Goal: Transaction & Acquisition: Purchase product/service

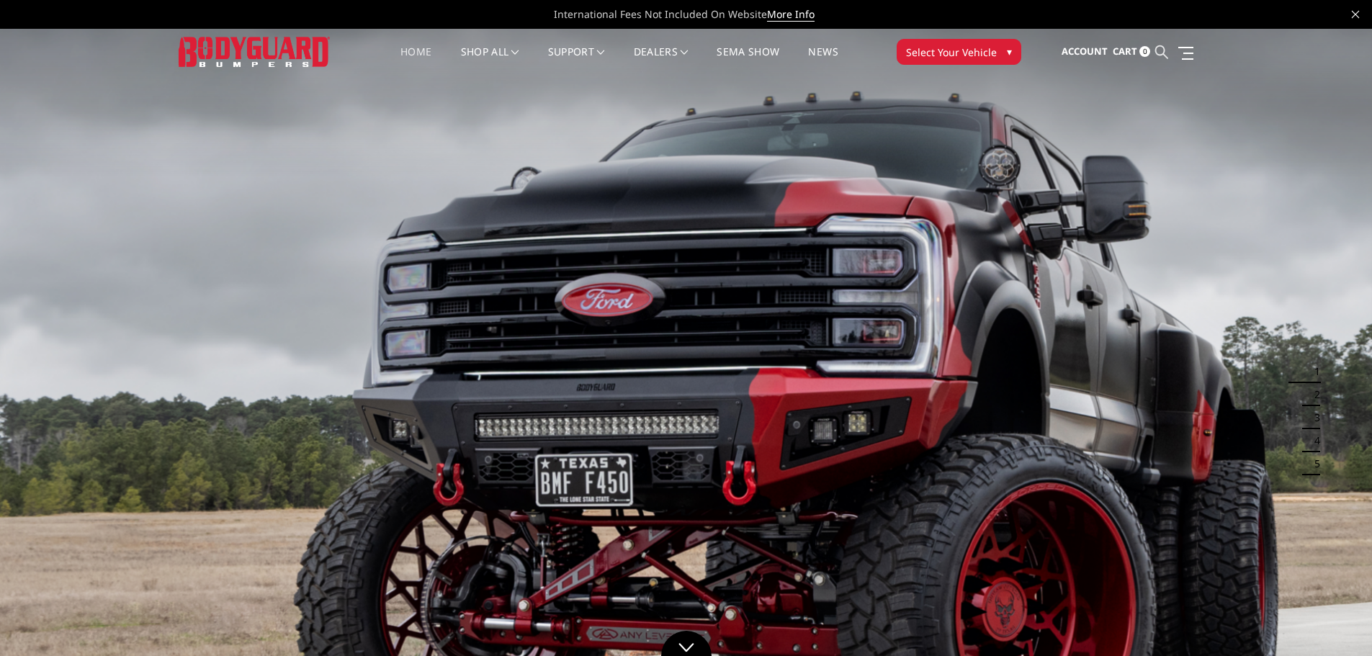
click at [1156, 52] on icon at bounding box center [1162, 51] width 13 height 13
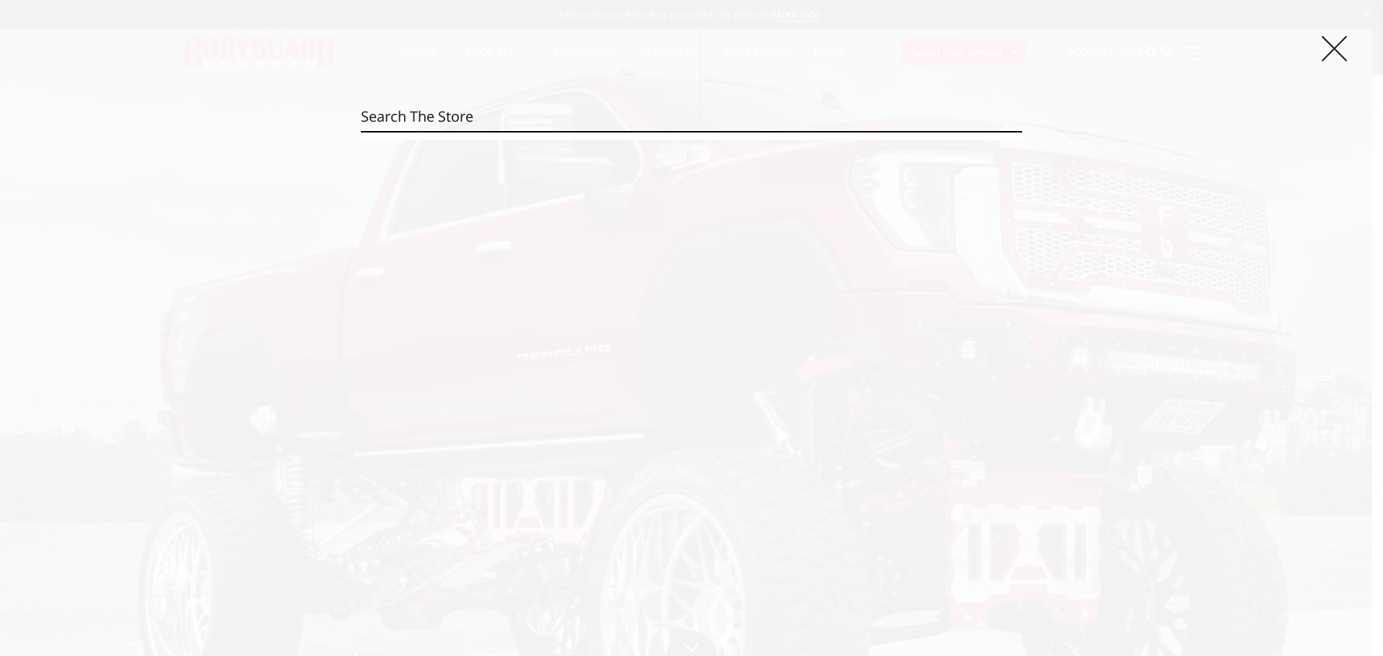
click at [1332, 48] on icon at bounding box center [1334, 48] width 25 height 25
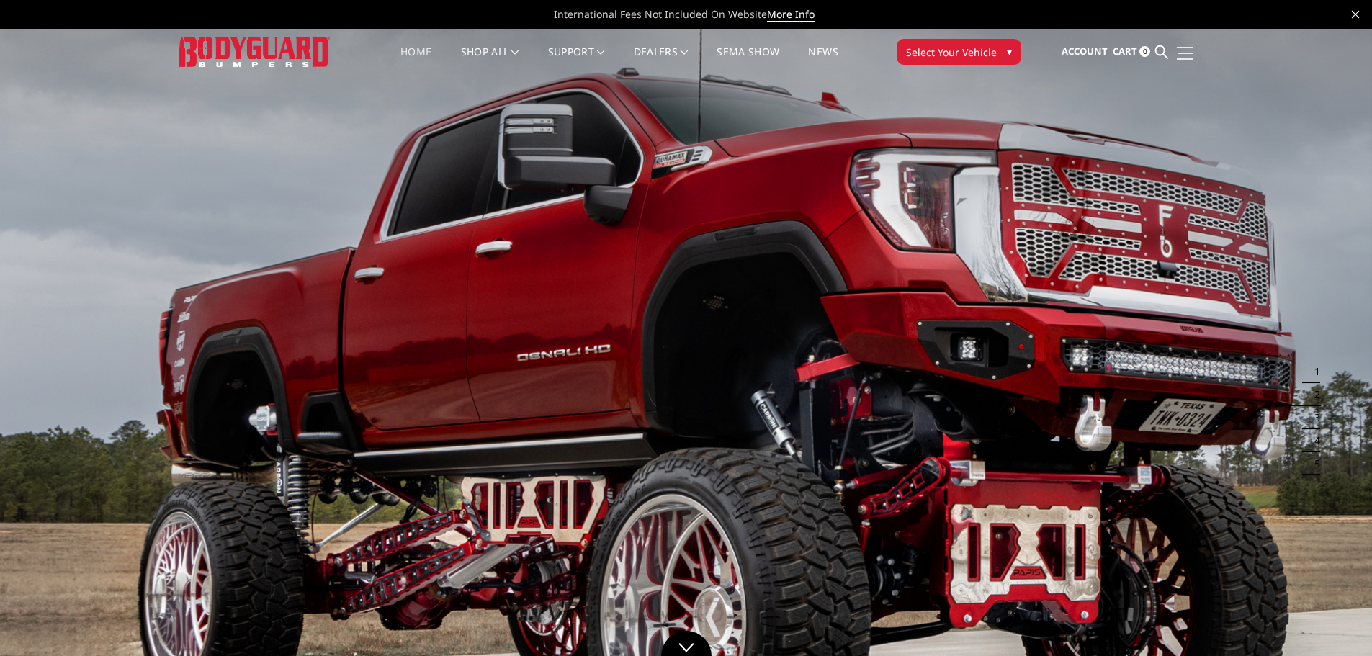
click at [1181, 53] on span at bounding box center [1186, 53] width 15 height 1
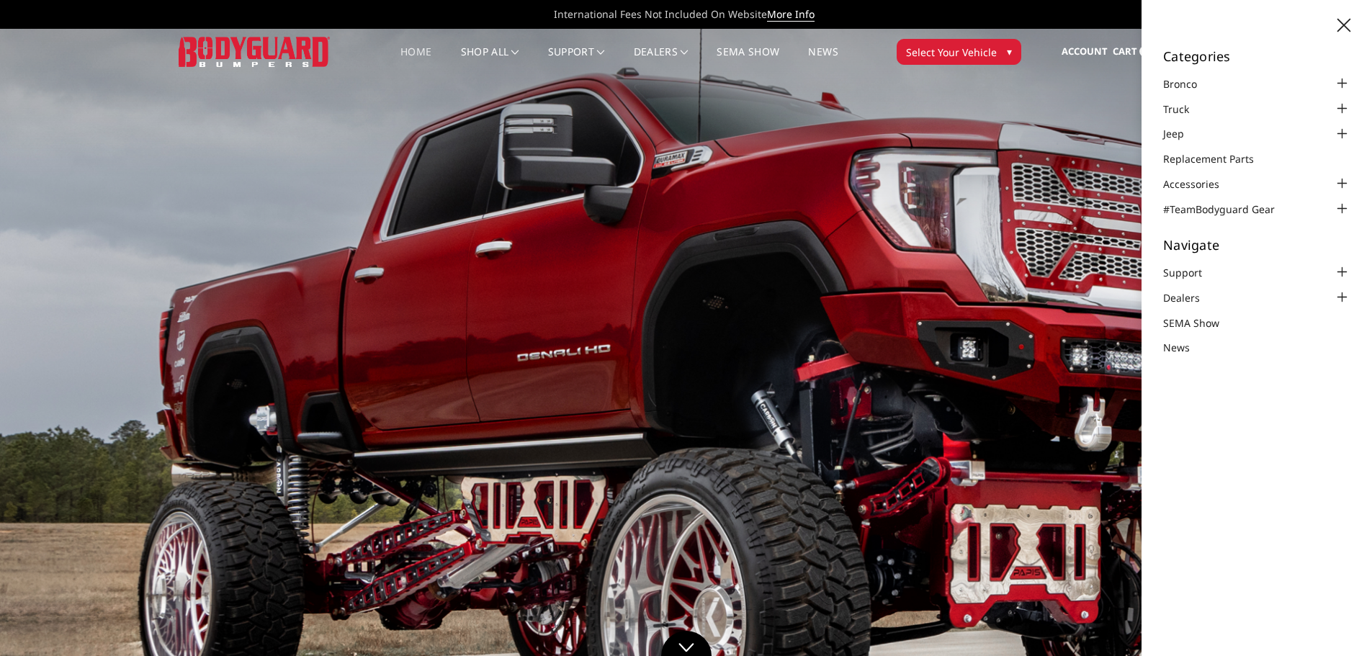
drag, startPoint x: 1051, startPoint y: 135, endPoint x: 967, endPoint y: 113, distance: 87.0
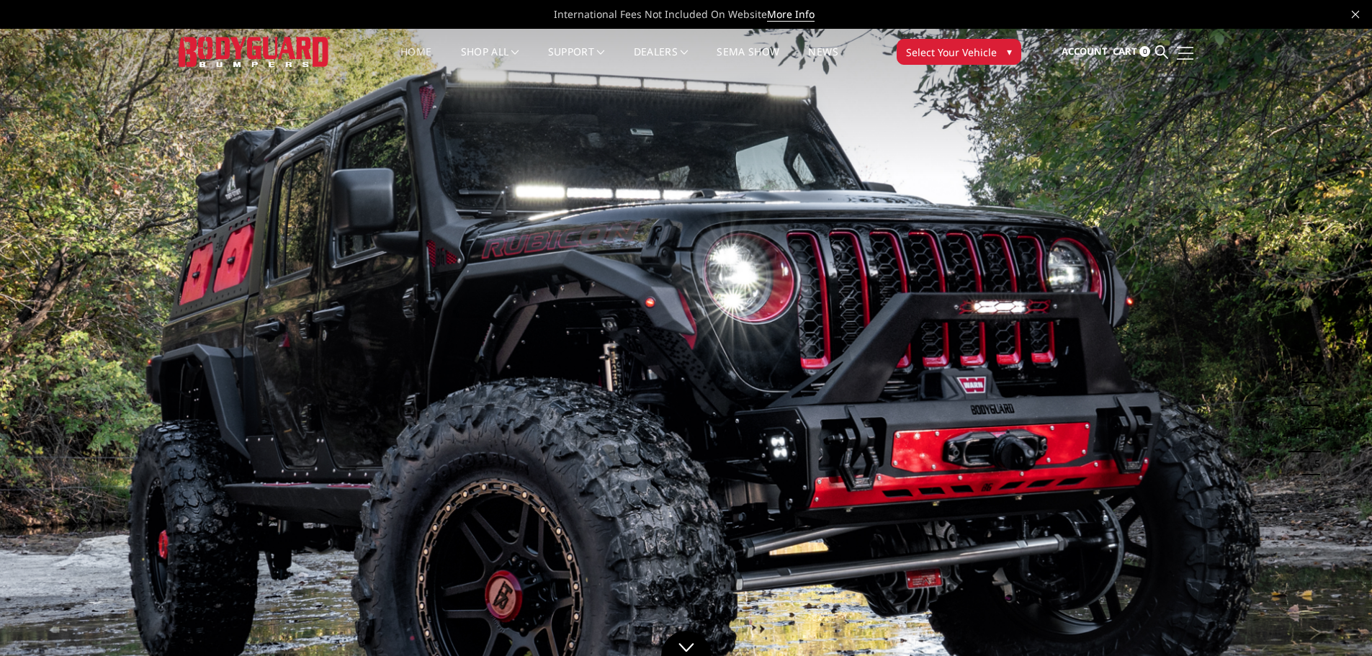
click at [1182, 55] on link at bounding box center [1184, 52] width 20 height 15
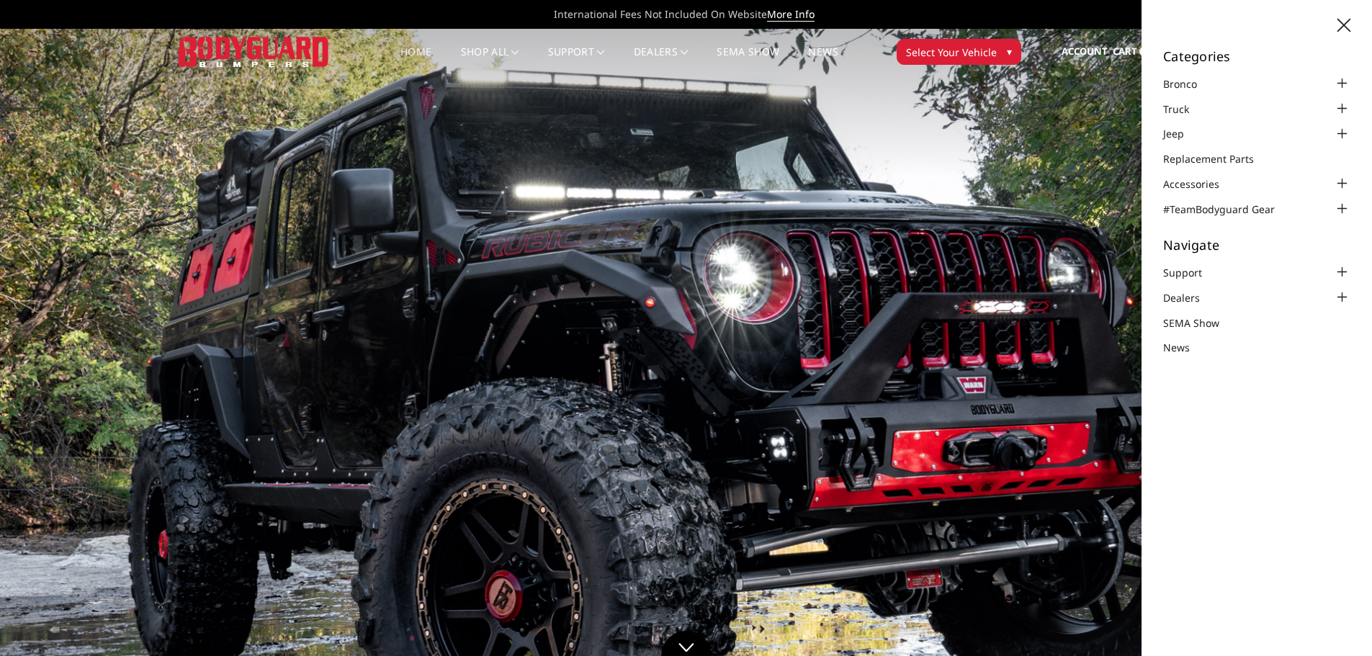
click at [1096, 246] on img at bounding box center [686, 415] width 1372 height 772
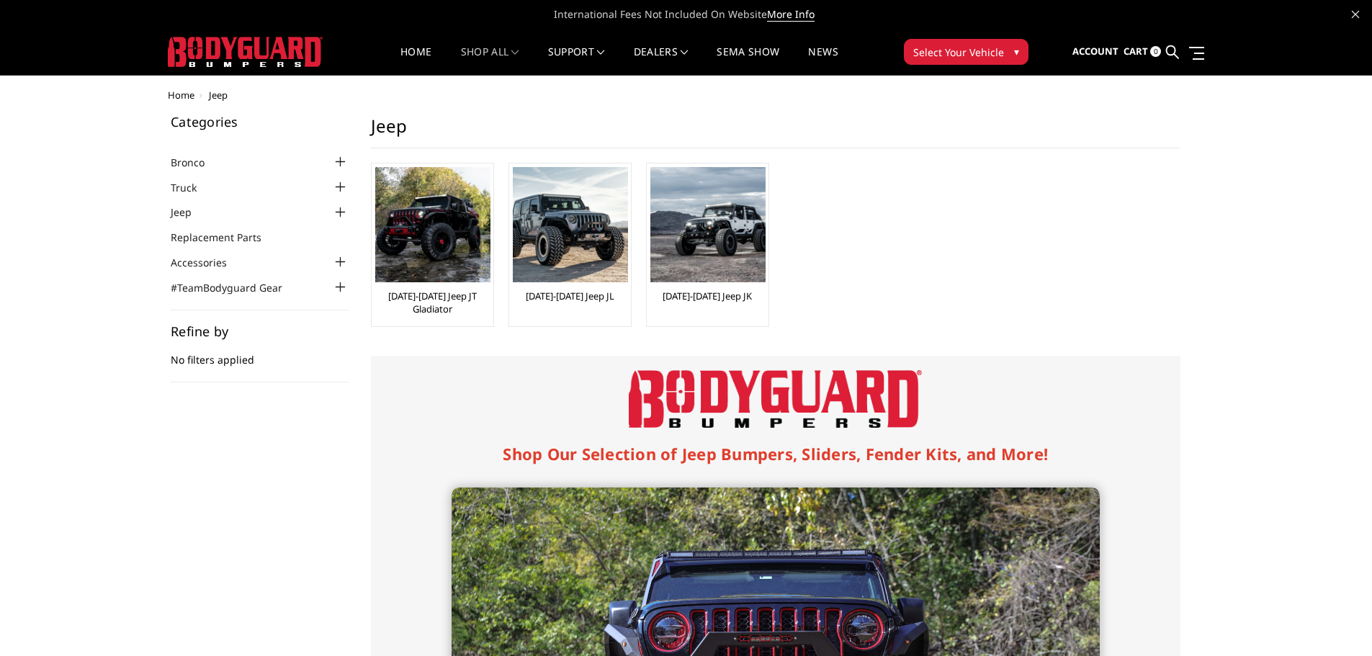
click at [1148, 51] on span "Cart" at bounding box center [1136, 51] width 24 height 13
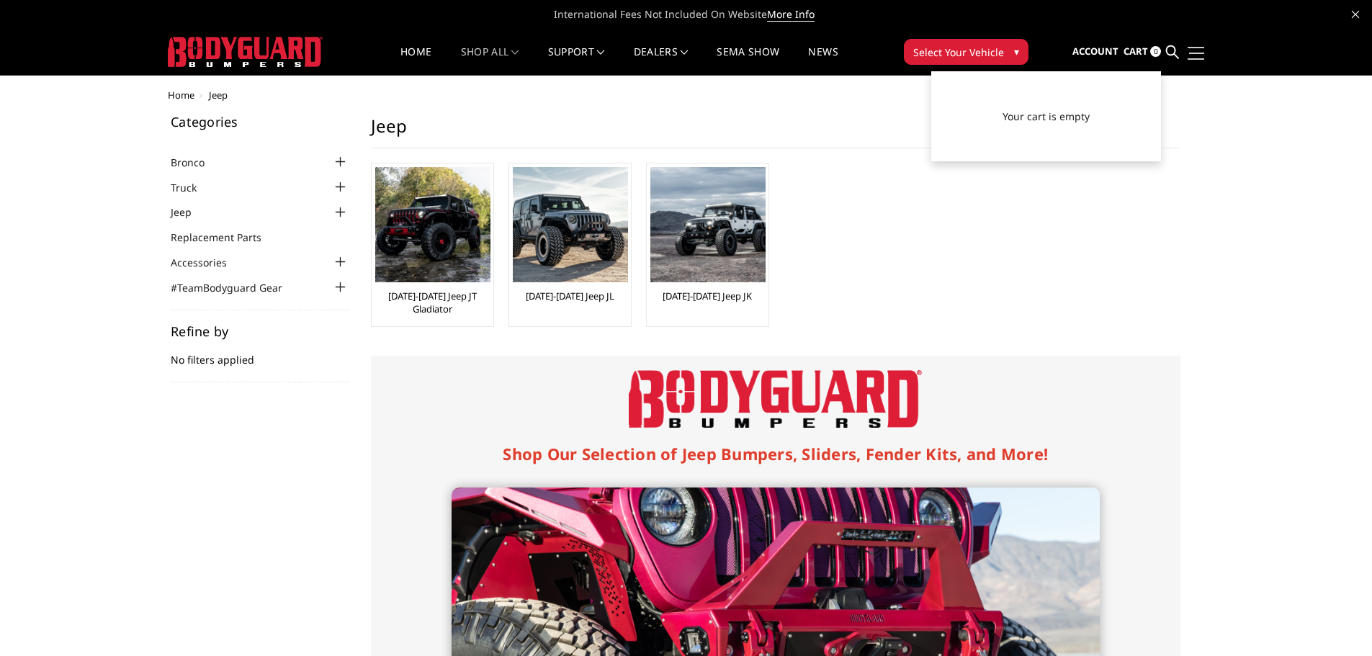
click at [1188, 50] on link at bounding box center [1194, 52] width 20 height 15
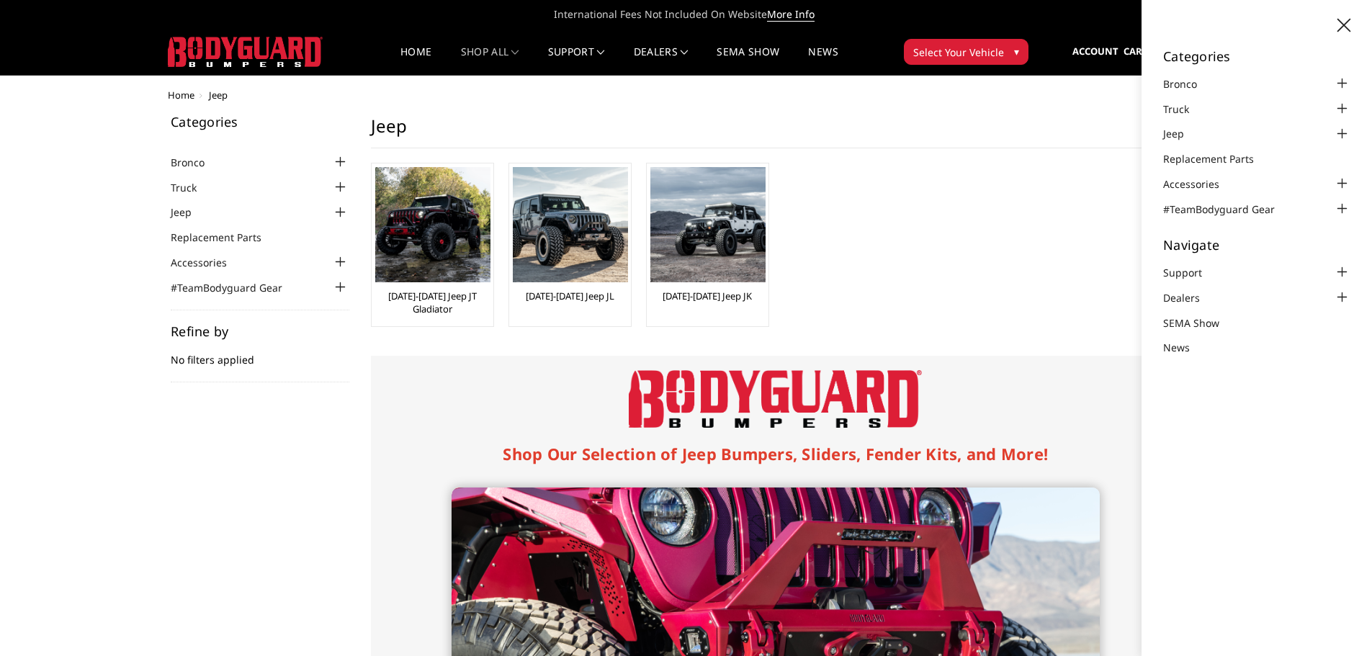
click at [1048, 325] on ul "2020-2025 Jeep JT Gladiator 2018-2025 Jeep JL 2007-2018 Jeep JK" at bounding box center [776, 252] width 839 height 179
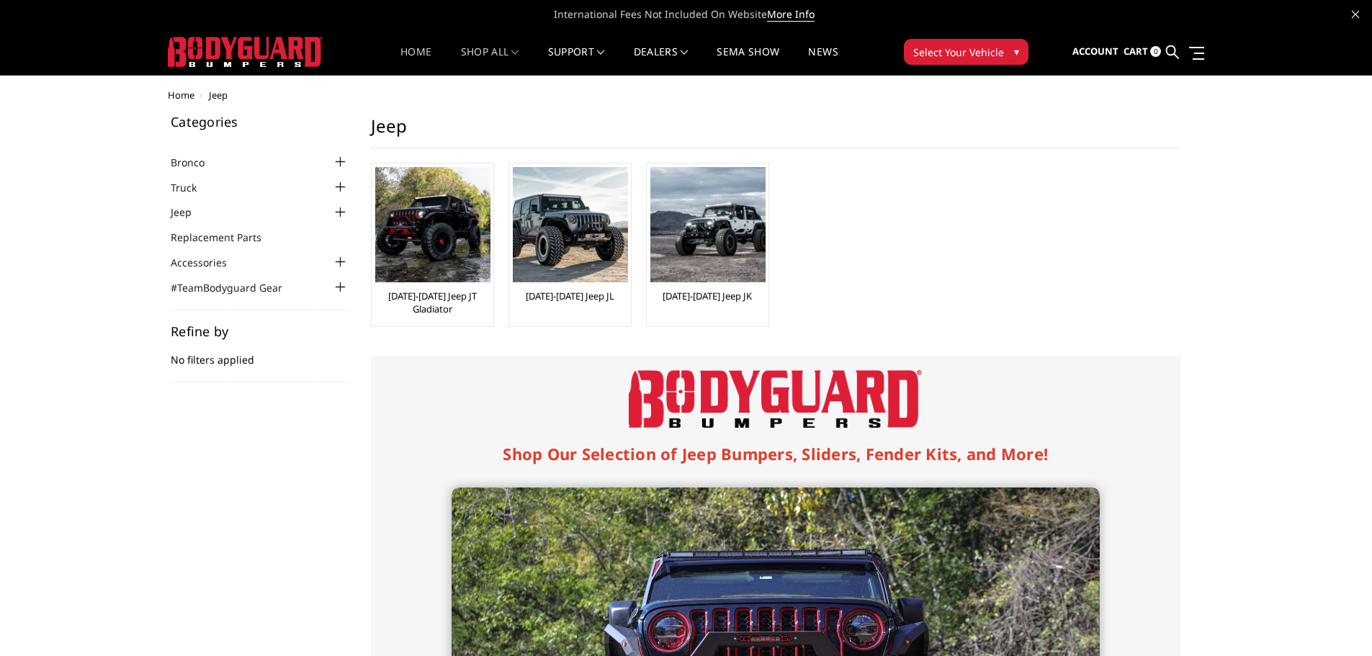
click at [412, 50] on link "Home" at bounding box center [416, 61] width 31 height 28
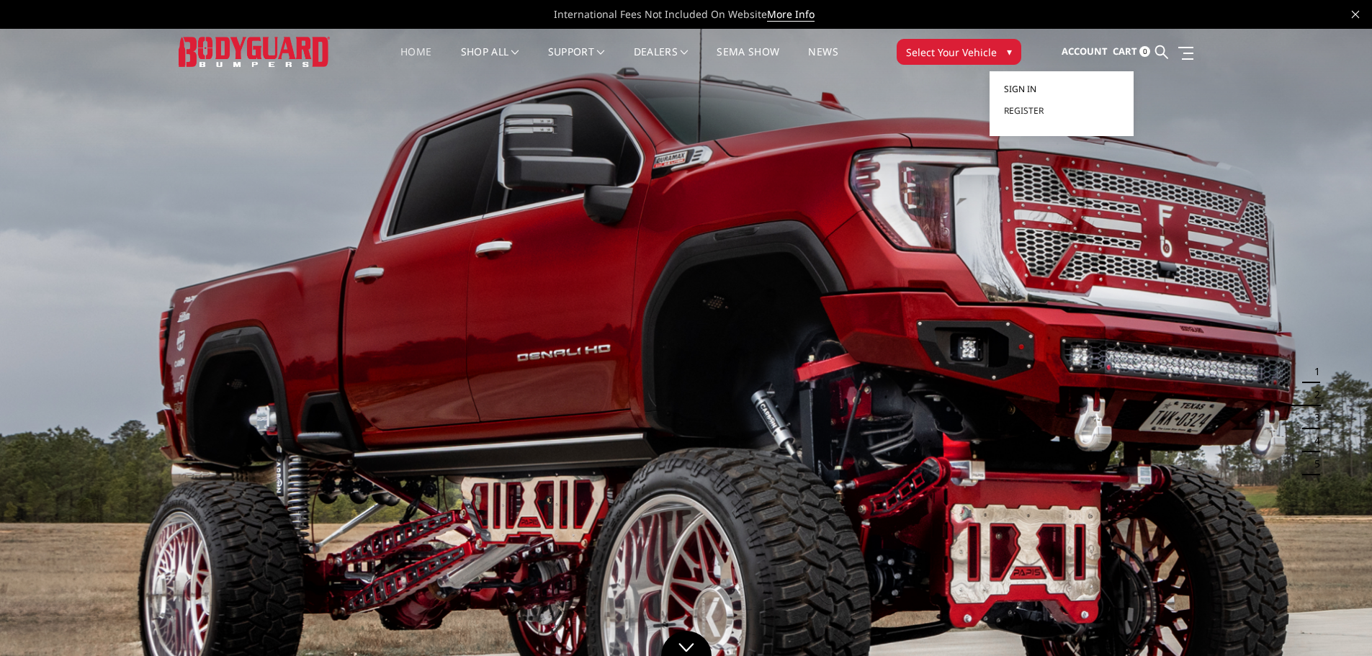
click at [1037, 89] on span "Sign in" at bounding box center [1020, 89] width 32 height 12
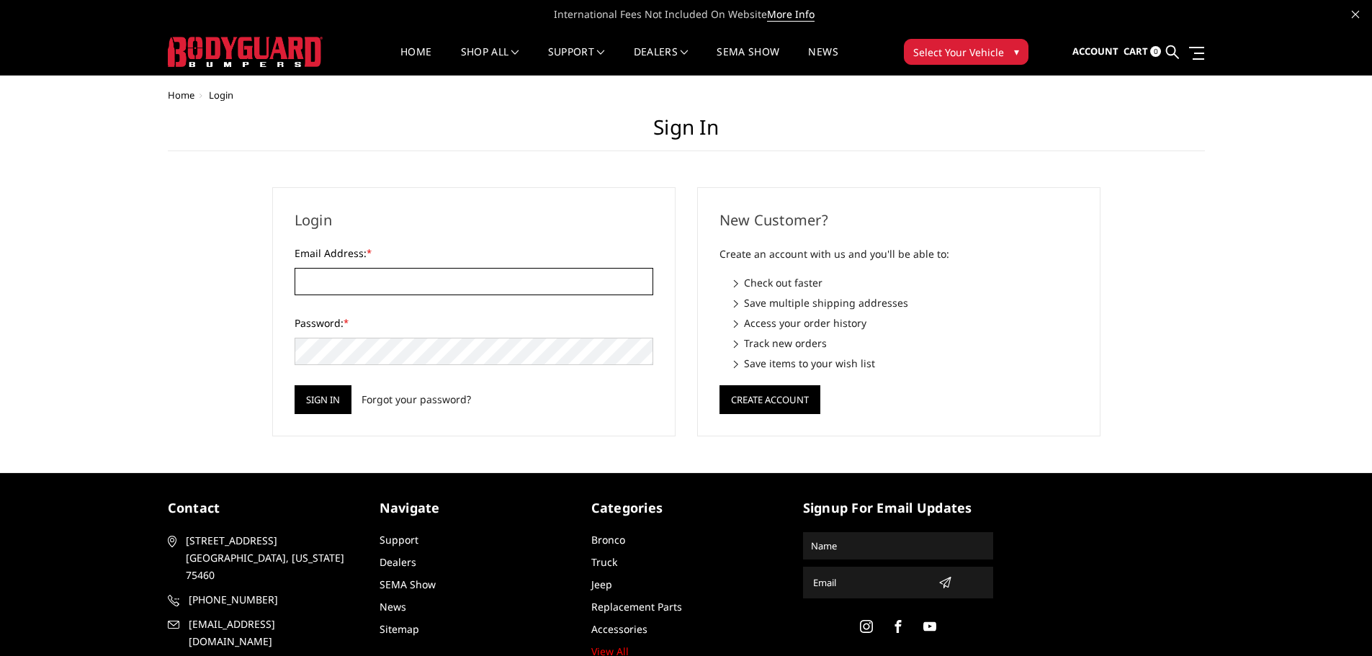
type input "[EMAIL_ADDRESS][DOMAIN_NAME]"
click at [318, 398] on input "Sign in" at bounding box center [323, 399] width 57 height 29
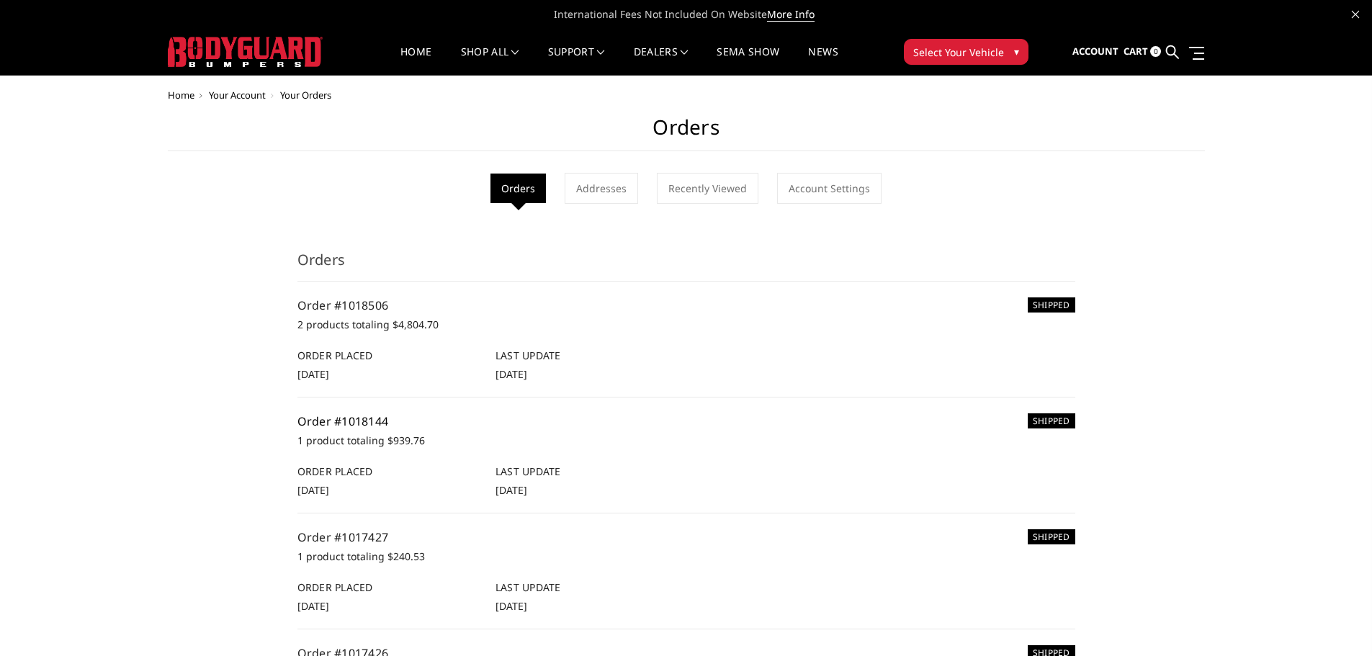
click at [324, 417] on link "Order #1018144" at bounding box center [343, 422] width 91 height 16
click at [368, 308] on link "Order #1018506" at bounding box center [343, 306] width 91 height 16
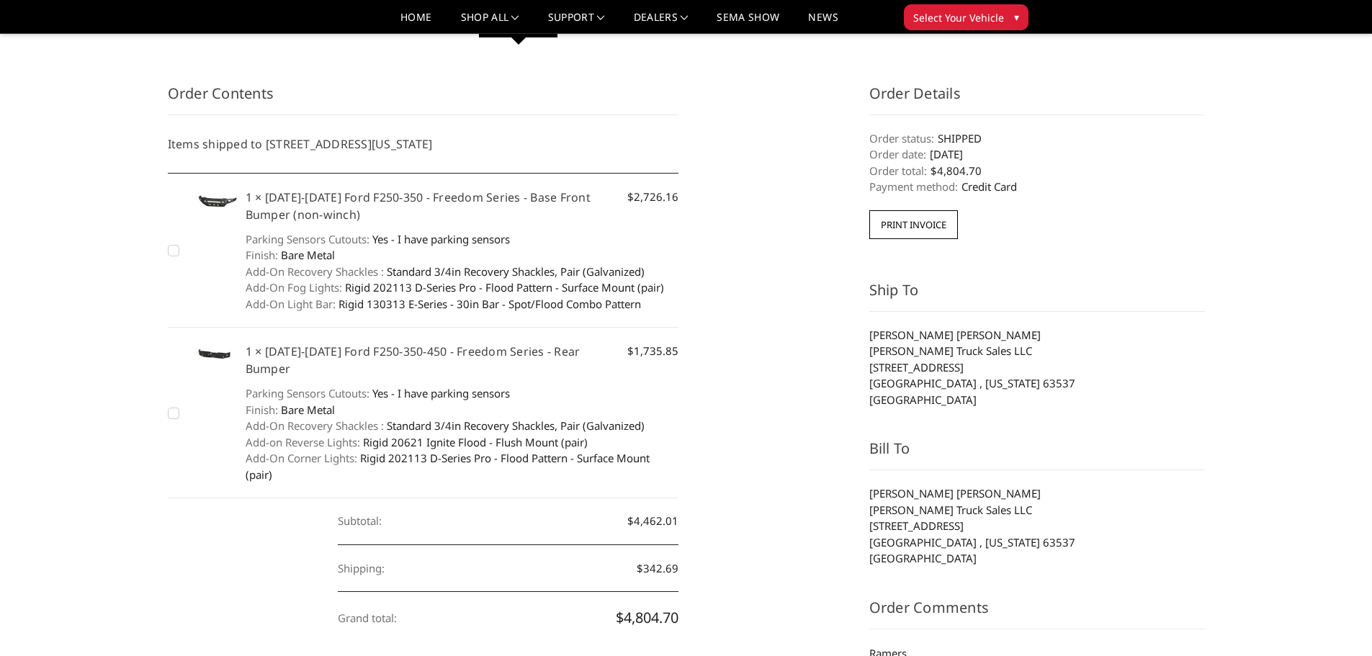
scroll to position [144, 0]
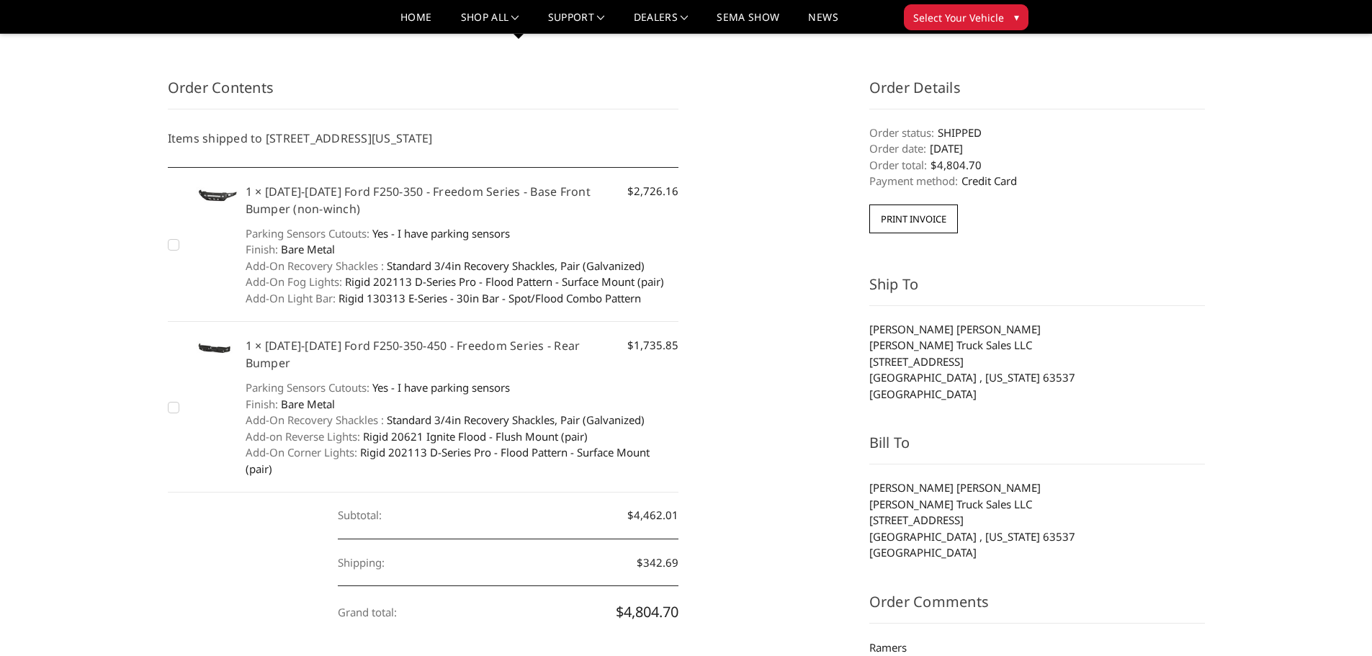
click at [166, 246] on div "Order Contents Items shipped to 51001 State Hwy 15, Edina , Missouri, 63537, Un…" at bounding box center [423, 365] width 527 height 576
click at [170, 246] on label "Checkbox 17727 label" at bounding box center [175, 244] width 15 height 15
click at [169, 238] on input "Checkbox 17727 label" at bounding box center [168, 237] width 1 height 1
checkbox input "true"
click at [173, 401] on label "Checkbox 17731 label" at bounding box center [175, 407] width 15 height 15
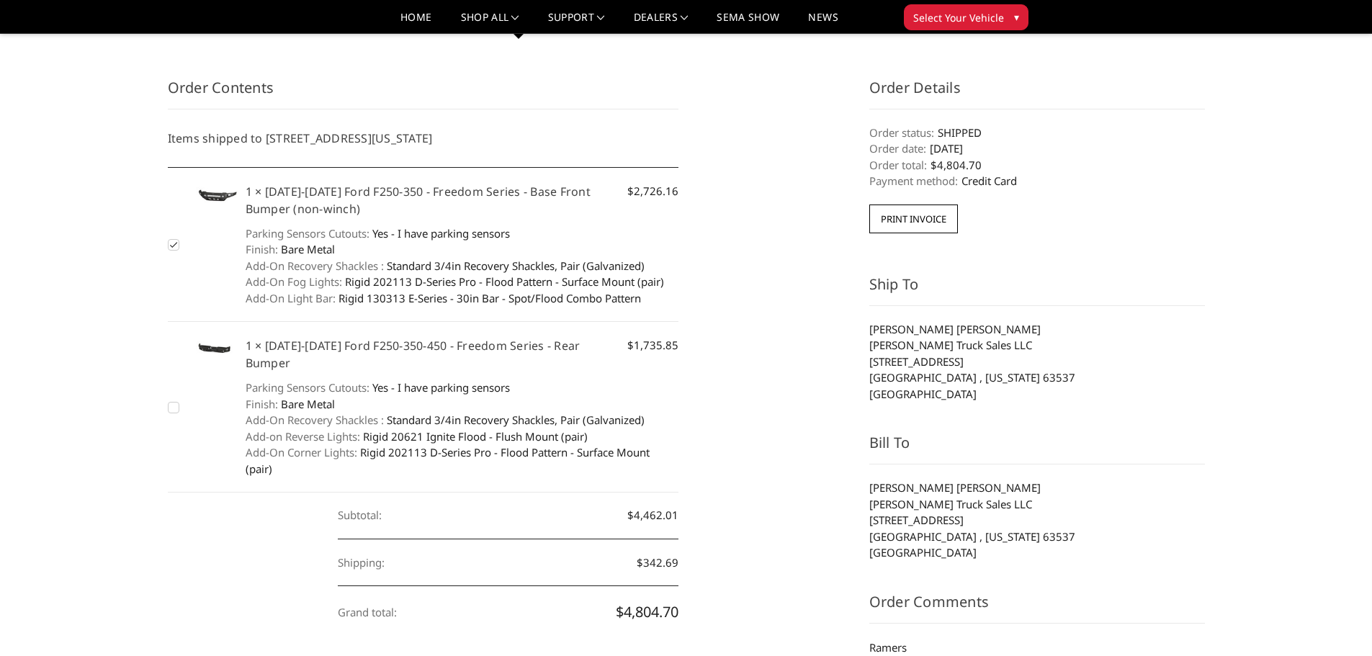
click at [169, 401] on input "Checkbox 17731 label" at bounding box center [168, 400] width 1 height 1
checkbox input "true"
click at [1198, 319] on section "Ship To Glen Jr Oberholtzer Burkholder Truck Sales LLC 51001 State Hwy 15 Edina…" at bounding box center [1038, 338] width 336 height 129
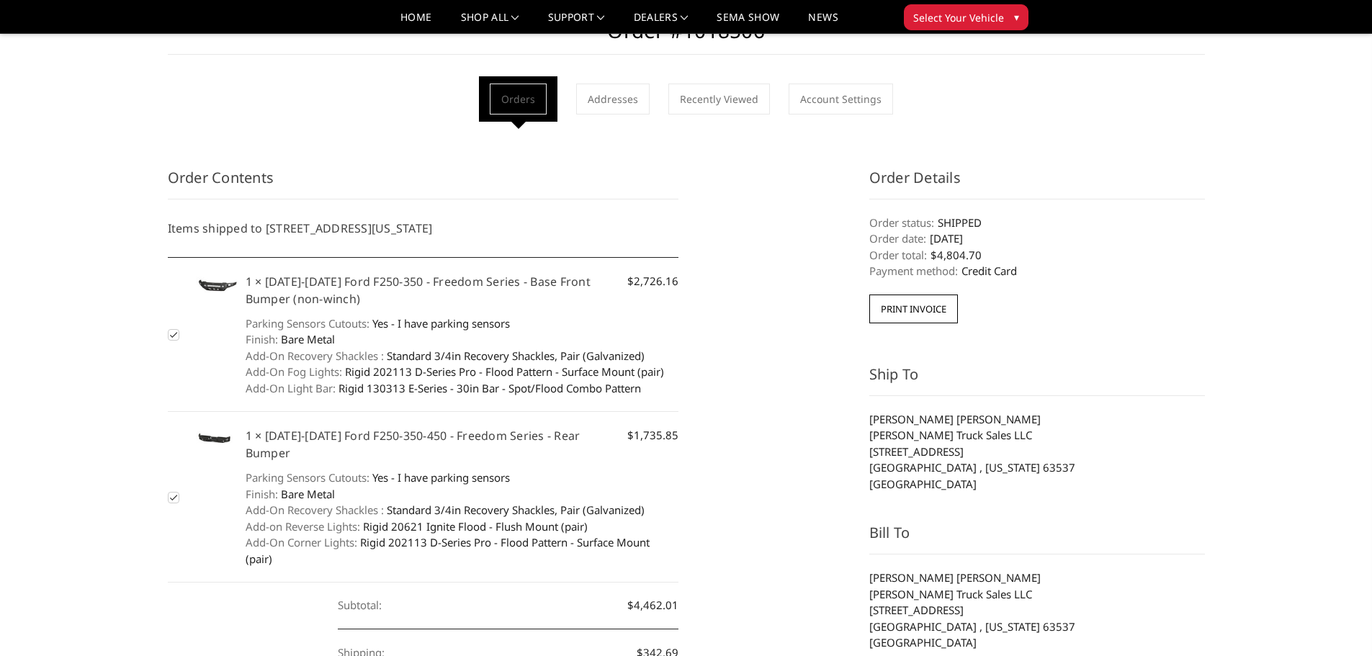
click at [173, 336] on label "Checkbox 17727 label" at bounding box center [175, 334] width 15 height 15
click at [169, 328] on input "Checkbox 17727 label" at bounding box center [168, 327] width 1 height 1
checkbox input "false"
click at [171, 493] on label "Checkbox 17731 label" at bounding box center [175, 497] width 15 height 15
click at [169, 491] on input "Checkbox 17731 label" at bounding box center [168, 490] width 1 height 1
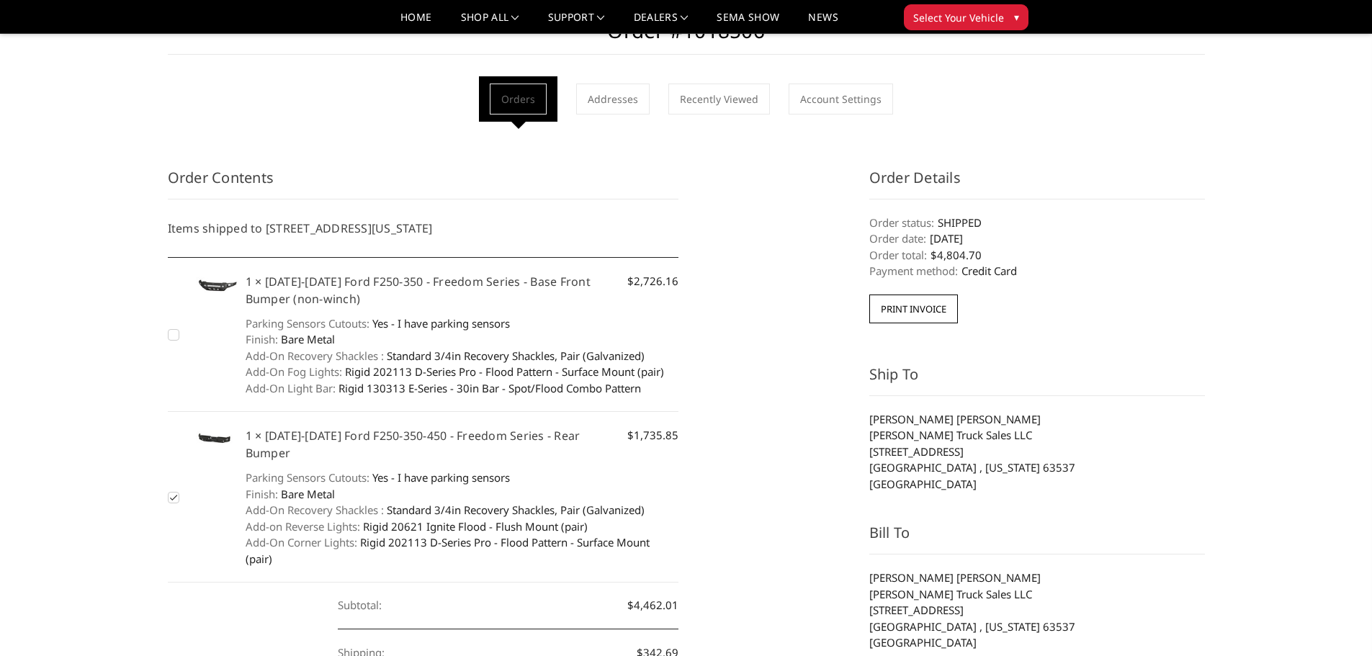
checkbox input "false"
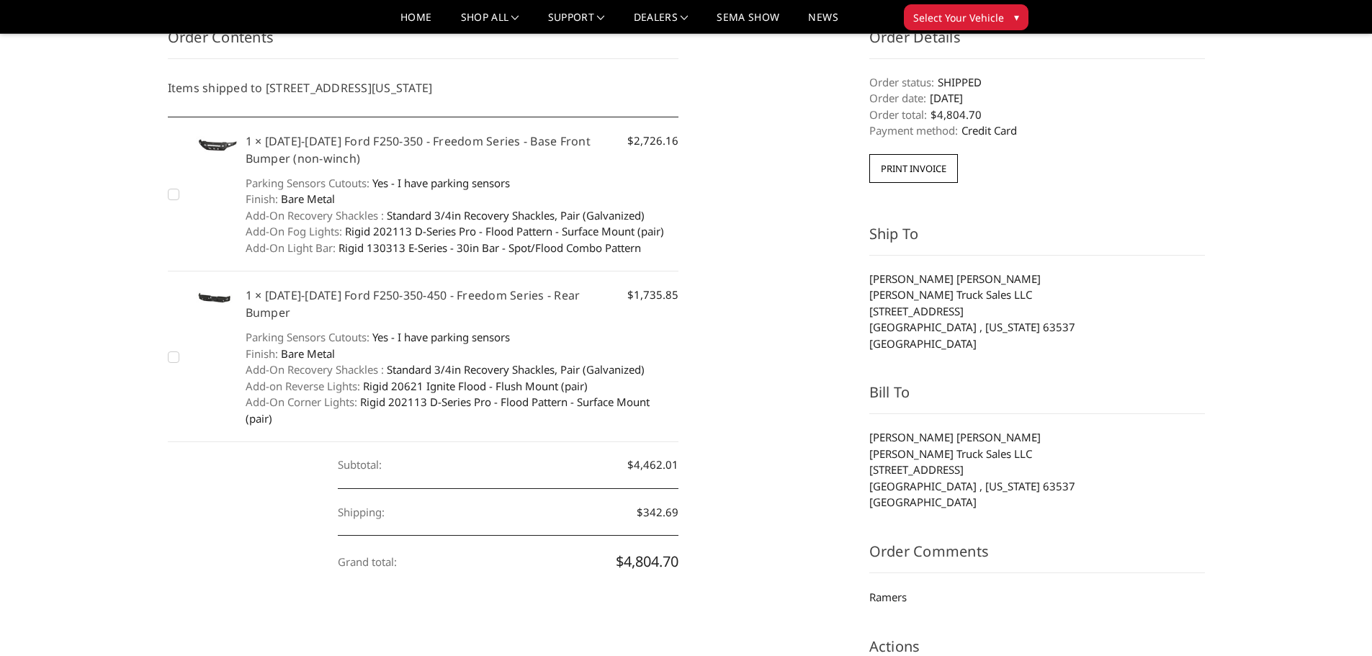
scroll to position [198, 0]
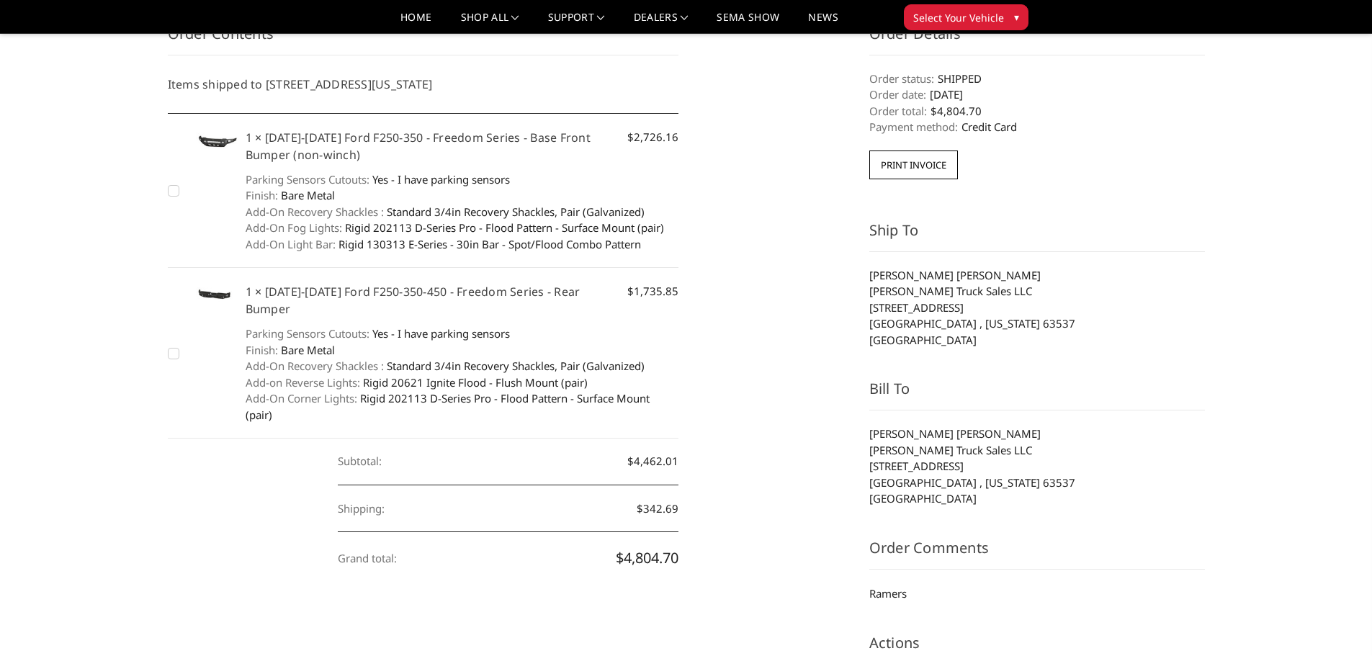
click at [407, 358] on dd "Standard 3/4in Recovery Shackles, Pair (Galvanized)" at bounding box center [463, 366] width 434 height 17
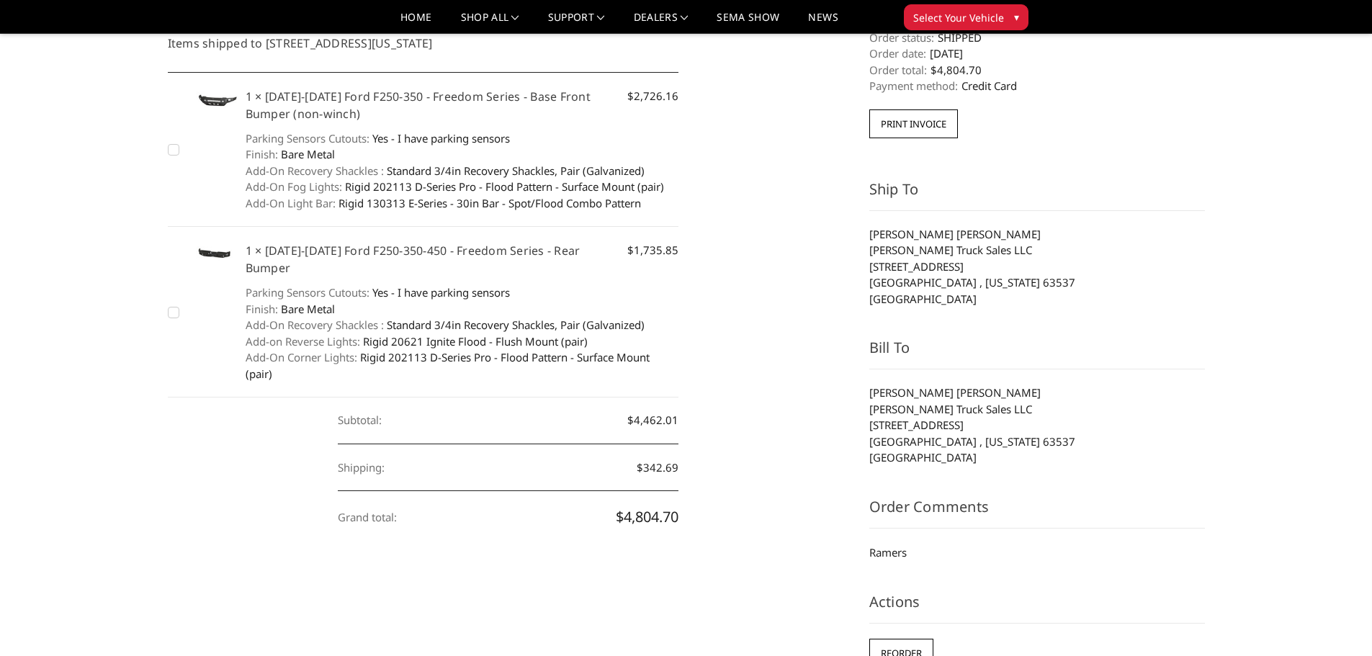
scroll to position [270, 0]
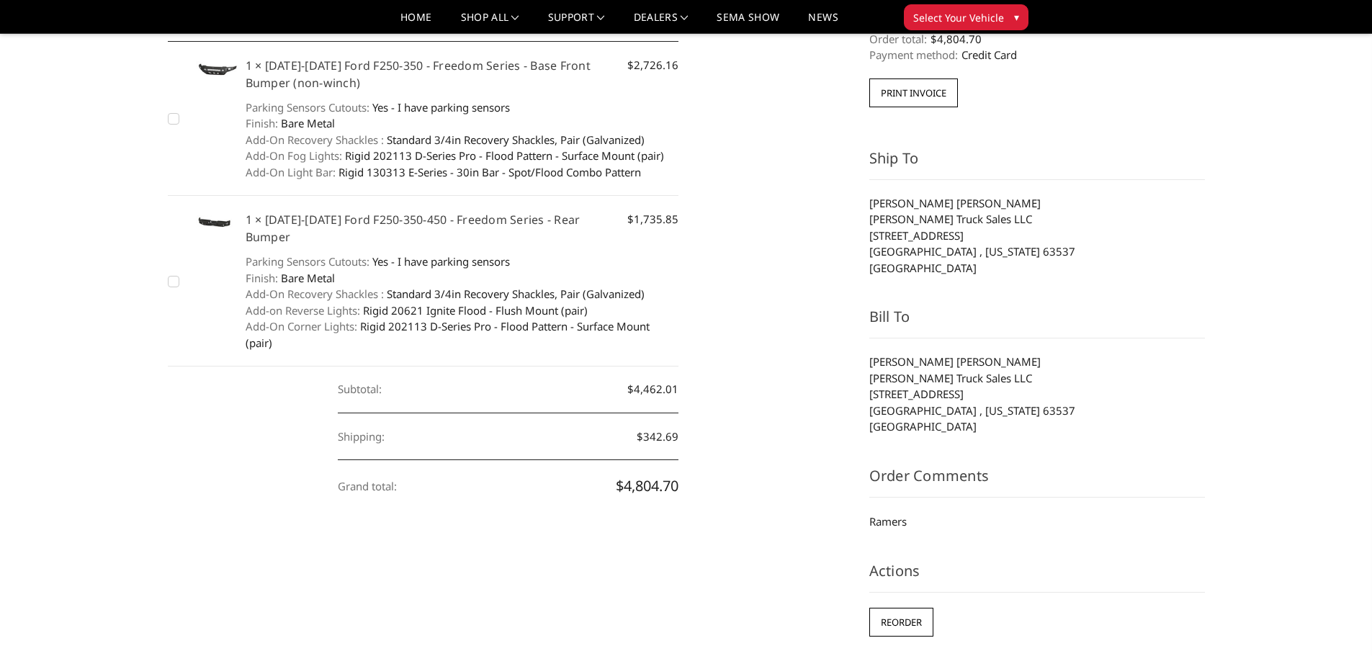
click at [206, 61] on img at bounding box center [213, 69] width 50 height 24
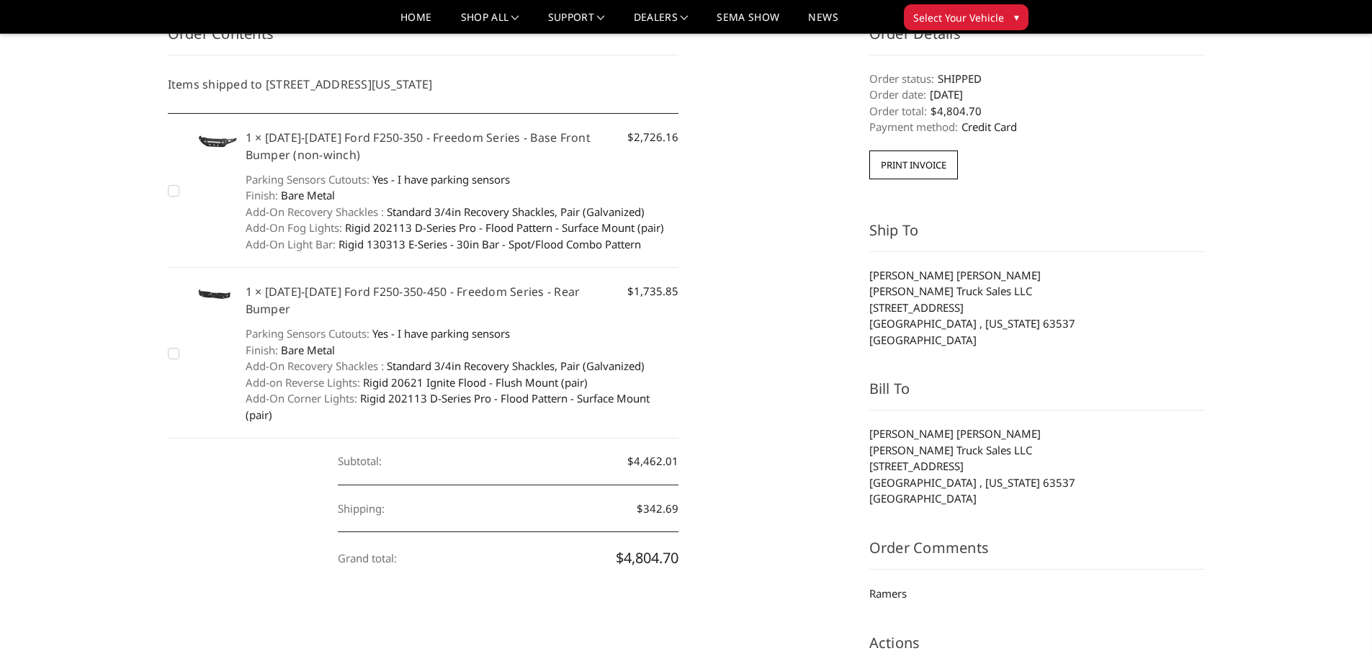
scroll to position [0, 0]
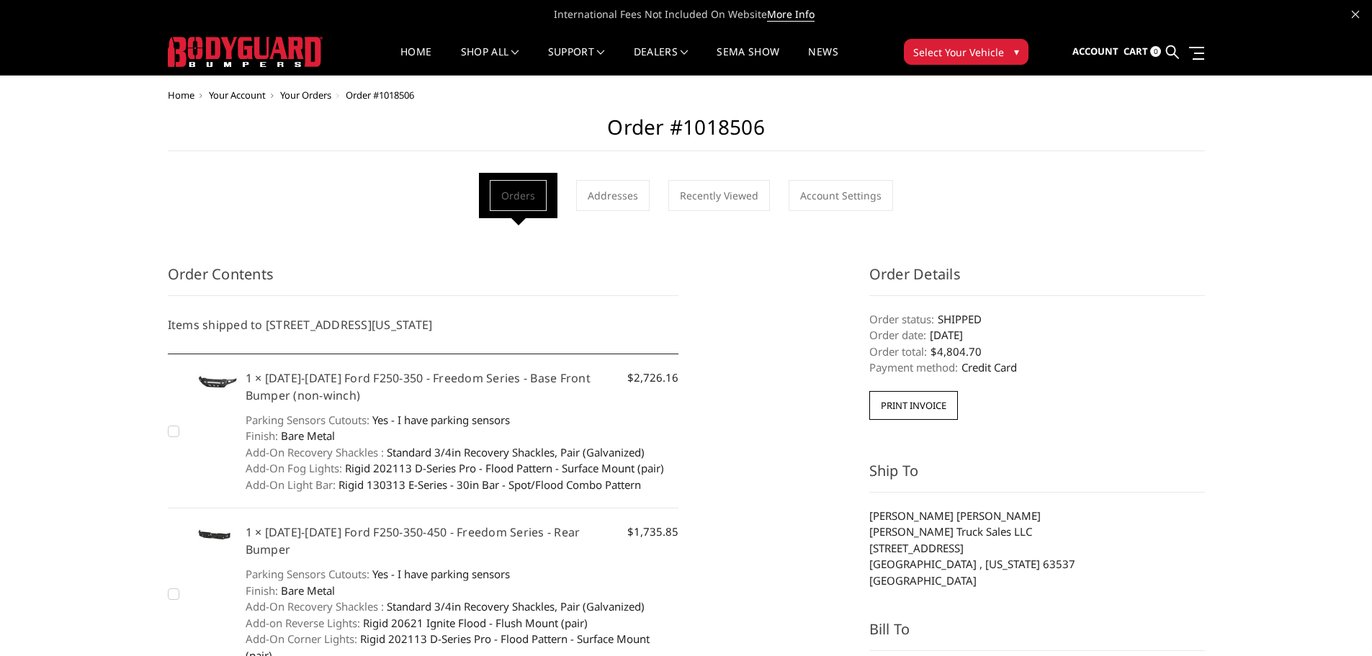
click at [931, 55] on span "Select Your Vehicle" at bounding box center [959, 52] width 91 height 15
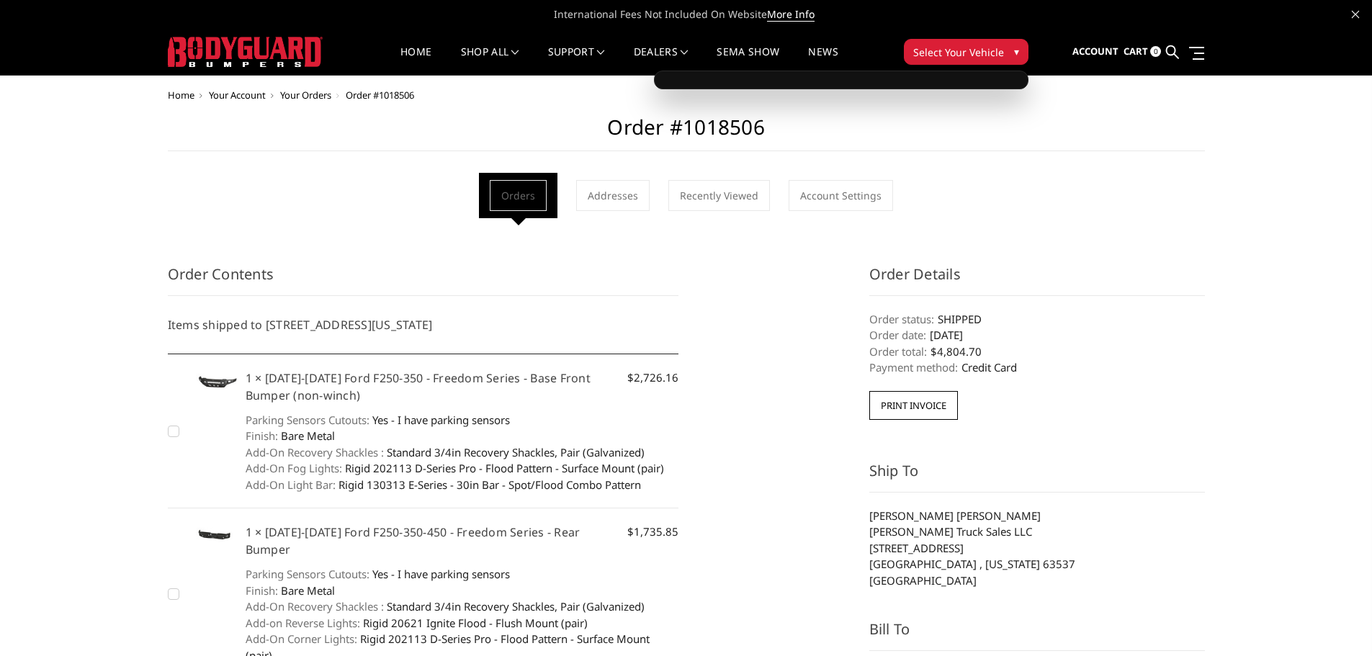
click at [952, 52] on span "Select Your Vehicle" at bounding box center [959, 52] width 91 height 15
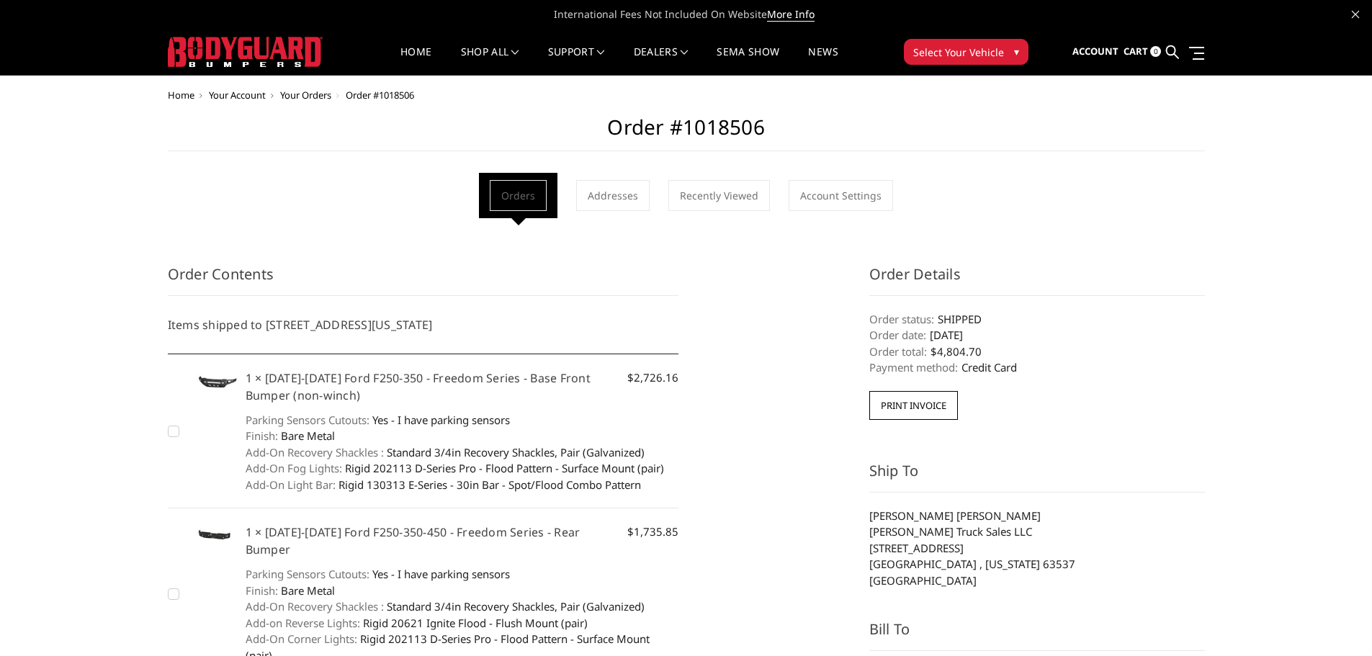
click at [947, 54] on span "Select Your Vehicle" at bounding box center [959, 52] width 91 height 15
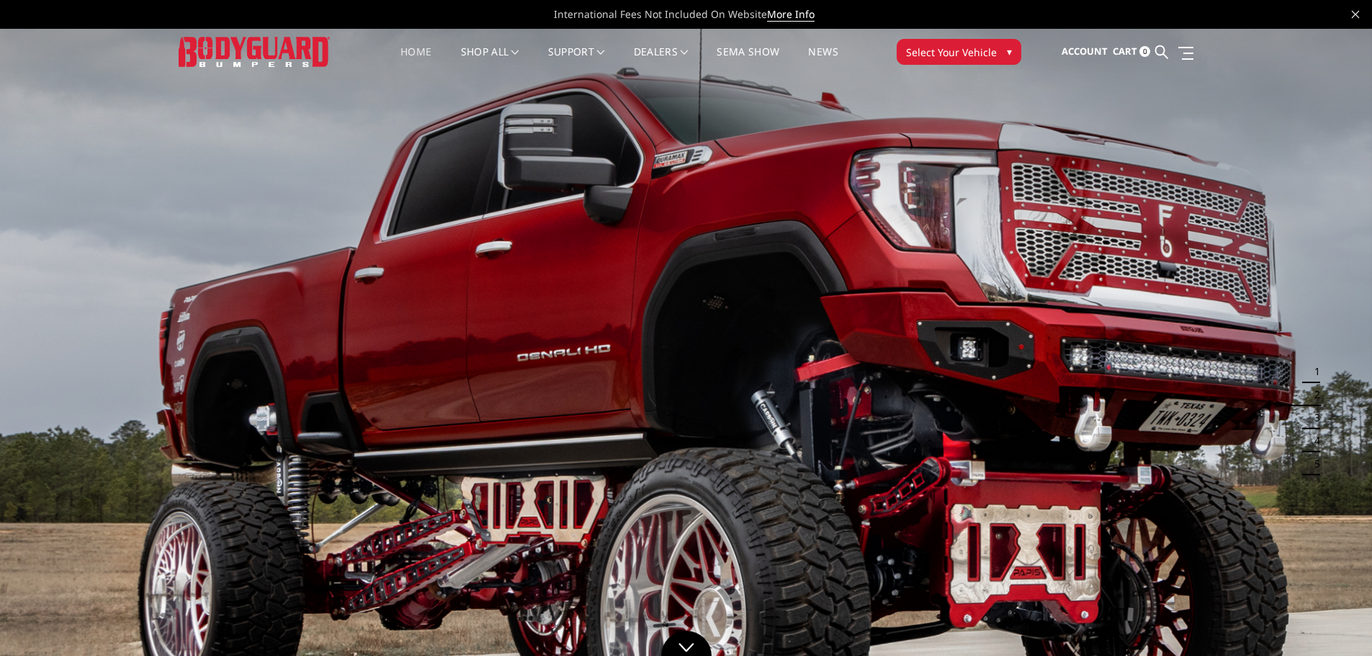
click at [955, 57] on span "Select Your Vehicle" at bounding box center [951, 52] width 91 height 15
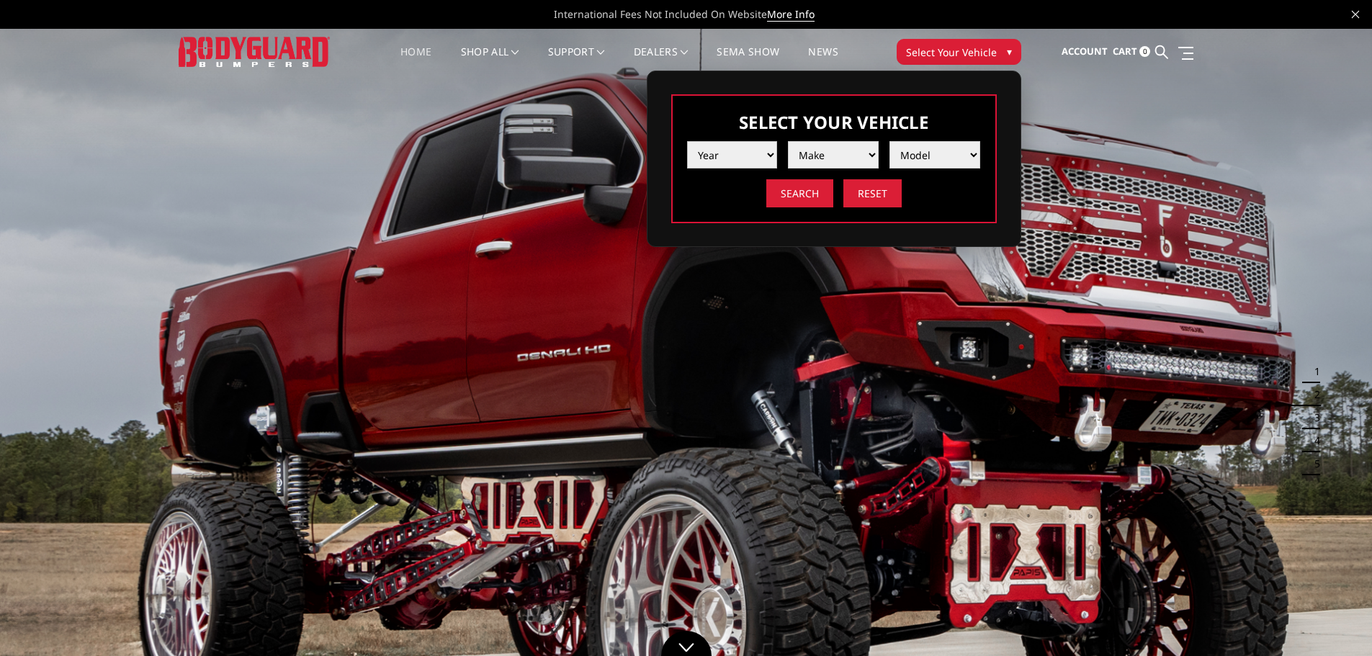
click at [723, 154] on select "Year [DATE] 2024 2023 2022 2021 2020 2019 2018 2017 2016 2015 2014 2013 2012 20…" at bounding box center [732, 154] width 91 height 27
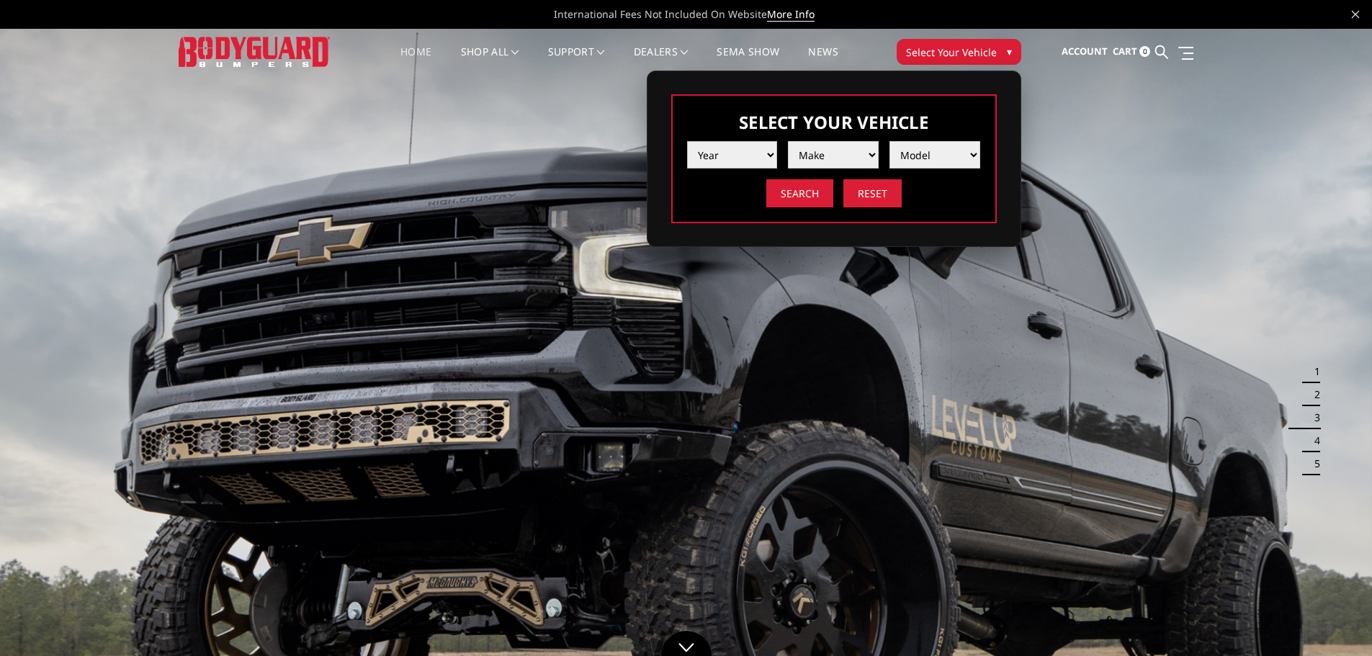
select select "yr_2024"
click at [687, 141] on select "Year [DATE] 2024 2023 2022 2021 2020 2019 2018 2017 2016 2015 2014 2013 2012 20…" at bounding box center [732, 154] width 91 height 27
click at [822, 157] on select "Make Chevrolet Ford GMC Ram Toyota" at bounding box center [833, 154] width 91 height 27
select select "mk_ford"
click at [788, 141] on select "Make Chevrolet Ford GMC Ram Toyota" at bounding box center [833, 154] width 91 height 27
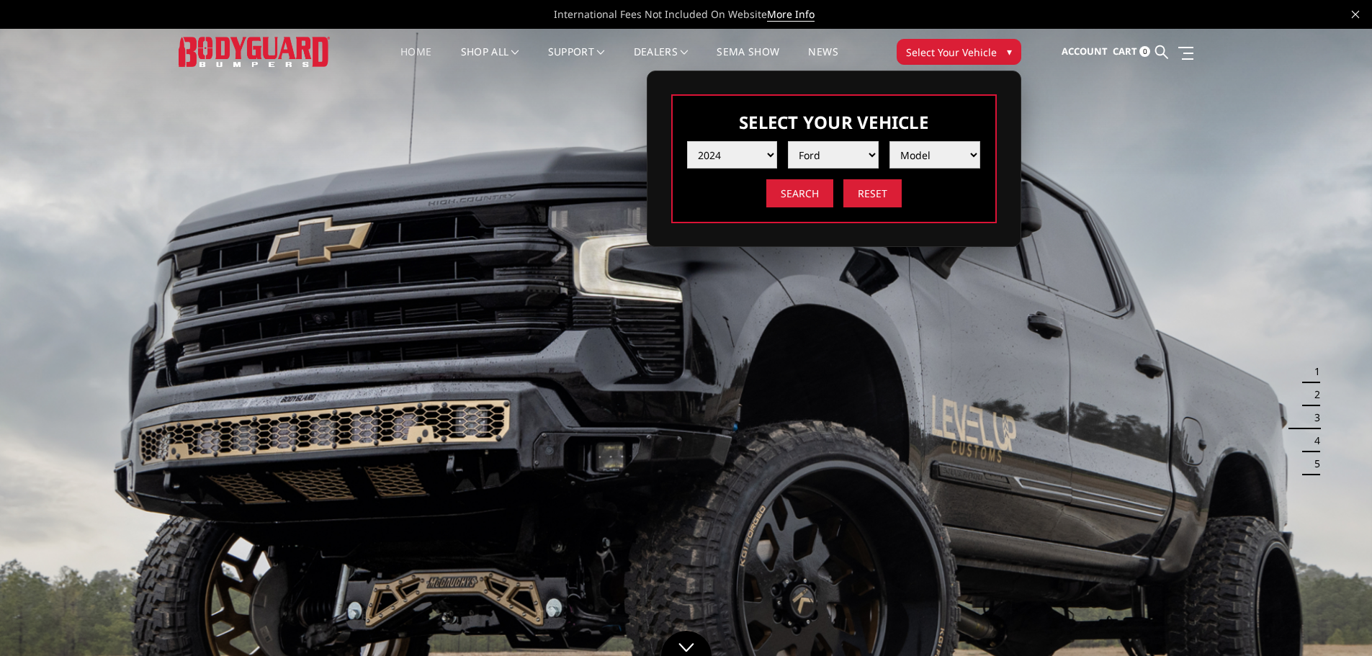
click at [927, 156] on select "Model F150 F150 Raptor F250 / F350 F450 F550" at bounding box center [935, 154] width 91 height 27
select select "md_f250-f350"
click at [890, 141] on select "Model F150 F150 Raptor F250 / F350 F450 F550" at bounding box center [935, 154] width 91 height 27
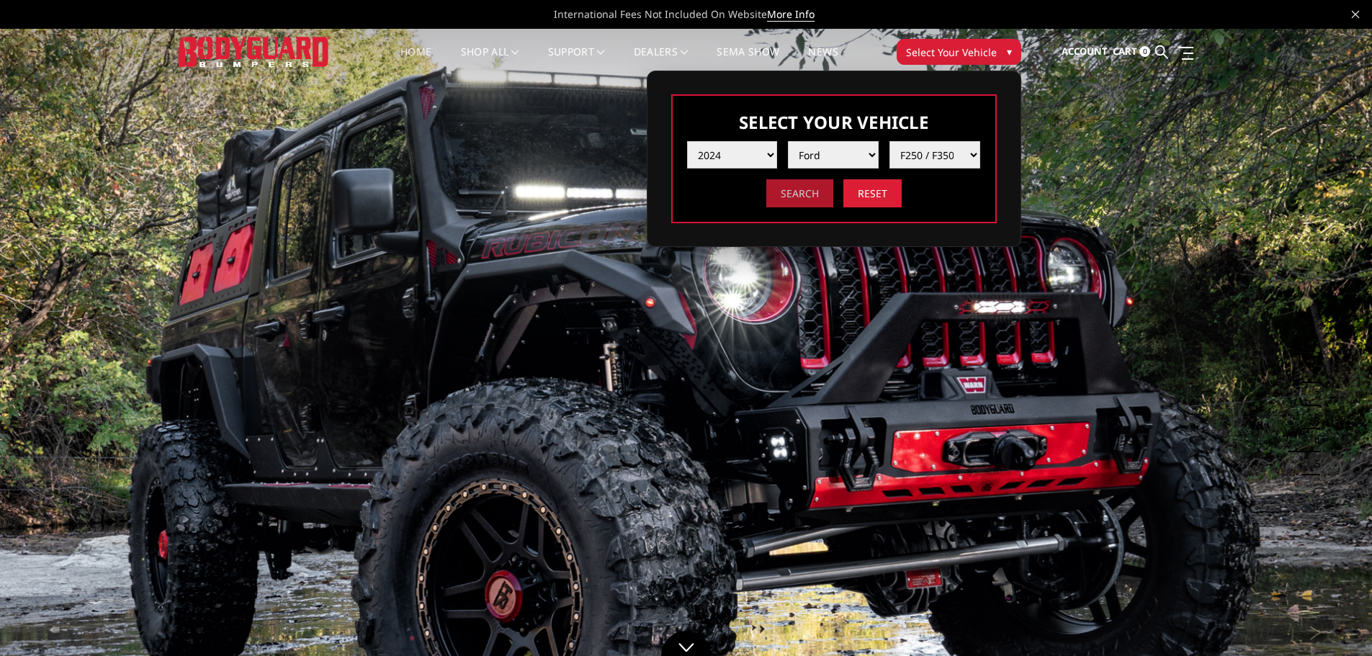
click at [808, 195] on input "Search" at bounding box center [800, 193] width 67 height 28
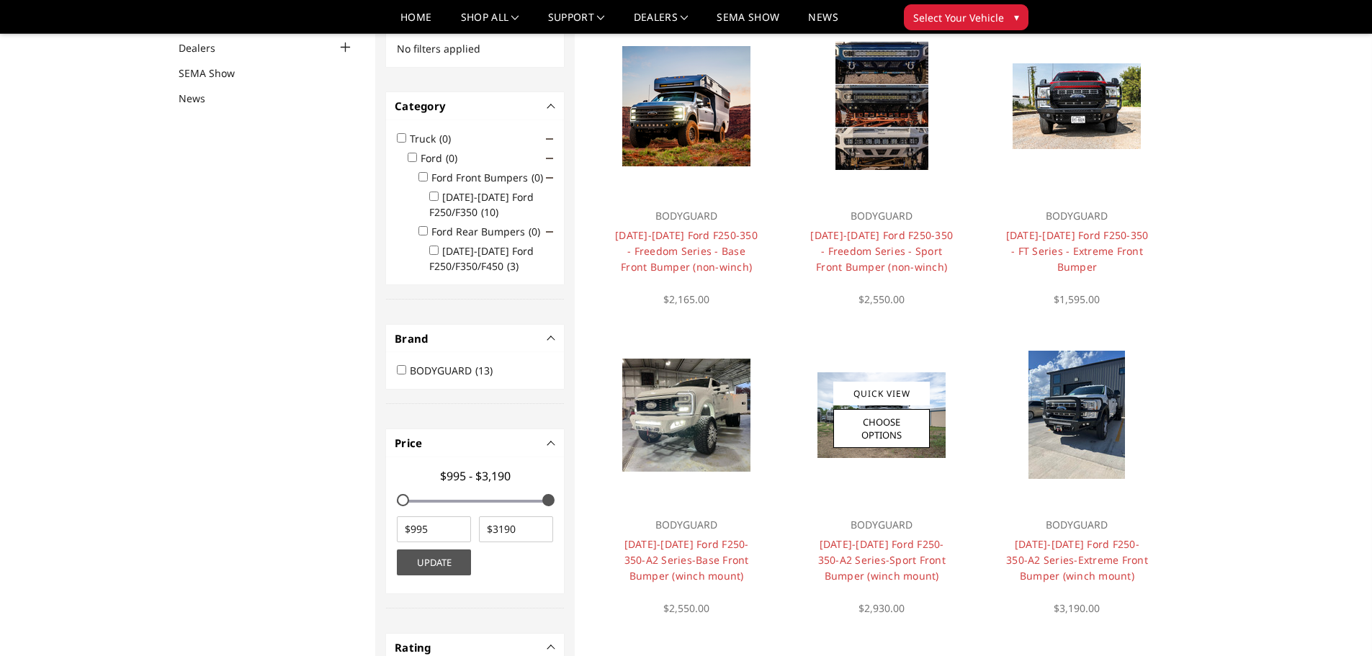
scroll to position [72, 0]
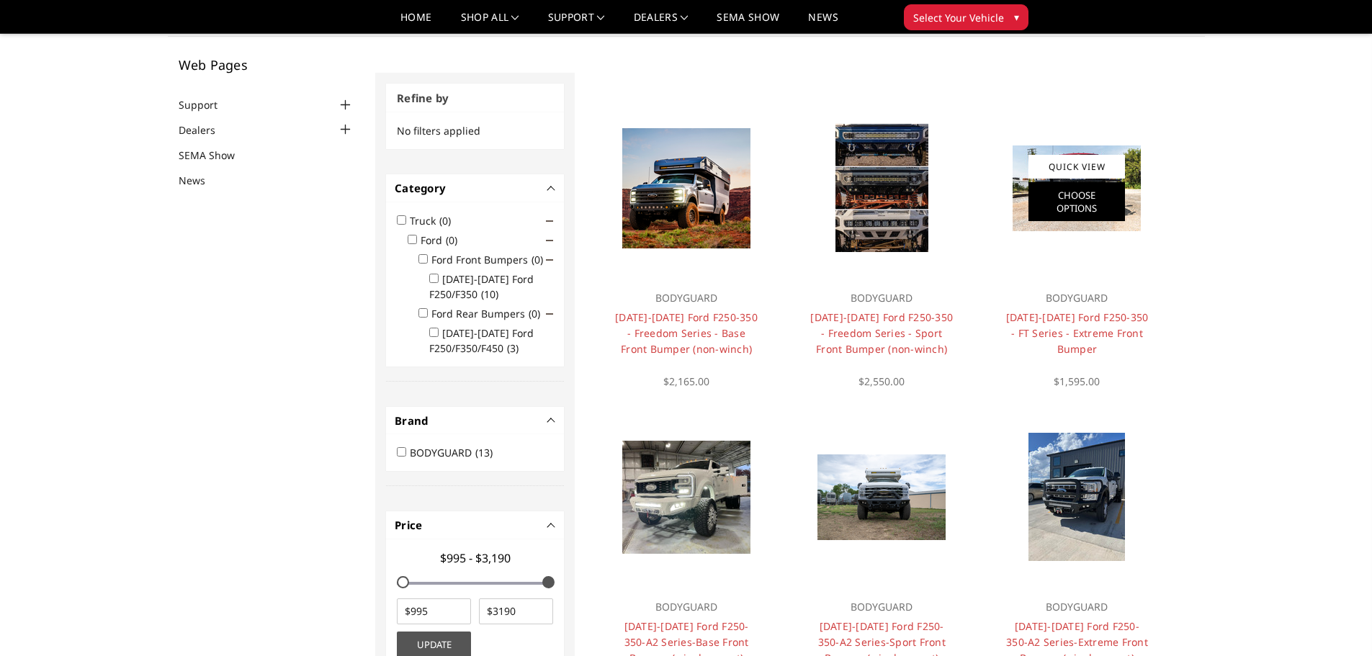
click at [1065, 185] on link "Choose Options" at bounding box center [1077, 201] width 97 height 39
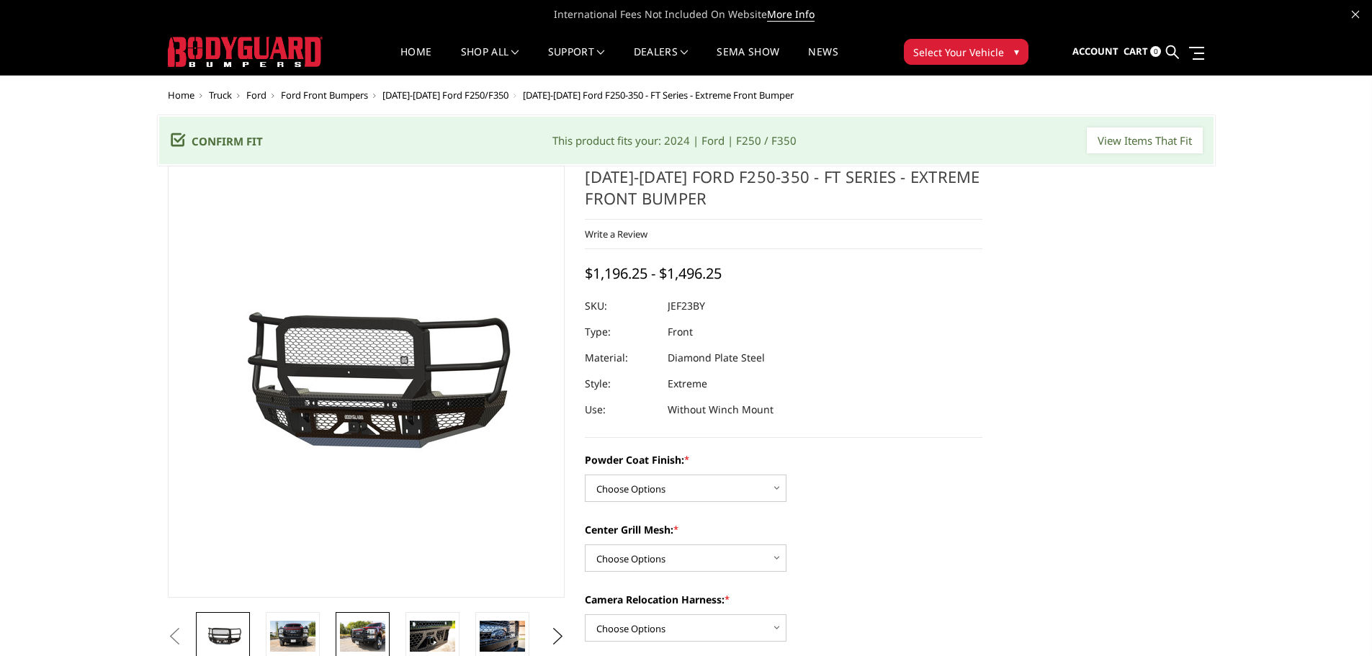
click at [385, 633] on img at bounding box center [362, 636] width 45 height 30
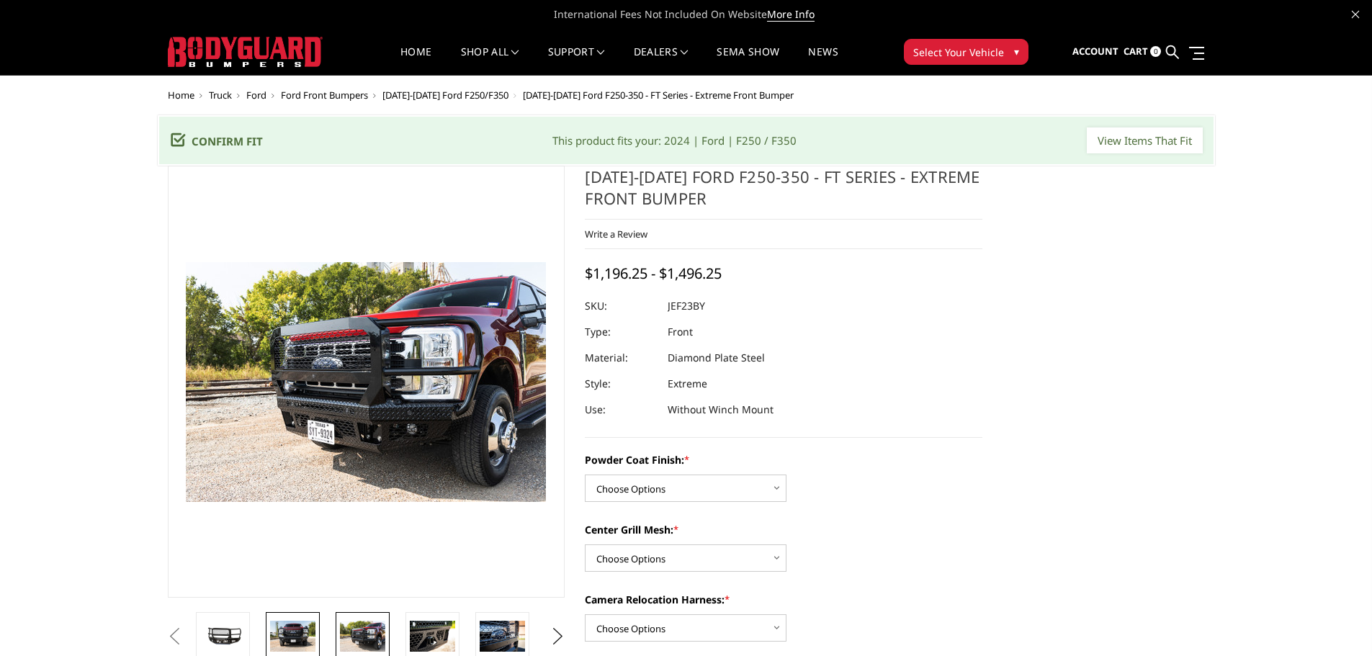
click at [298, 647] on img at bounding box center [292, 636] width 45 height 30
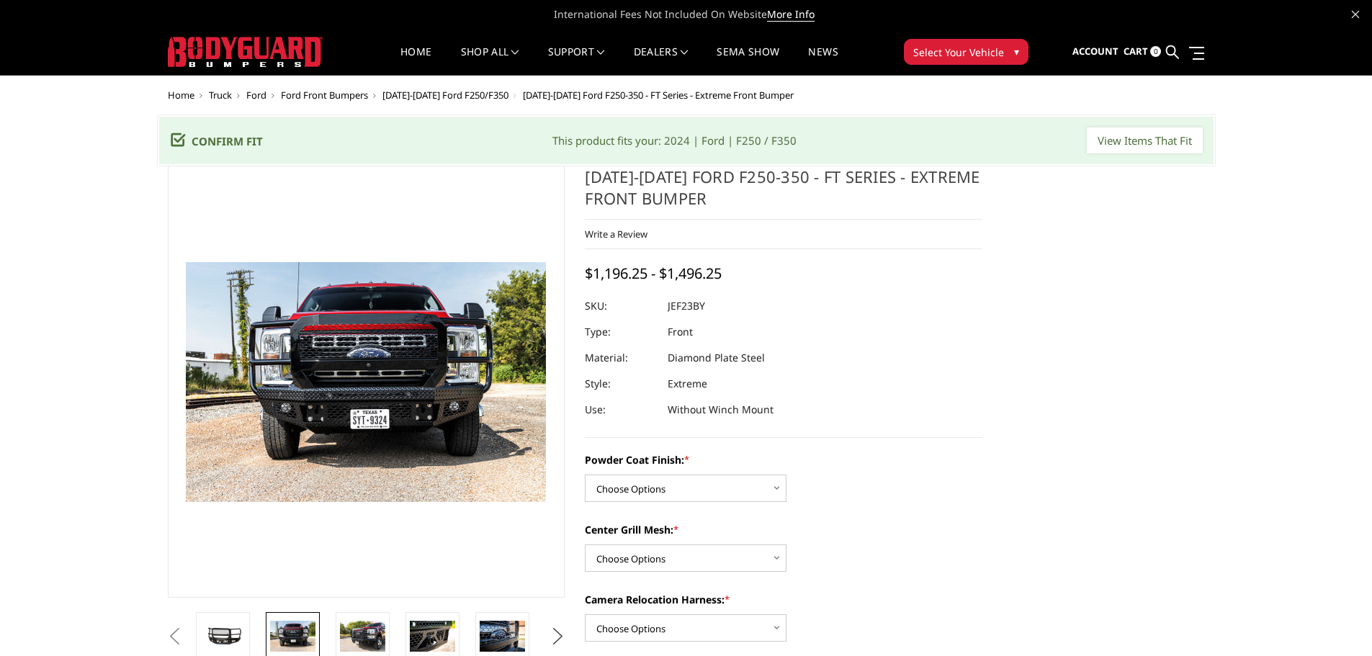
click at [554, 634] on button "Next" at bounding box center [558, 637] width 22 height 22
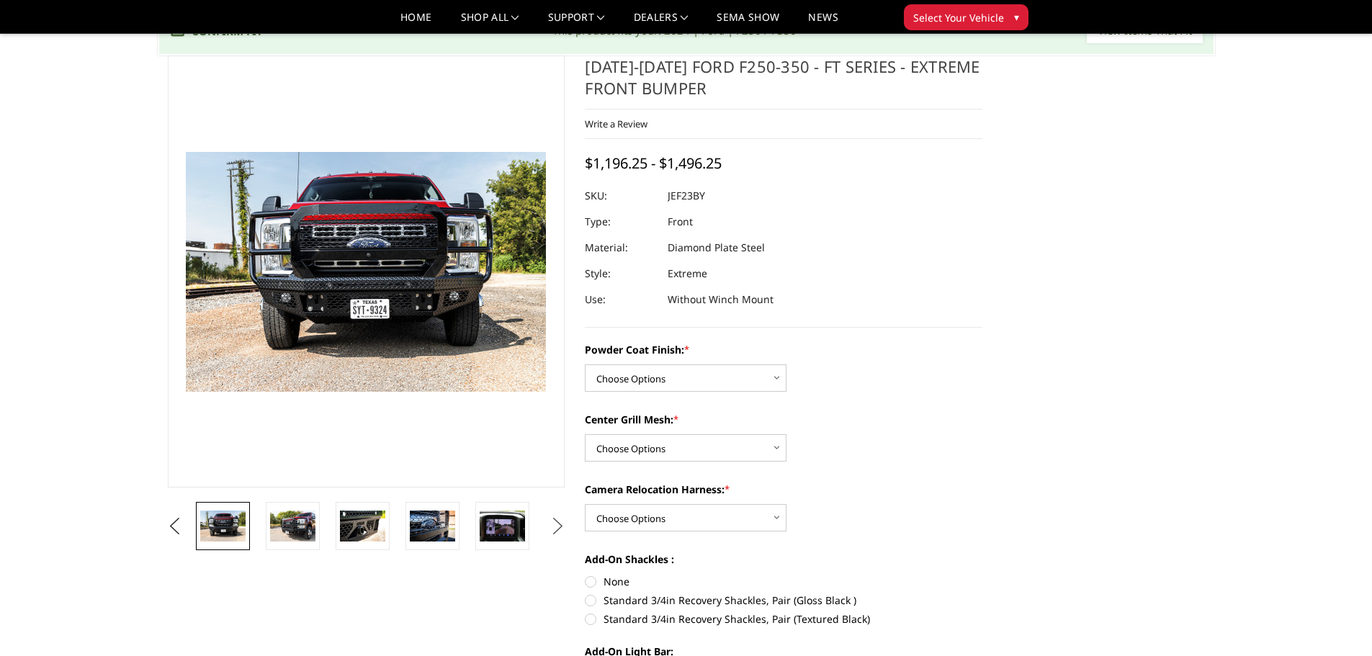
scroll to position [288, 0]
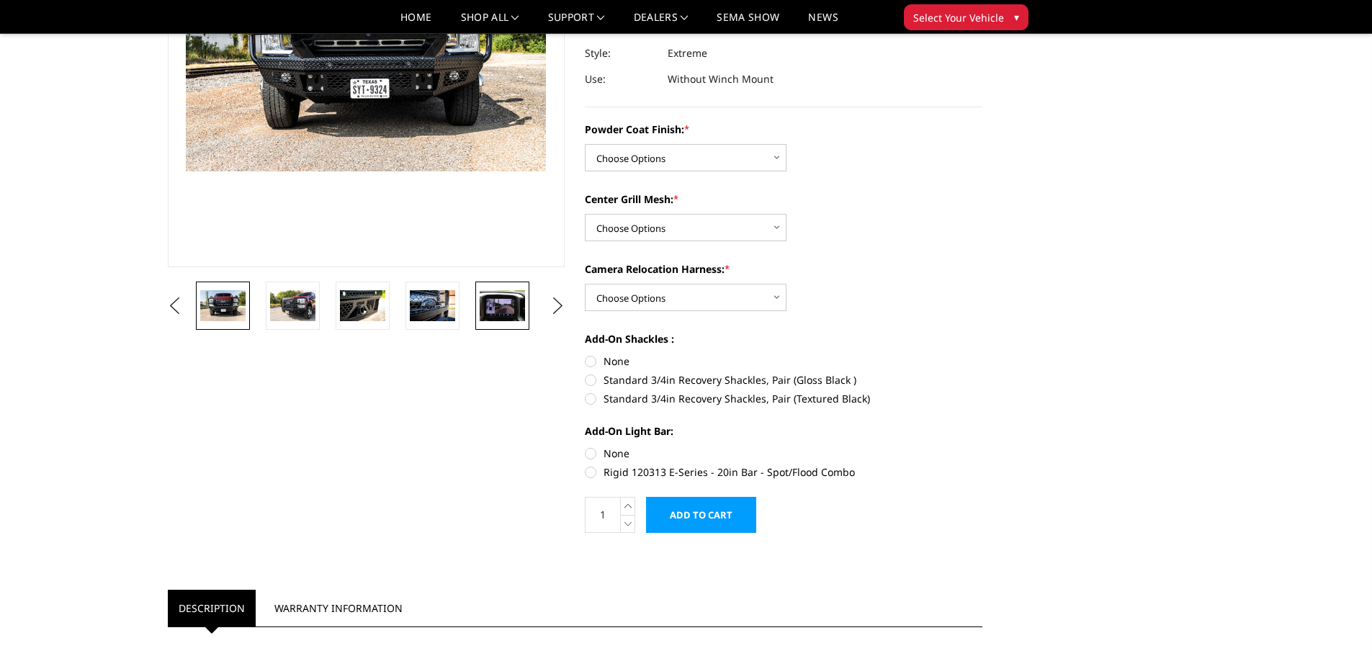
click at [502, 293] on img at bounding box center [502, 305] width 45 height 30
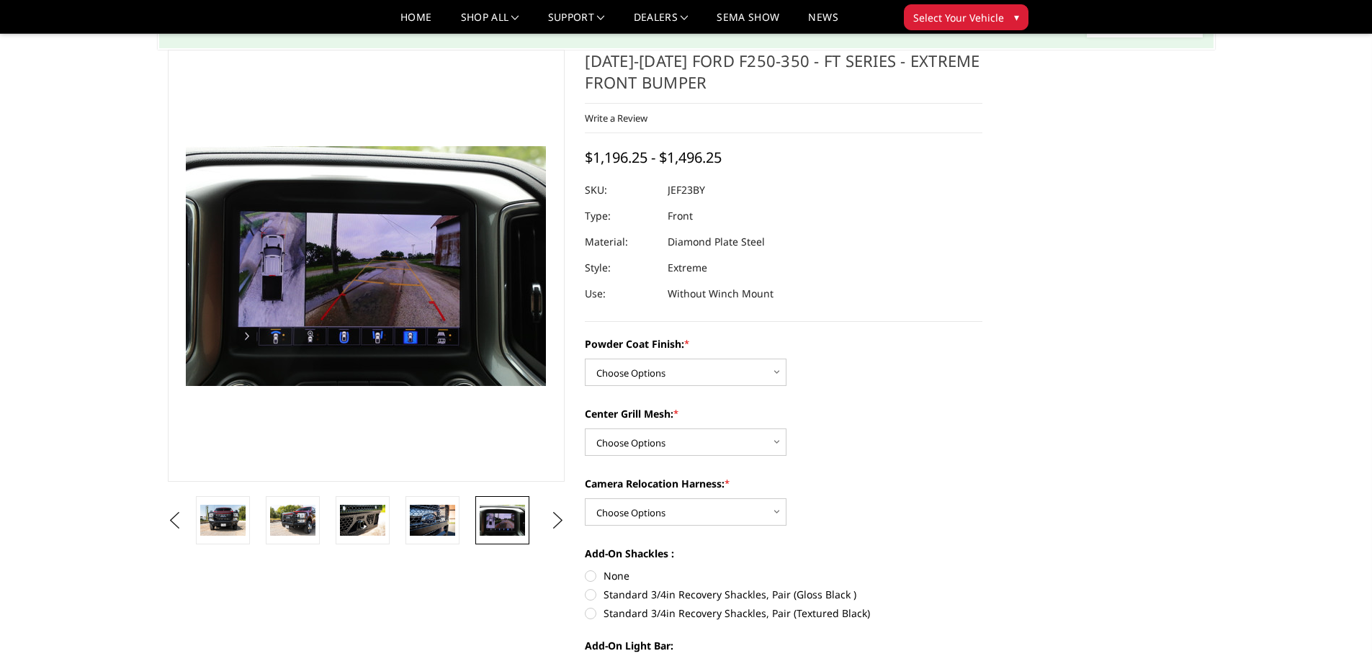
scroll to position [72, 0]
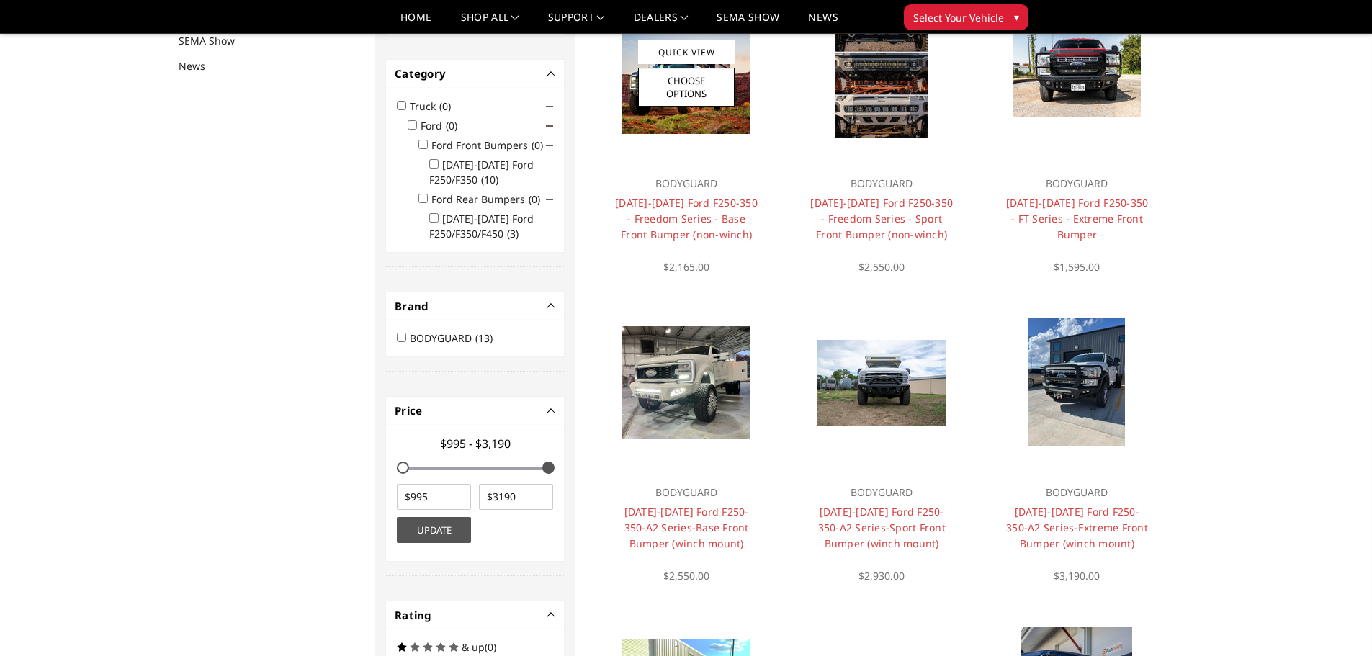
scroll to position [187, 0]
click at [696, 95] on link "Choose Options" at bounding box center [686, 86] width 97 height 39
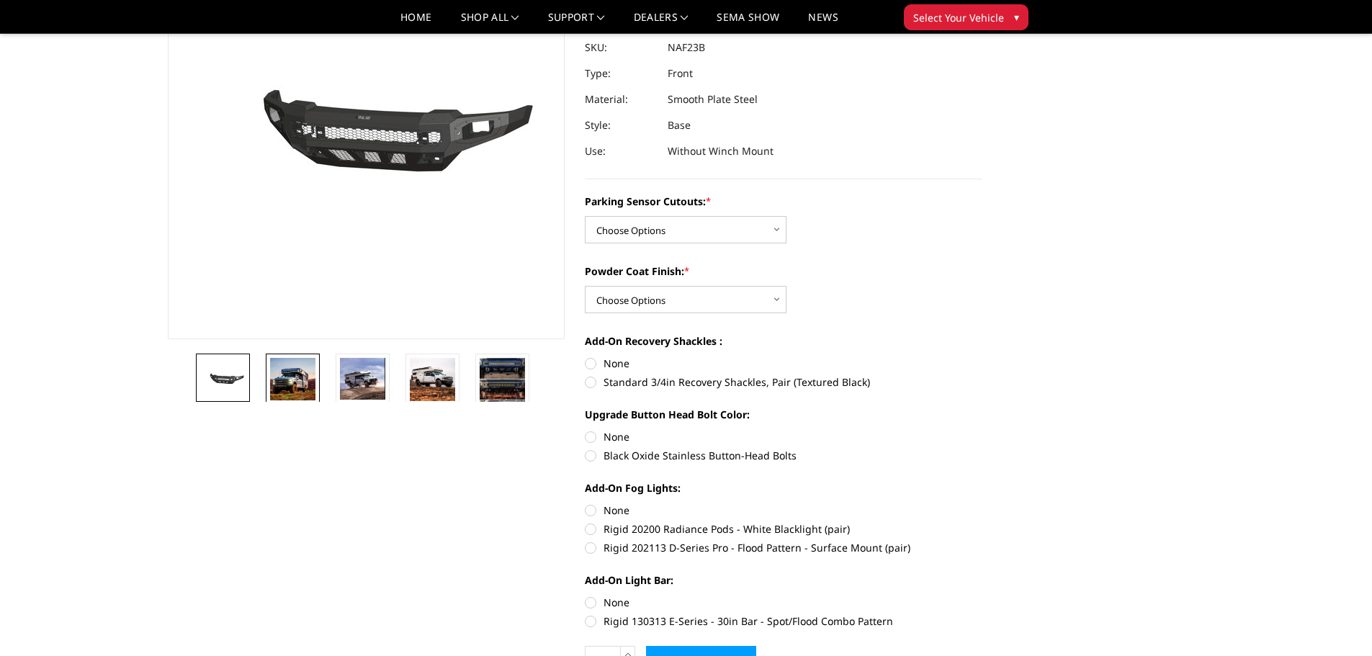
click at [290, 375] on img at bounding box center [292, 379] width 45 height 43
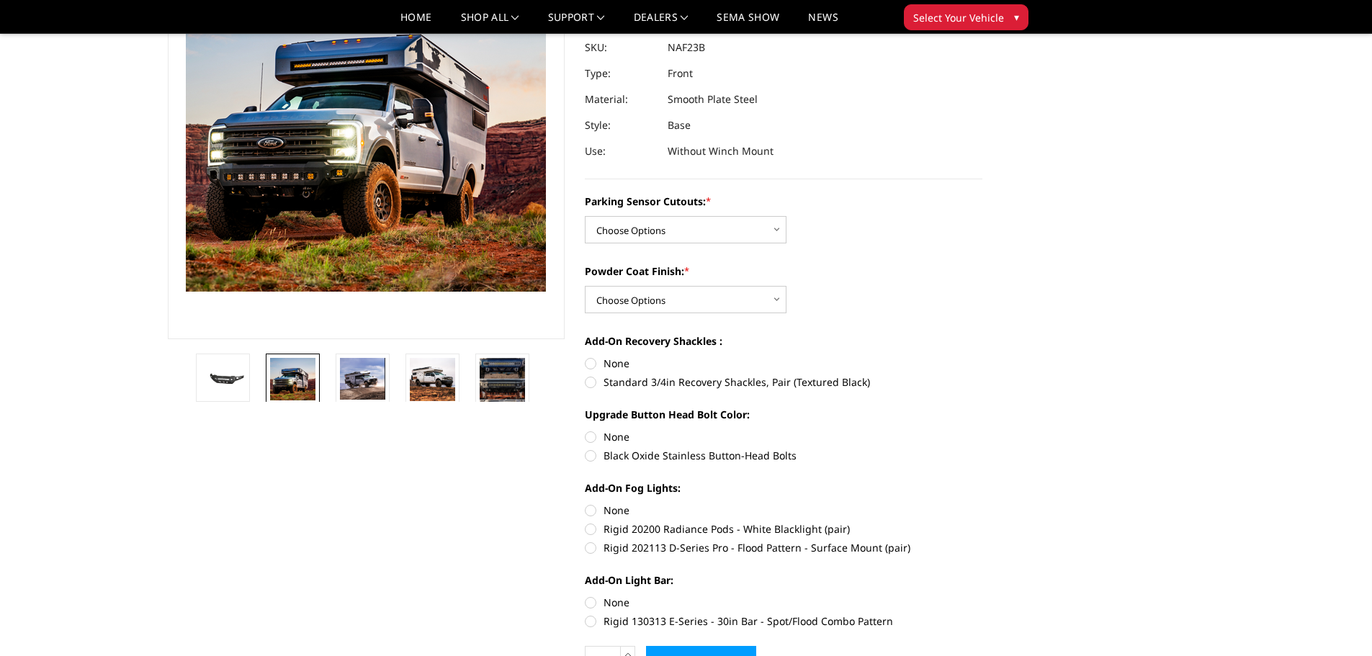
scroll to position [132, 0]
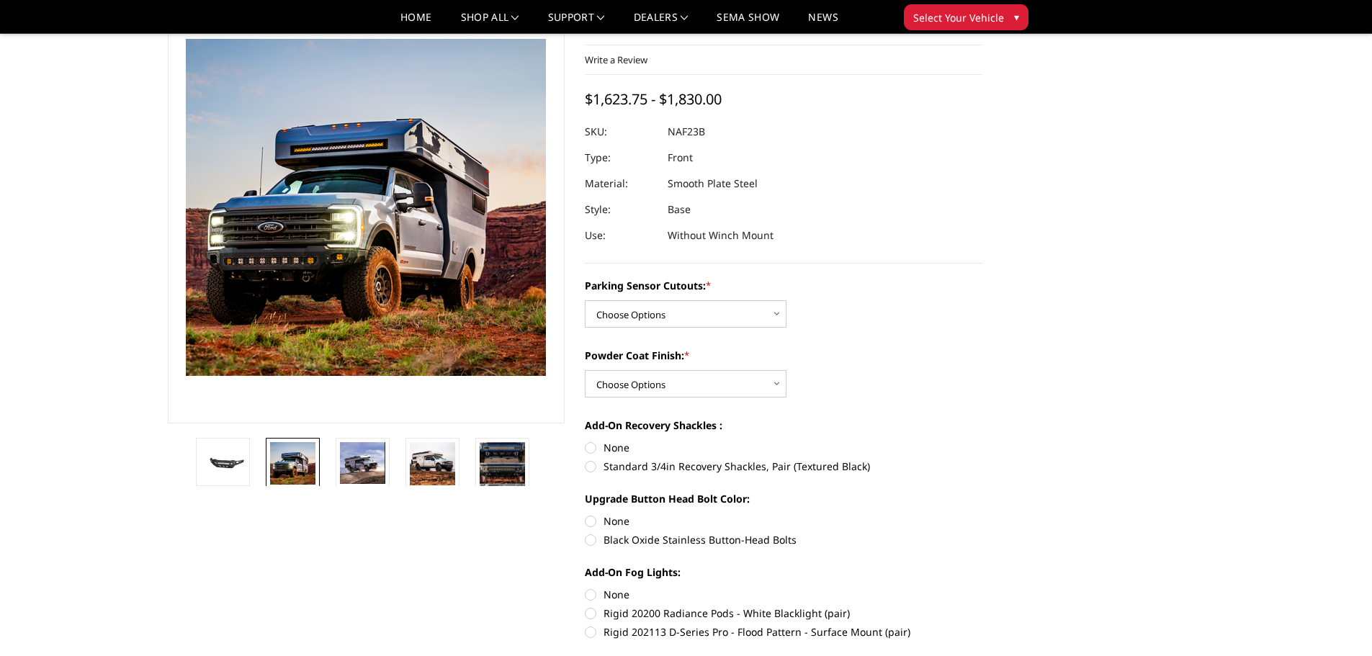
drag, startPoint x: 71, startPoint y: 354, endPoint x: 79, endPoint y: 342, distance: 14.8
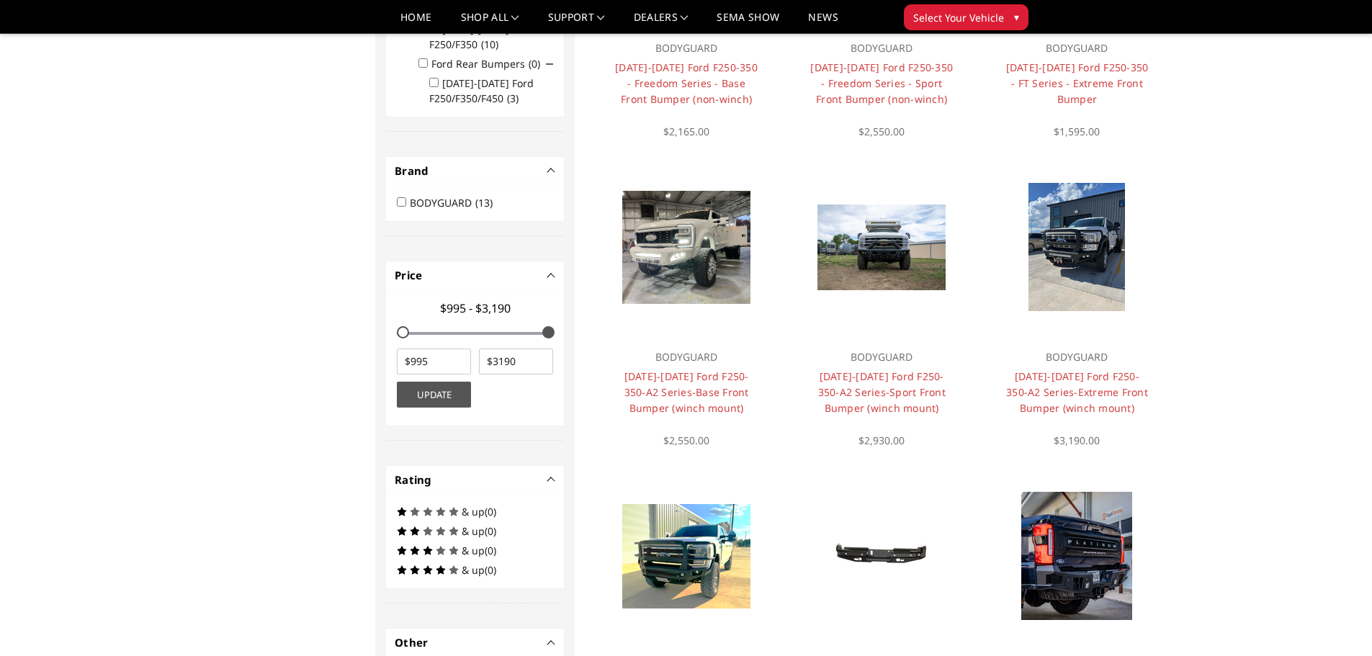
scroll to position [548, 0]
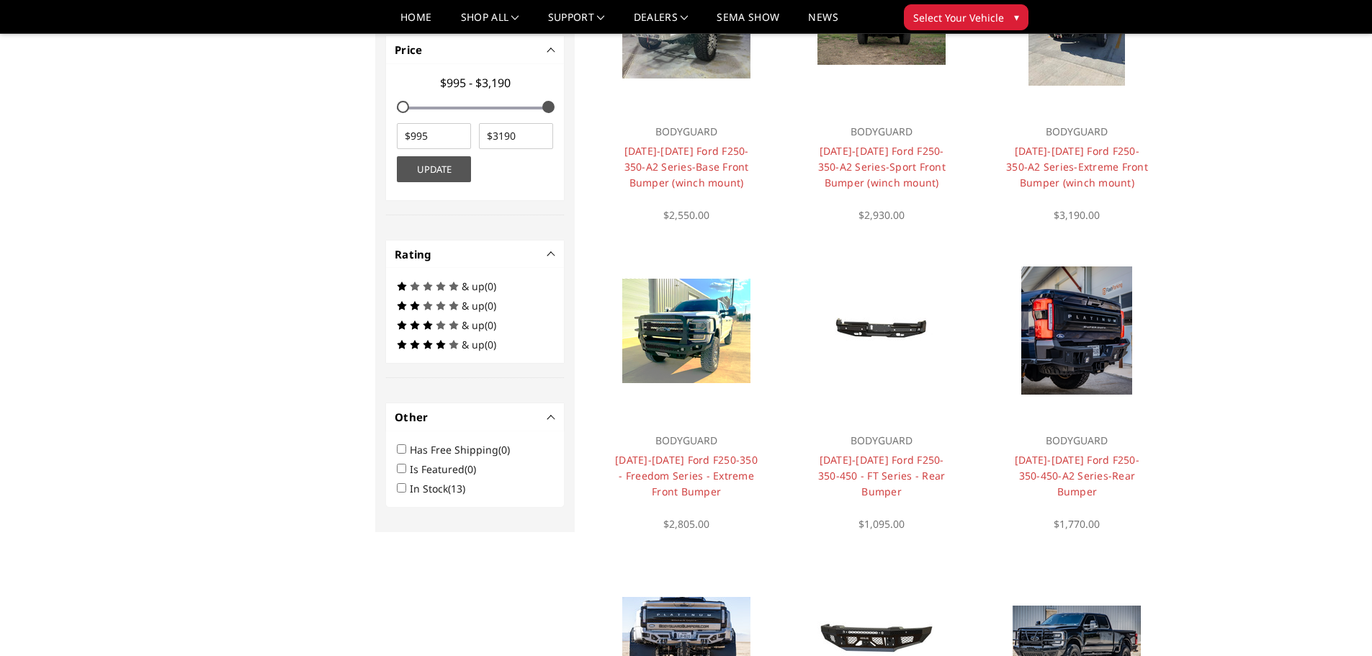
click at [1199, 293] on main "13 Product(s) for Year:2024, Make:Ford, Model:F250 / F350 Web Pages Support FAQ…" at bounding box center [686, 239] width 1037 height 1429
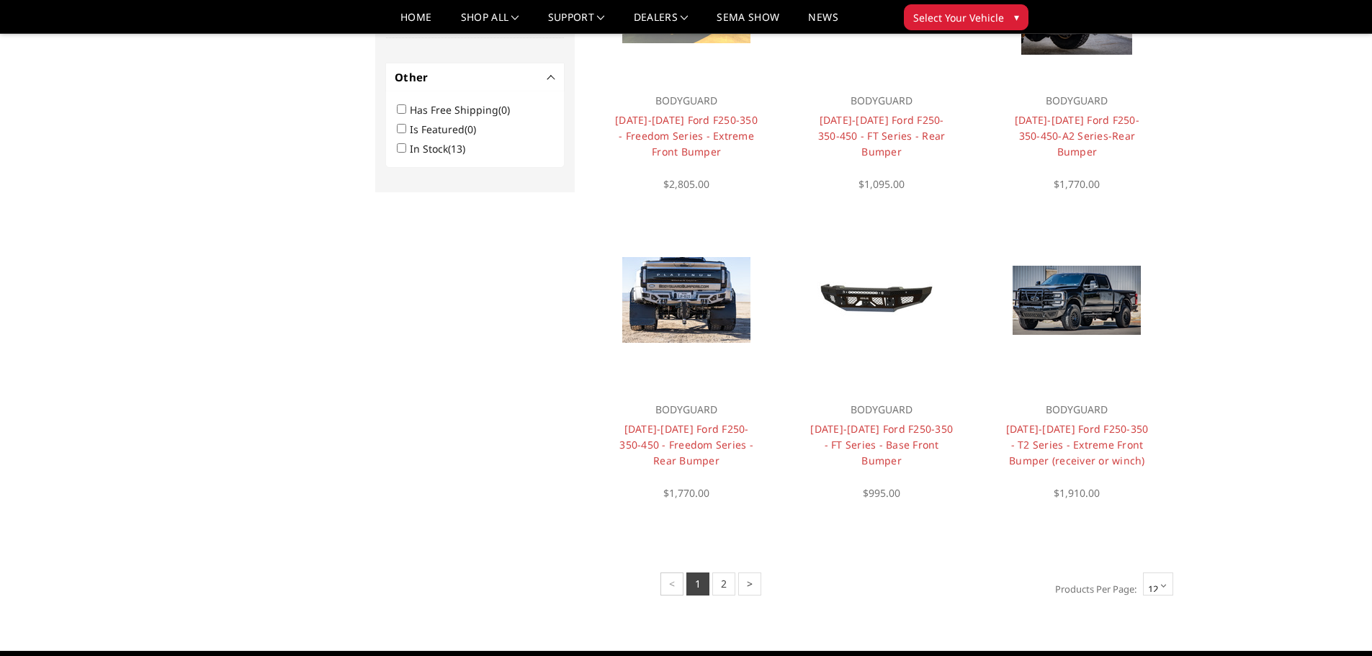
scroll to position [908, 0]
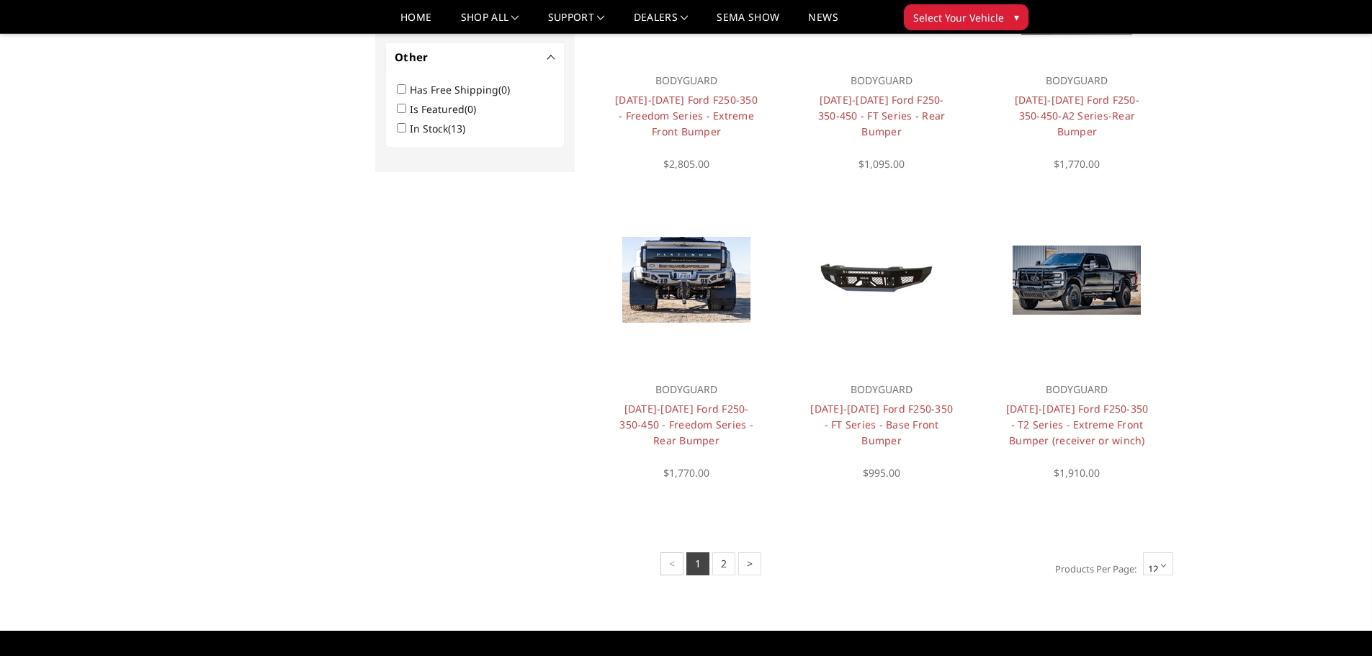
click at [1162, 566] on select "12 15 18 21 24" at bounding box center [1158, 564] width 30 height 23
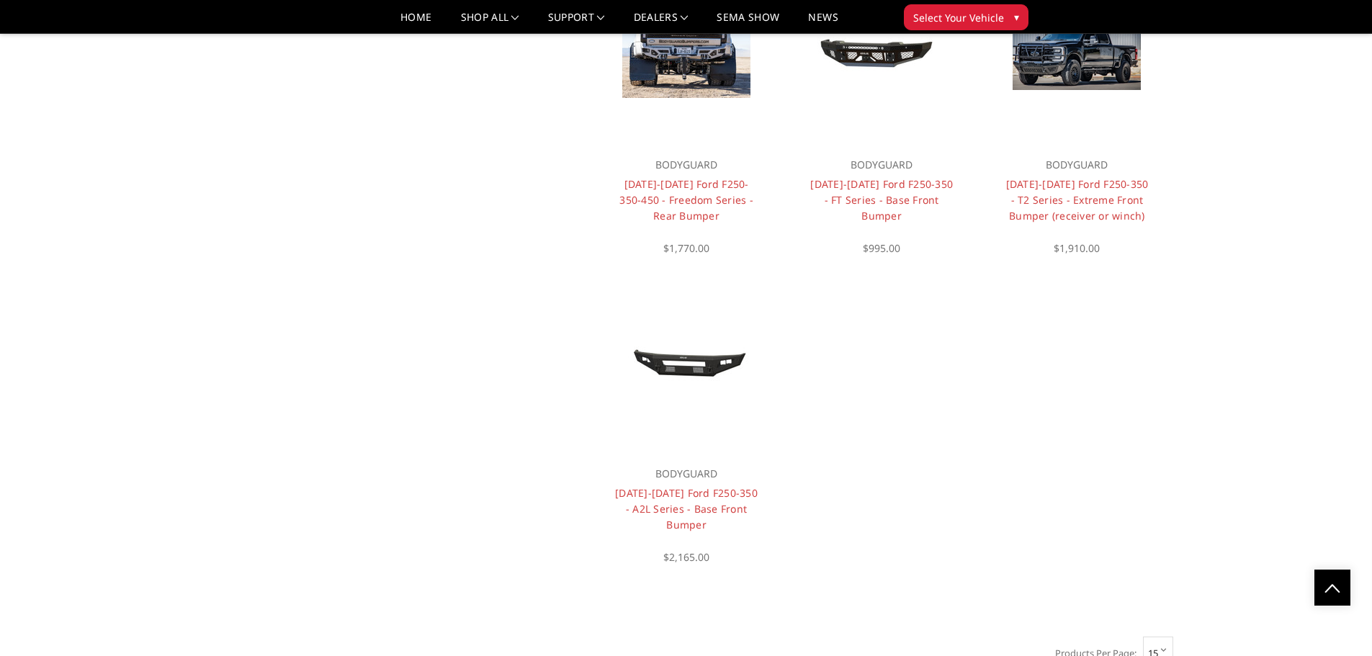
scroll to position [1045, 0]
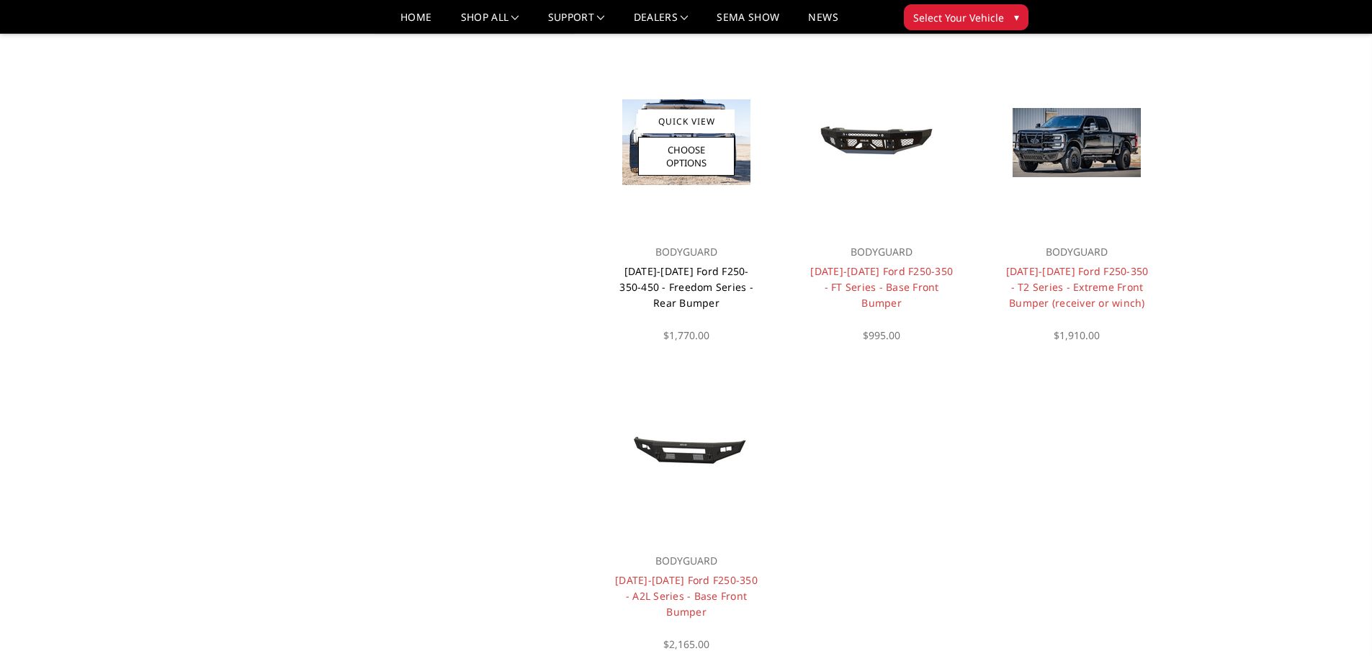
click at [706, 275] on link "[DATE]-[DATE] Ford F250-350-450 - Freedom Series - Rear Bumper" at bounding box center [687, 286] width 134 height 45
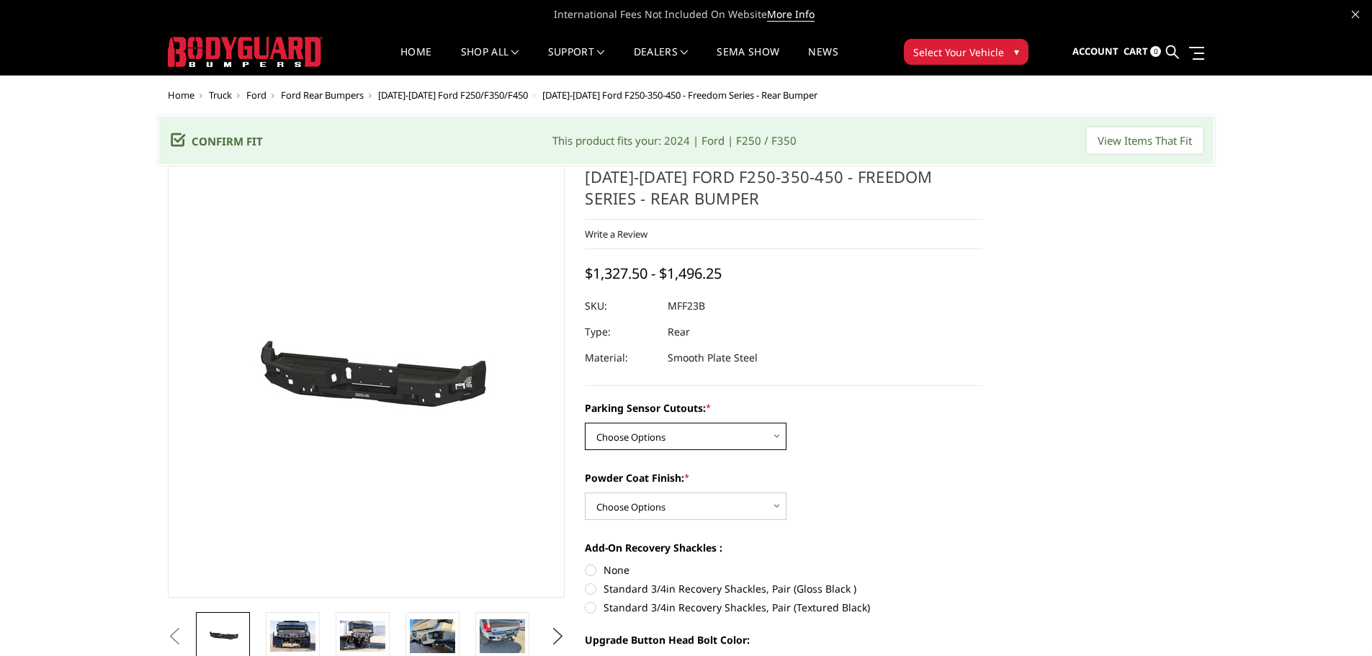
click at [695, 428] on select "Choose Options No - Without Parking Sensor Cutouts Yes - With Parking Sensor Cu…" at bounding box center [686, 436] width 202 height 27
select select "2559"
click at [585, 423] on select "Choose Options No - Without Parking Sensor Cutouts Yes - With Parking Sensor Cu…" at bounding box center [686, 436] width 202 height 27
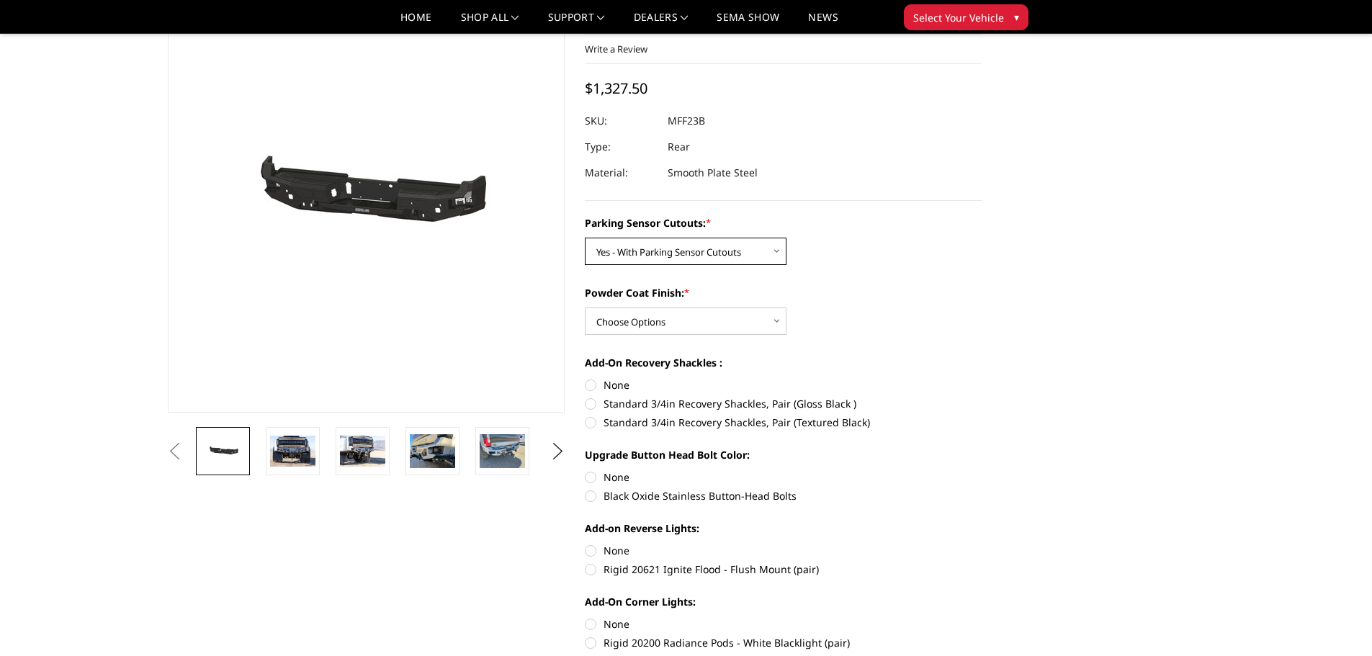
scroll to position [144, 0]
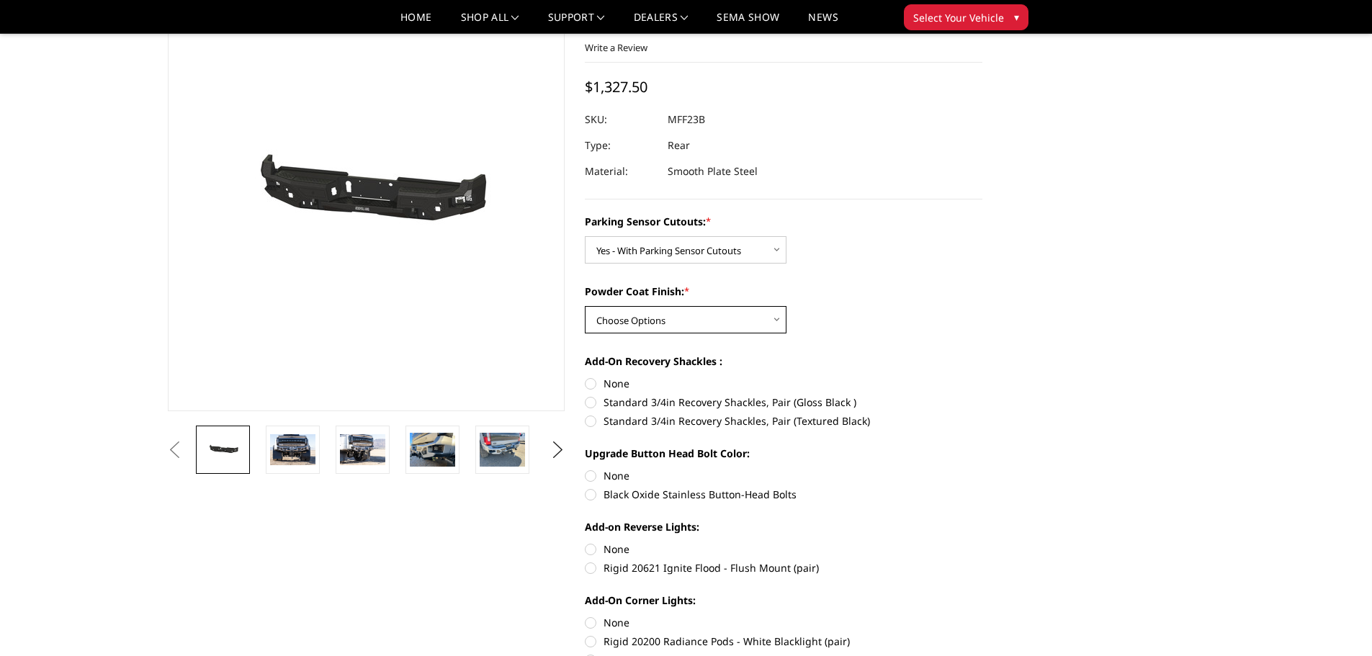
click at [652, 311] on select "Choose Options Bare Metal Textured Black Powder Coat" at bounding box center [686, 319] width 202 height 27
select select "2561"
click at [585, 306] on select "Choose Options Bare Metal Textured Black Powder Coat" at bounding box center [686, 319] width 202 height 27
click at [643, 422] on label "Standard 3/4in Recovery Shackles, Pair (Textured Black)" at bounding box center [784, 421] width 398 height 15
click at [983, 396] on input "Standard 3/4in Recovery Shackles, Pair (Textured Black)" at bounding box center [983, 395] width 1 height 1
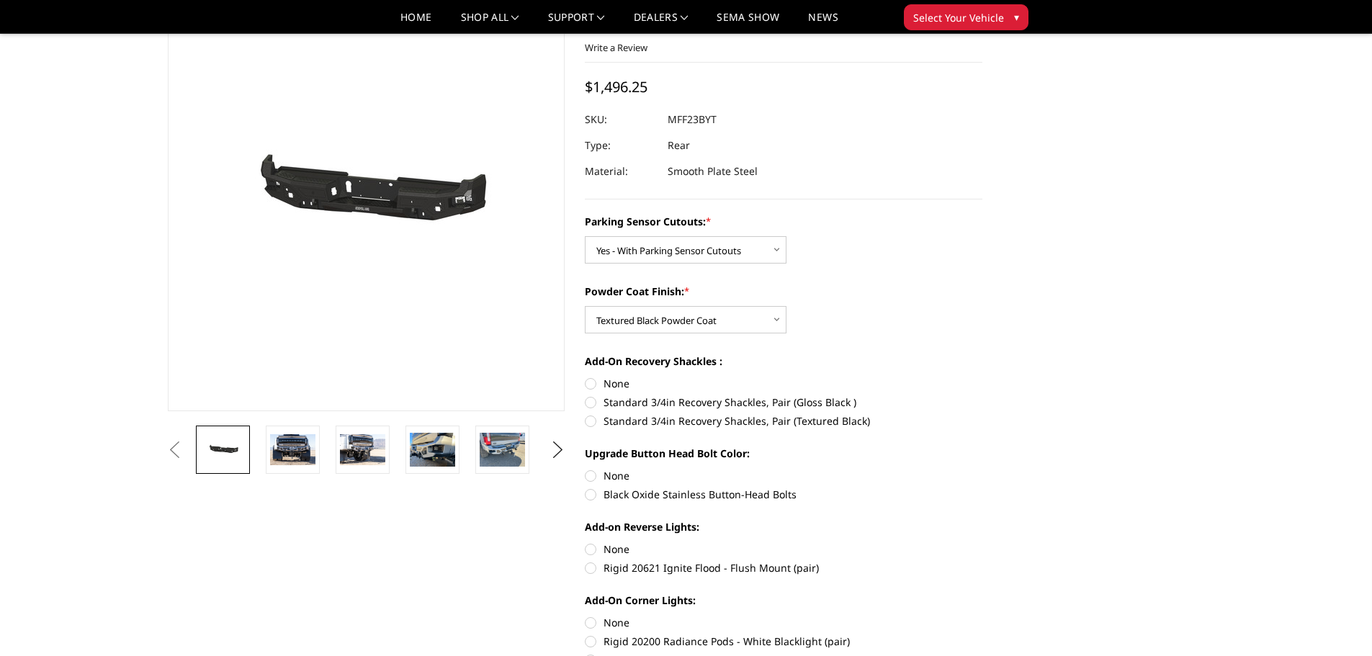
radio input "true"
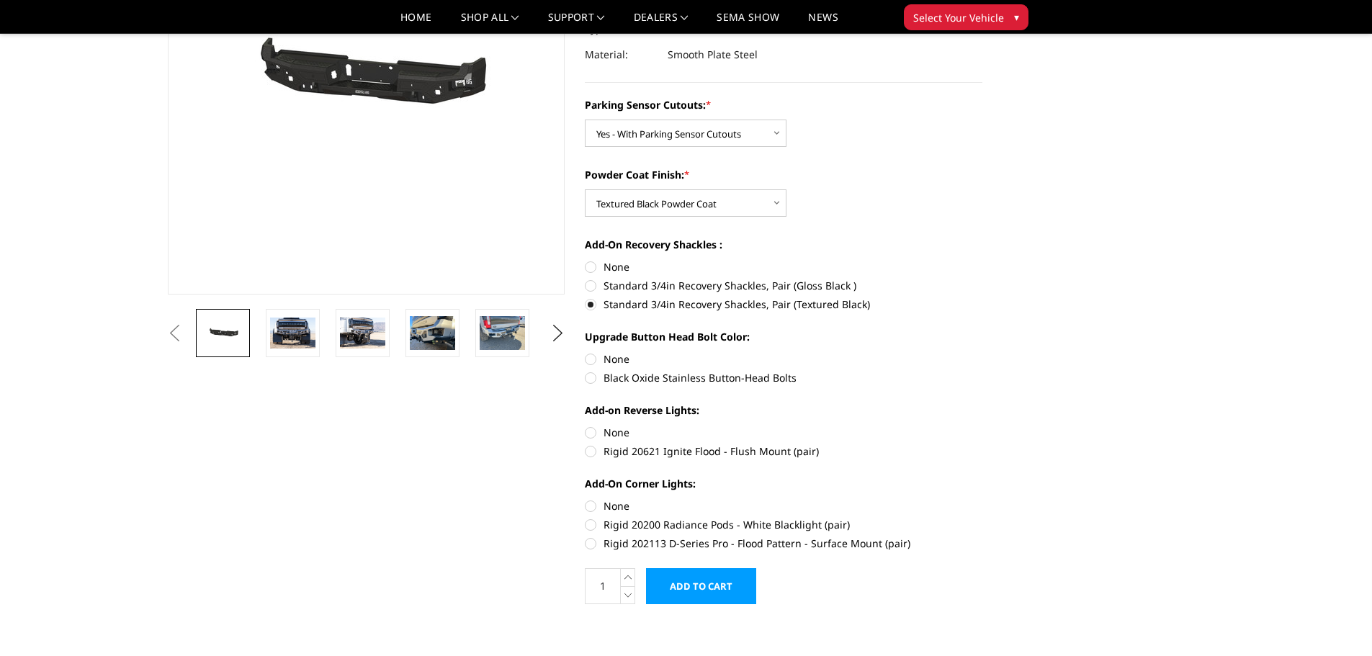
scroll to position [288, 0]
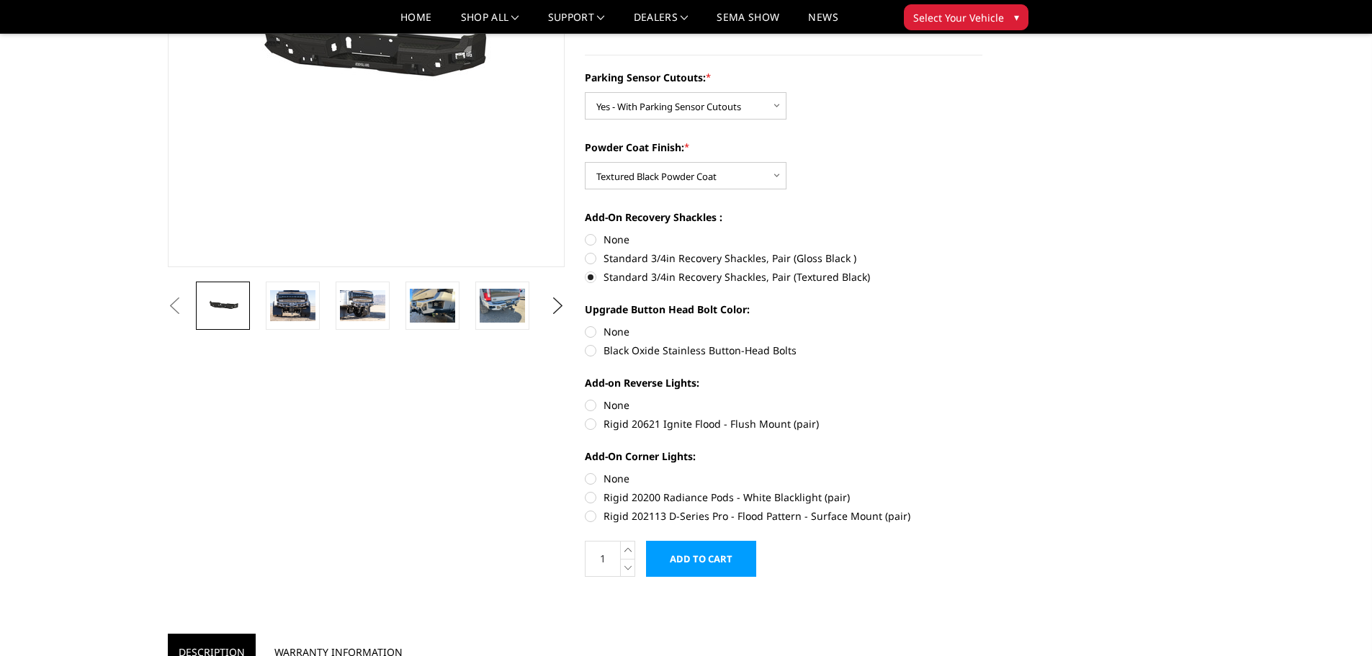
click at [725, 427] on label "Rigid 20621 Ignite Flood - Flush Mount (pair)" at bounding box center [784, 423] width 398 height 15
click at [983, 398] on input "Rigid 20621 Ignite Flood - Flush Mount (pair)" at bounding box center [983, 398] width 1 height 1
radio input "true"
click at [812, 514] on label "Rigid 202113 D-Series Pro - Flood Pattern - Surface Mount (pair)" at bounding box center [784, 516] width 398 height 15
click at [983, 491] on input "Rigid 202113 D-Series Pro - Flood Pattern - Surface Mount (pair)" at bounding box center [983, 490] width 1 height 1
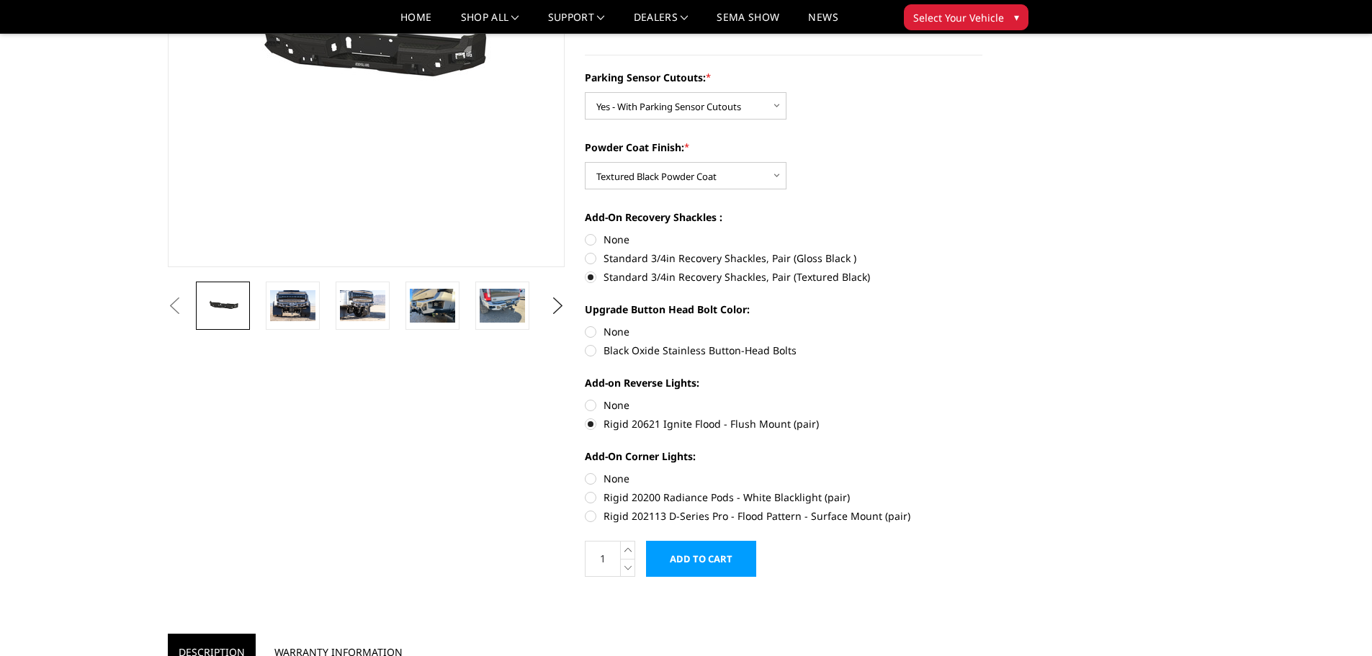
radio input "true"
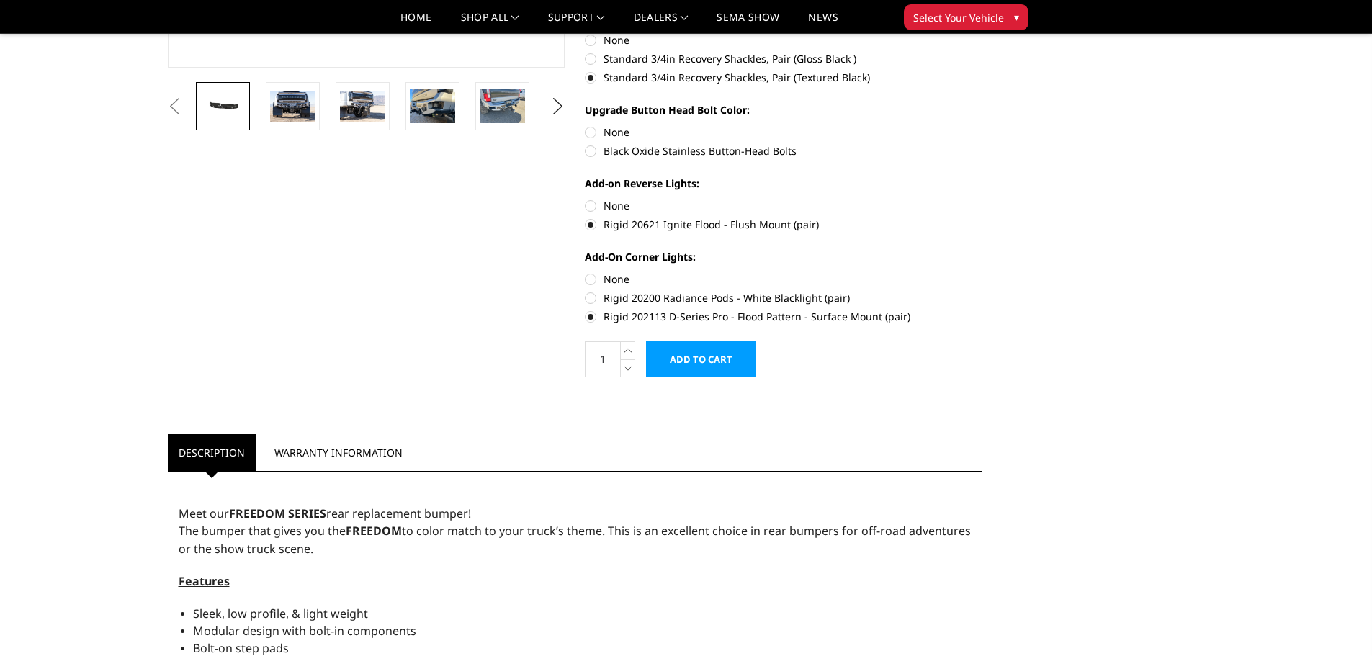
scroll to position [0, 0]
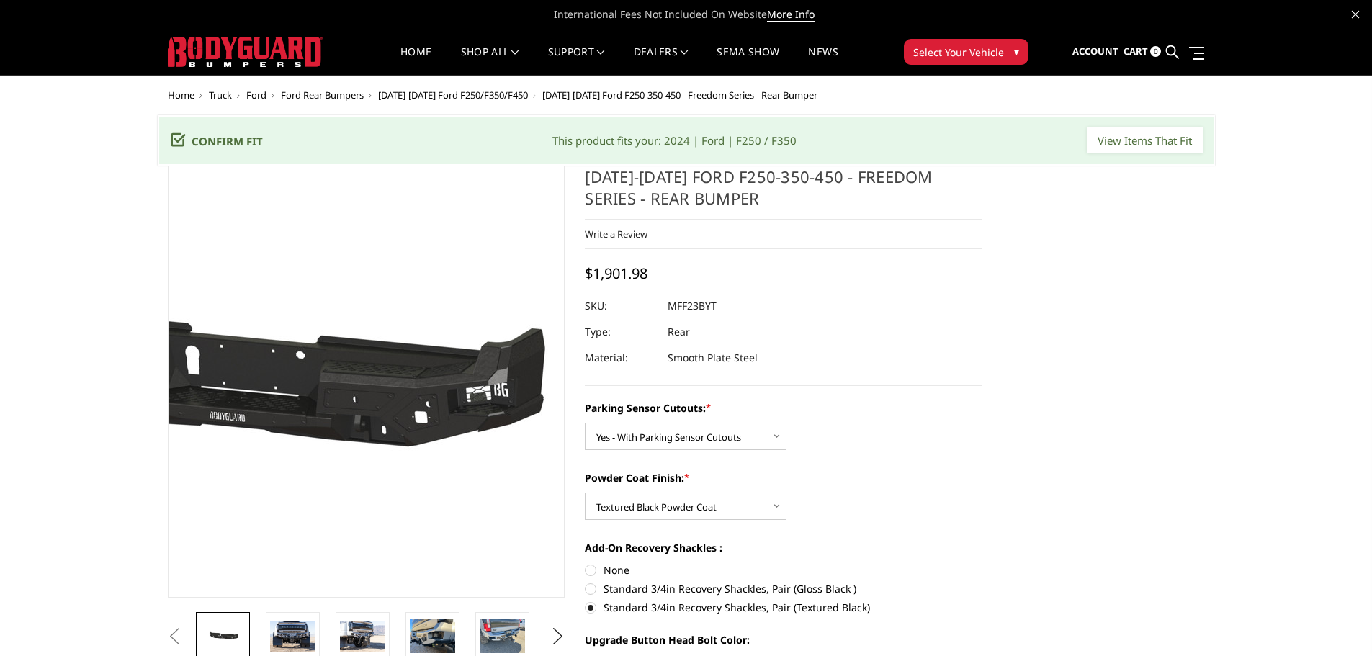
click at [465, 402] on img at bounding box center [237, 382] width 922 height 439
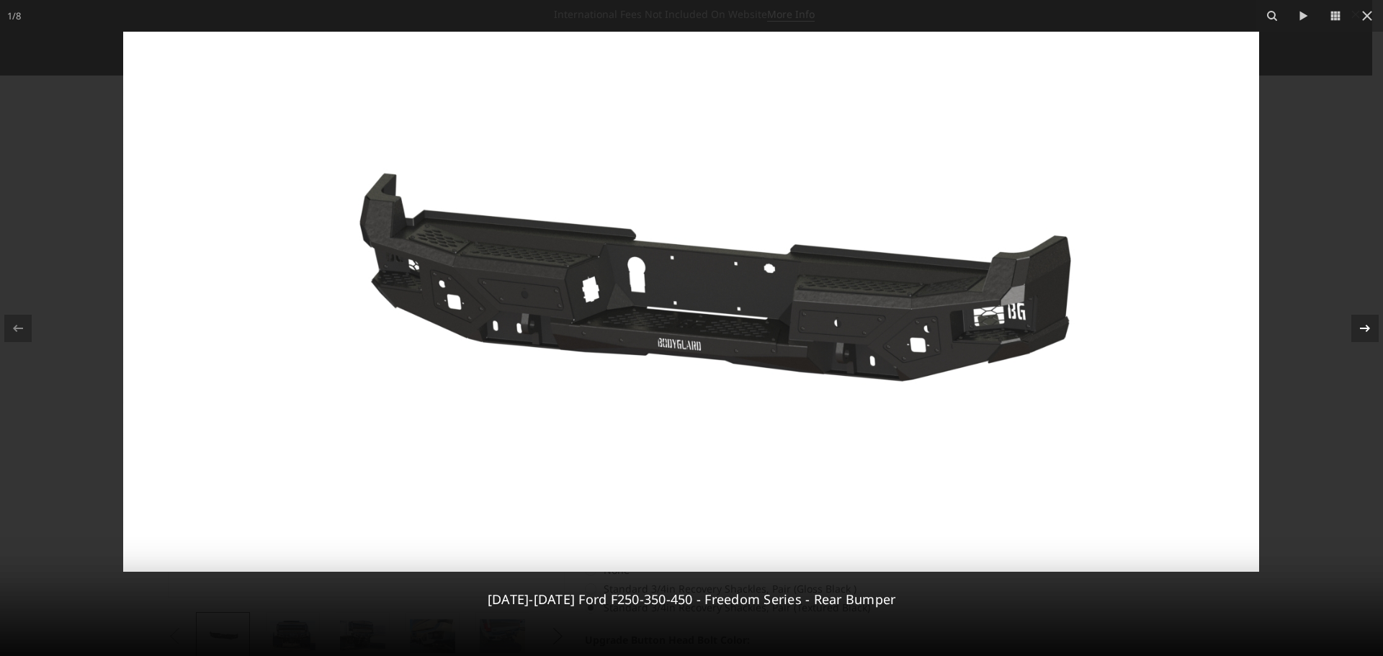
click at [1367, 331] on icon at bounding box center [1365, 327] width 10 height 7
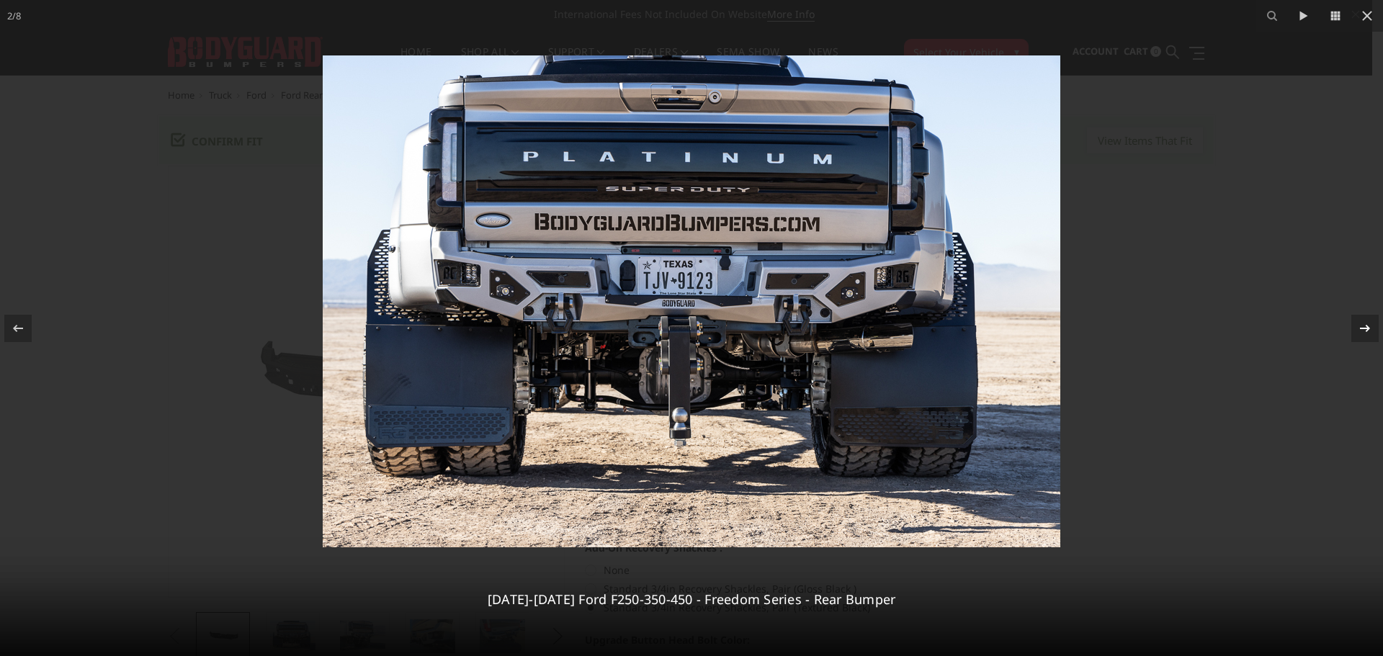
click at [1367, 330] on icon at bounding box center [1365, 327] width 10 height 7
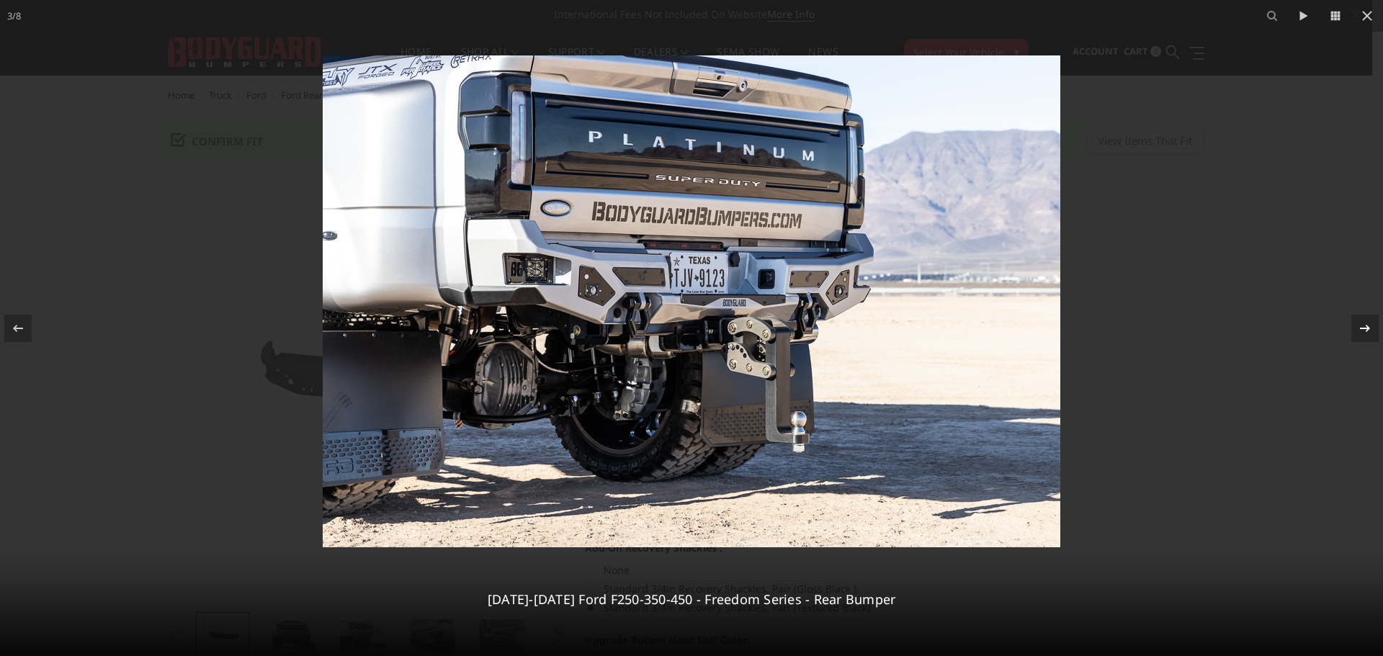
click at [1367, 330] on icon at bounding box center [1365, 327] width 10 height 7
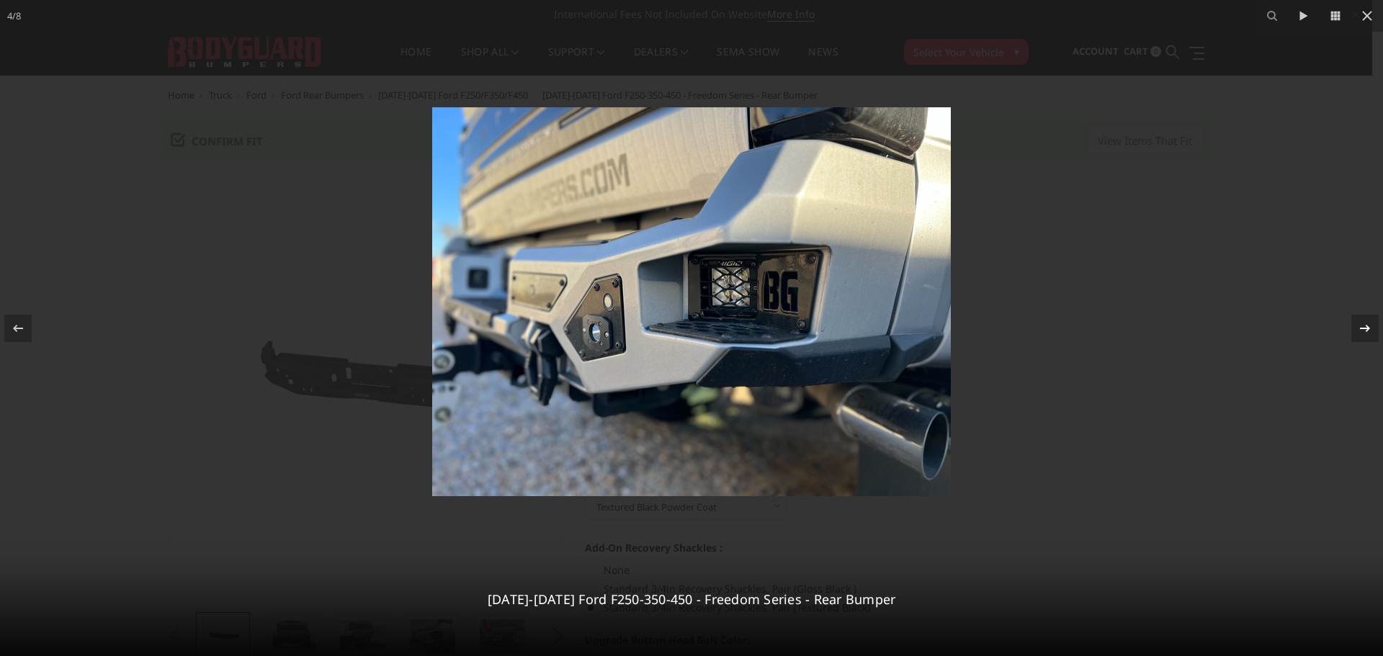
click at [1367, 330] on icon at bounding box center [1365, 327] width 10 height 7
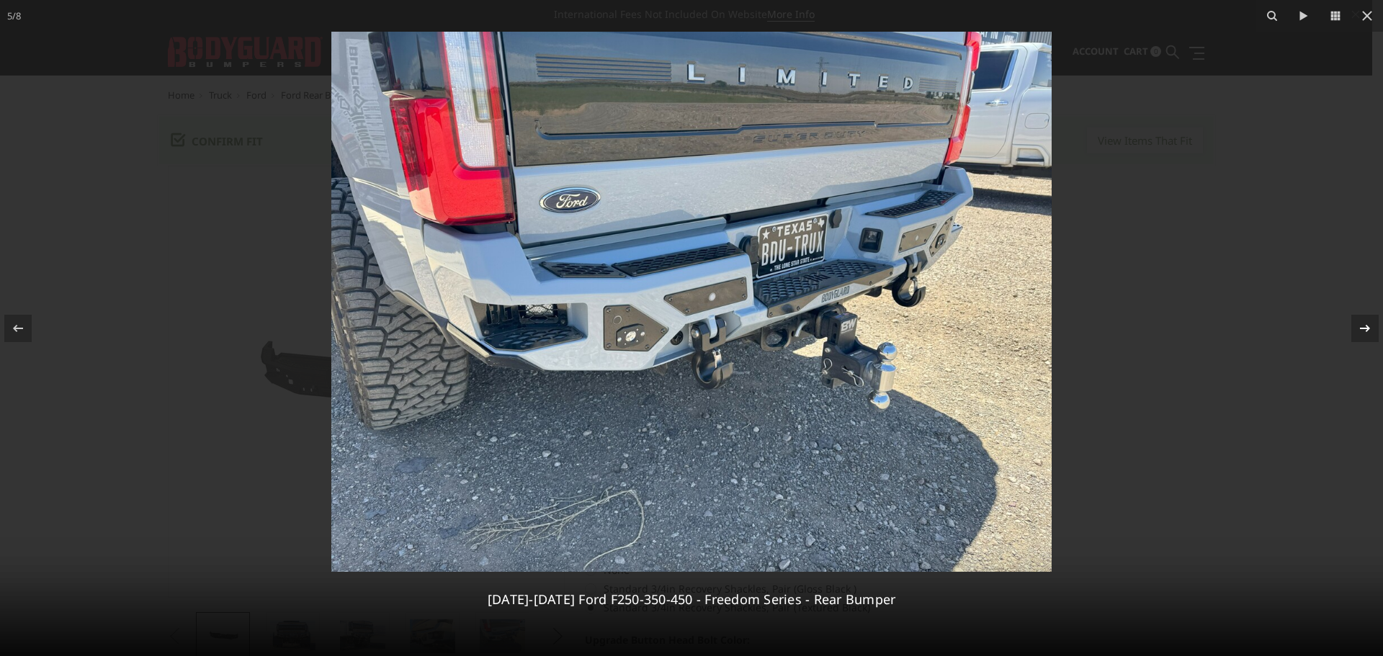
click at [1365, 328] on icon at bounding box center [1365, 327] width 10 height 7
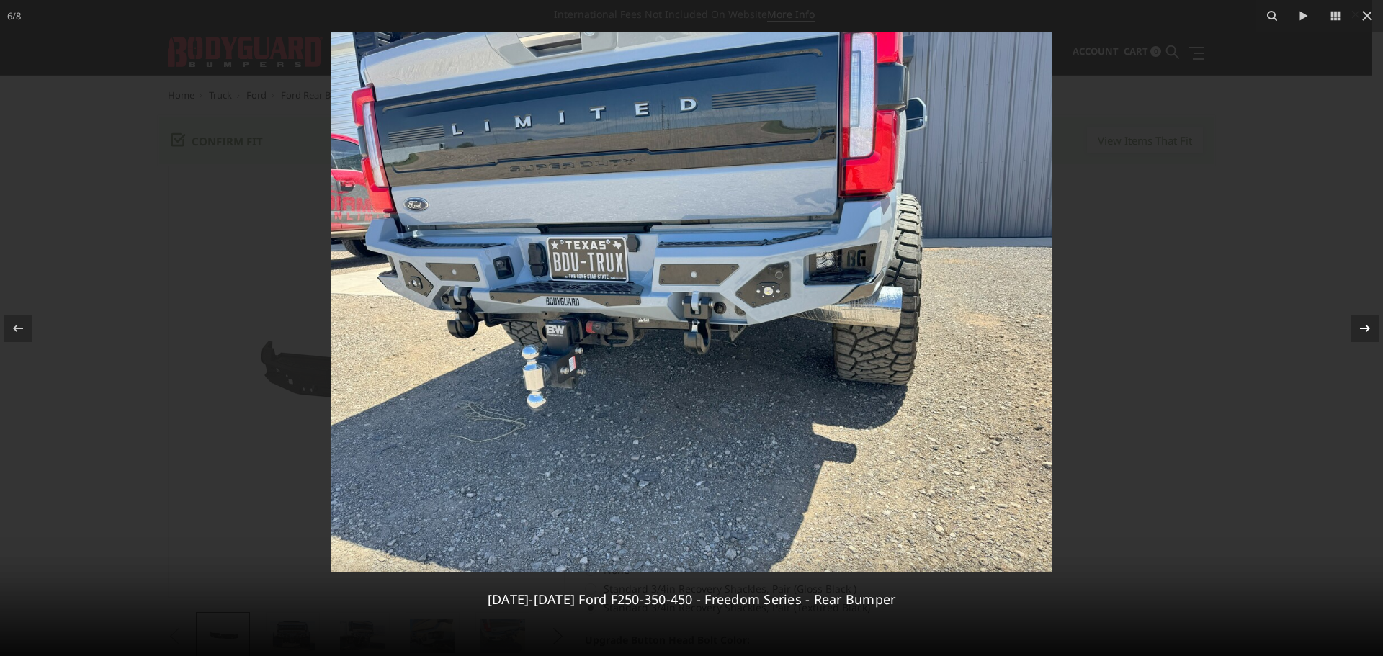
click at [1365, 328] on icon at bounding box center [1365, 327] width 10 height 7
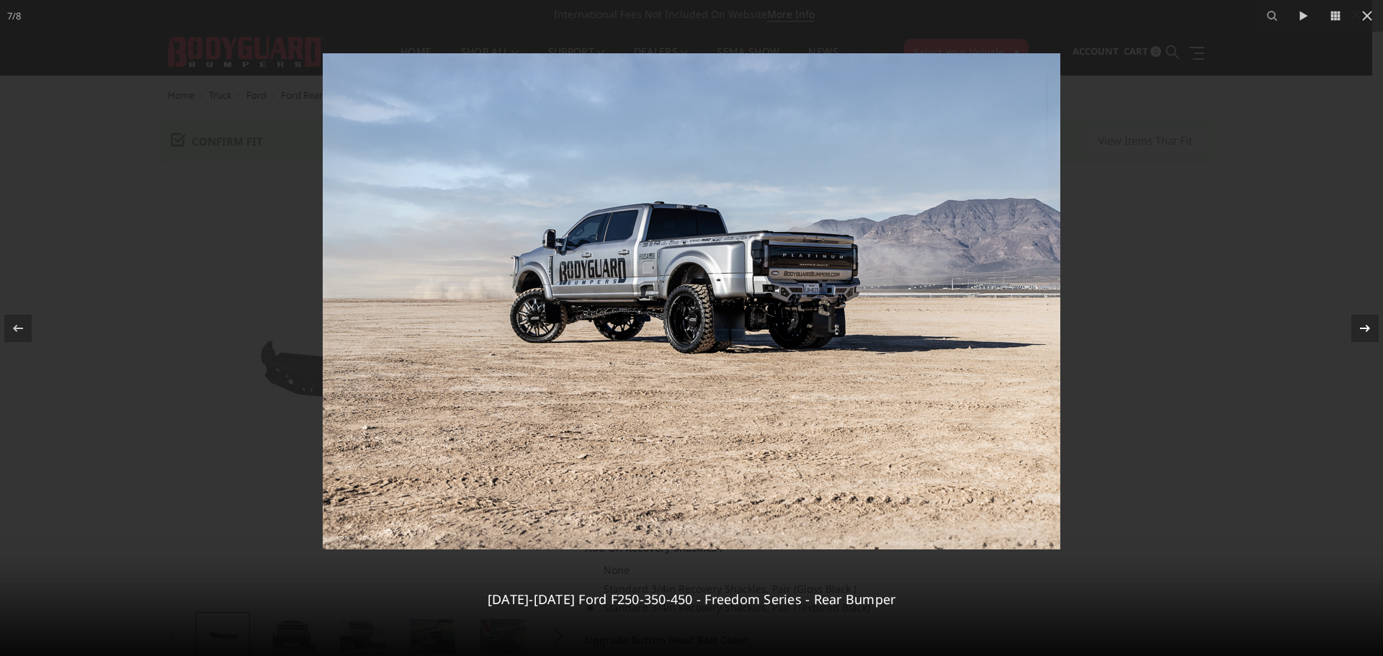
click at [1365, 328] on icon at bounding box center [1365, 327] width 10 height 7
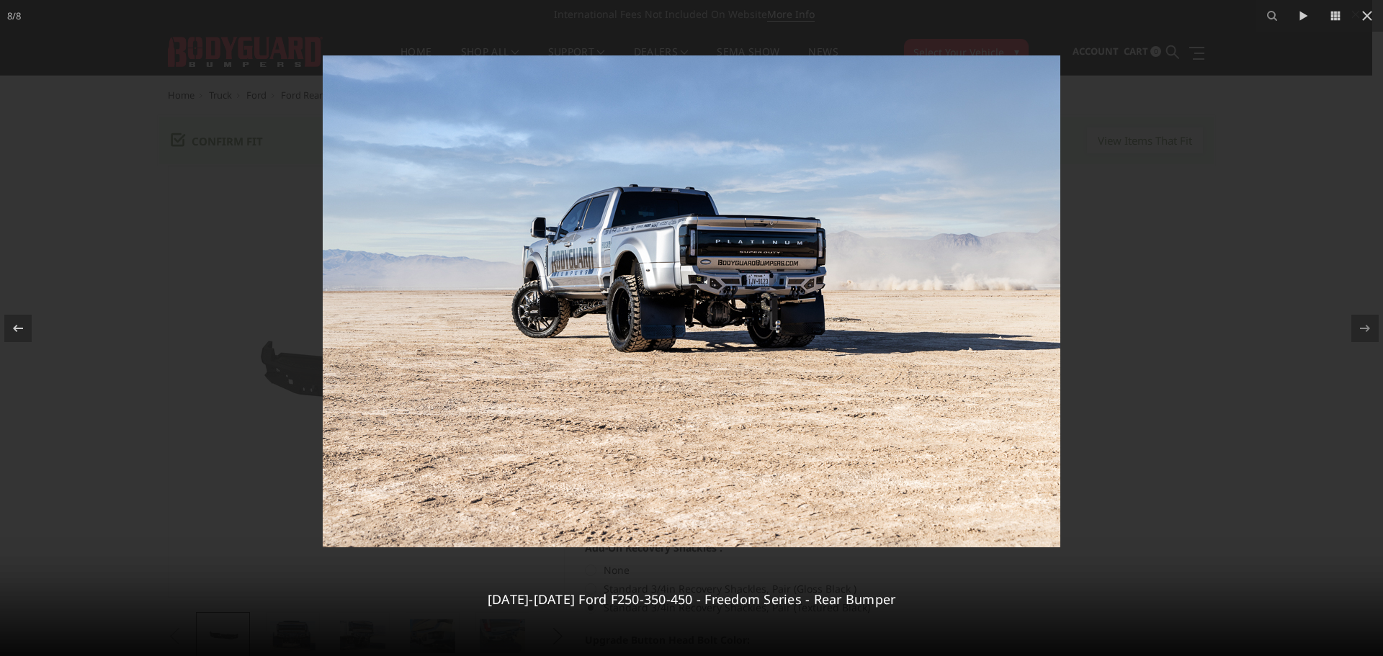
click at [1166, 356] on div at bounding box center [691, 328] width 1383 height 656
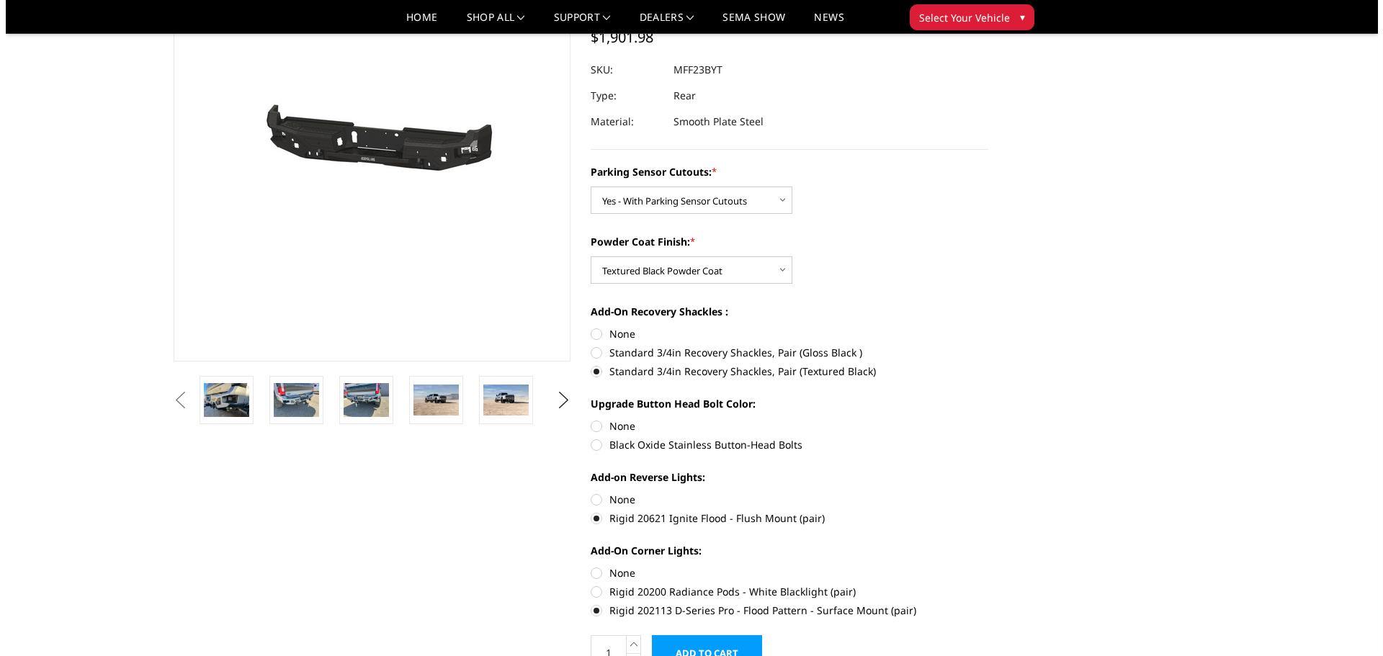
scroll to position [432, 0]
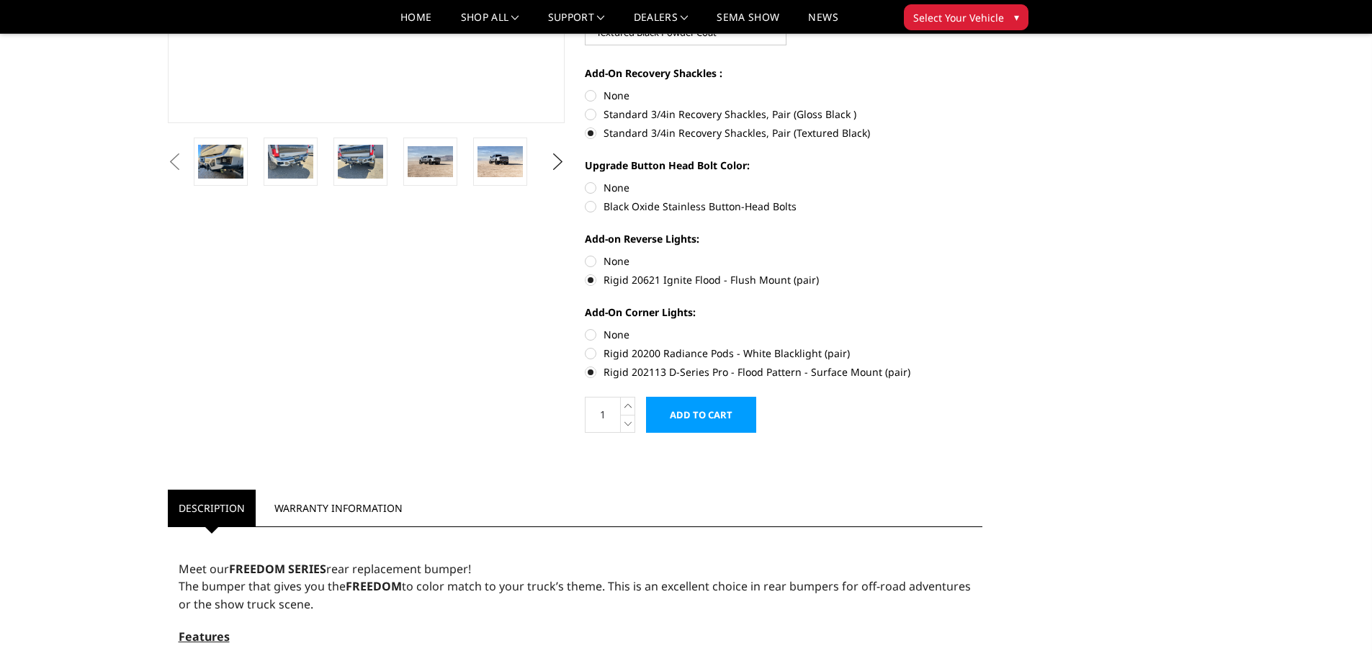
click at [696, 421] on input "Add to Cart" at bounding box center [701, 415] width 110 height 36
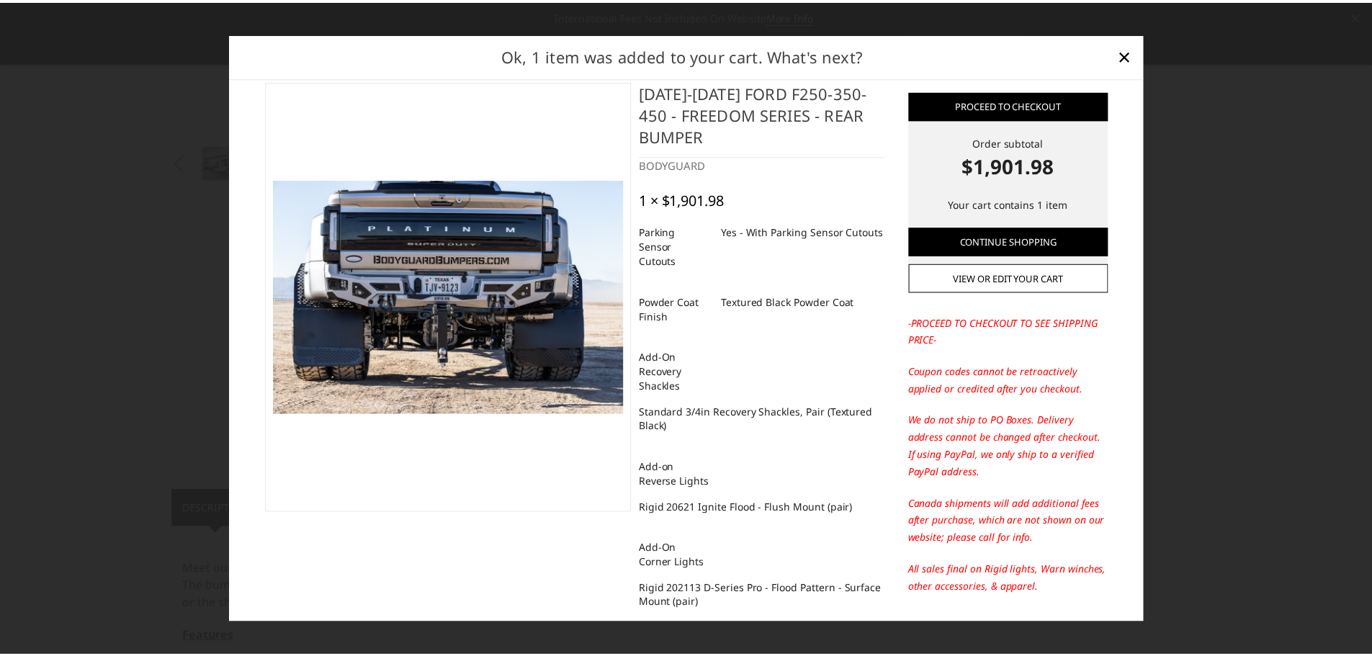
scroll to position [0, 0]
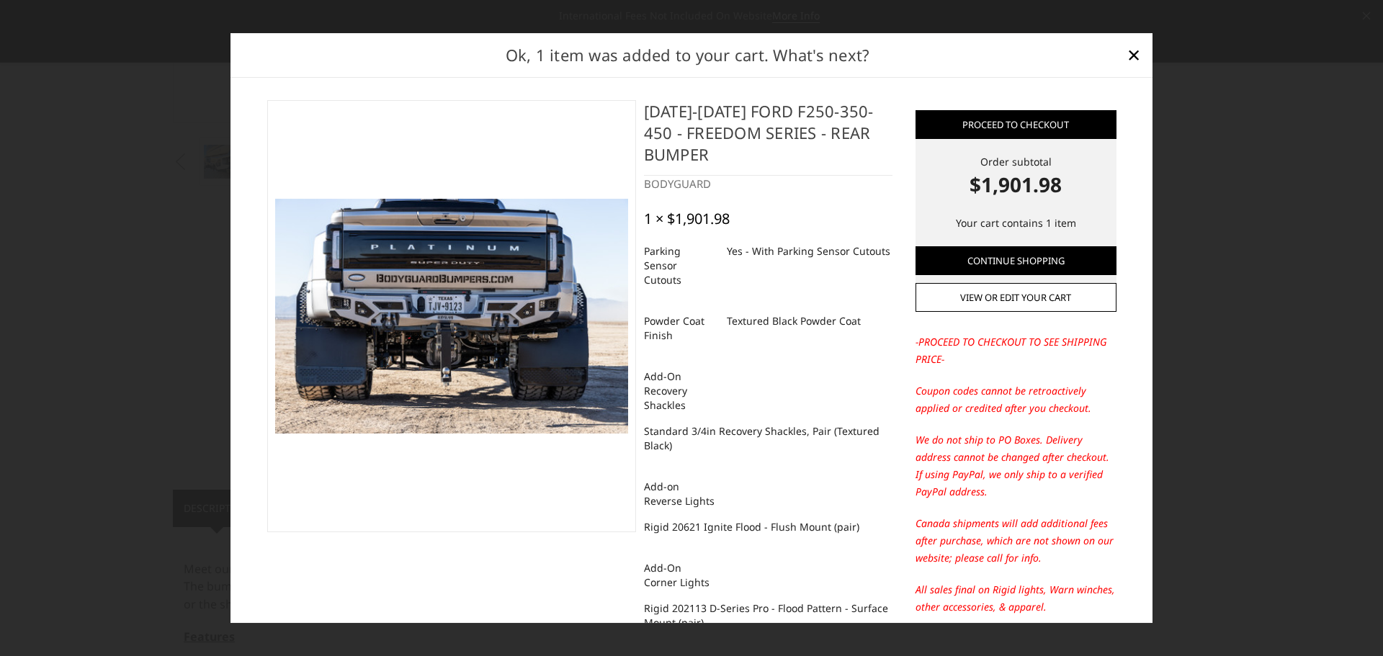
click at [130, 336] on div at bounding box center [691, 328] width 1383 height 656
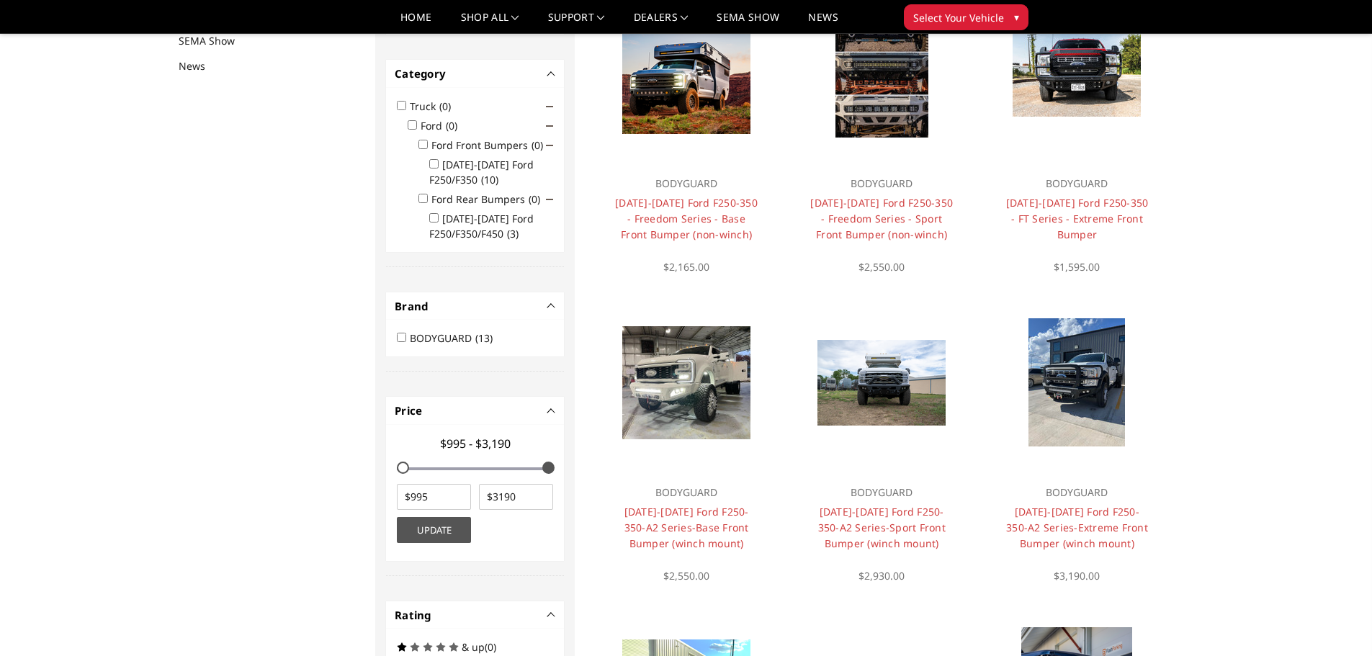
scroll to position [187, 0]
click at [854, 191] on p "BODYGUARD" at bounding box center [882, 182] width 145 height 17
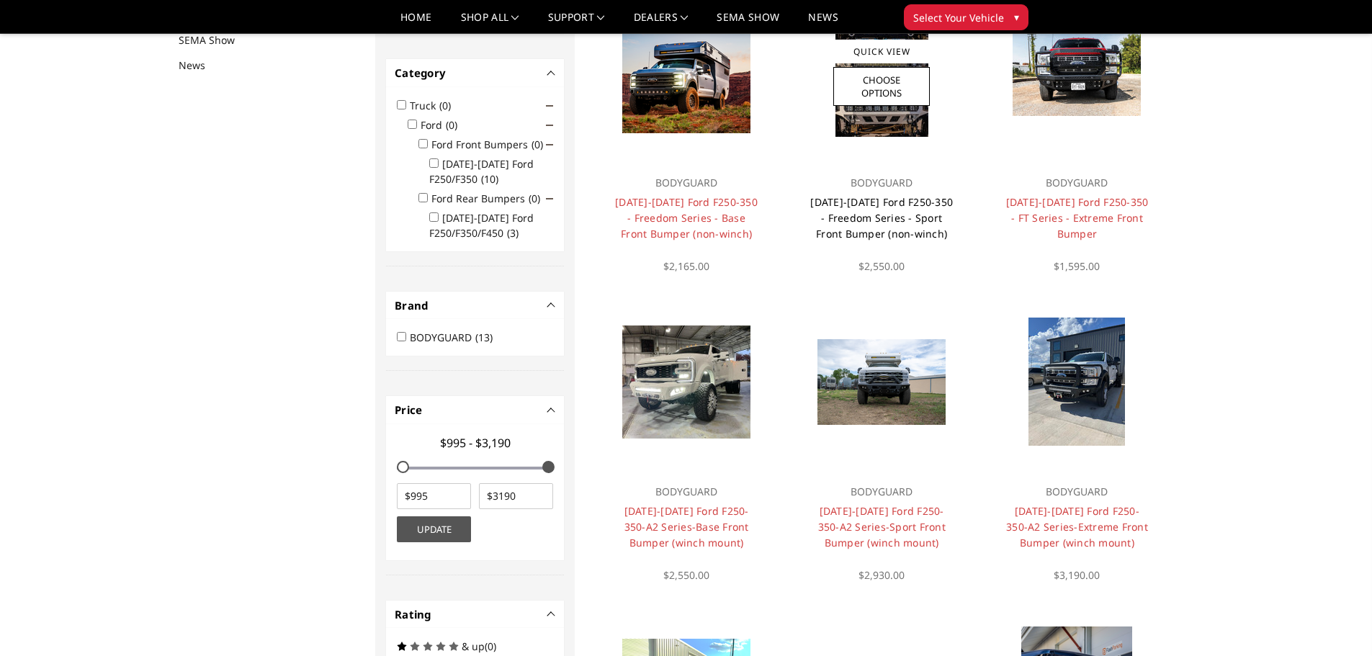
click at [855, 217] on link "[DATE]-[DATE] Ford F250-350 - Freedom Series - Sport Front Bumper (non-winch)" at bounding box center [882, 217] width 143 height 45
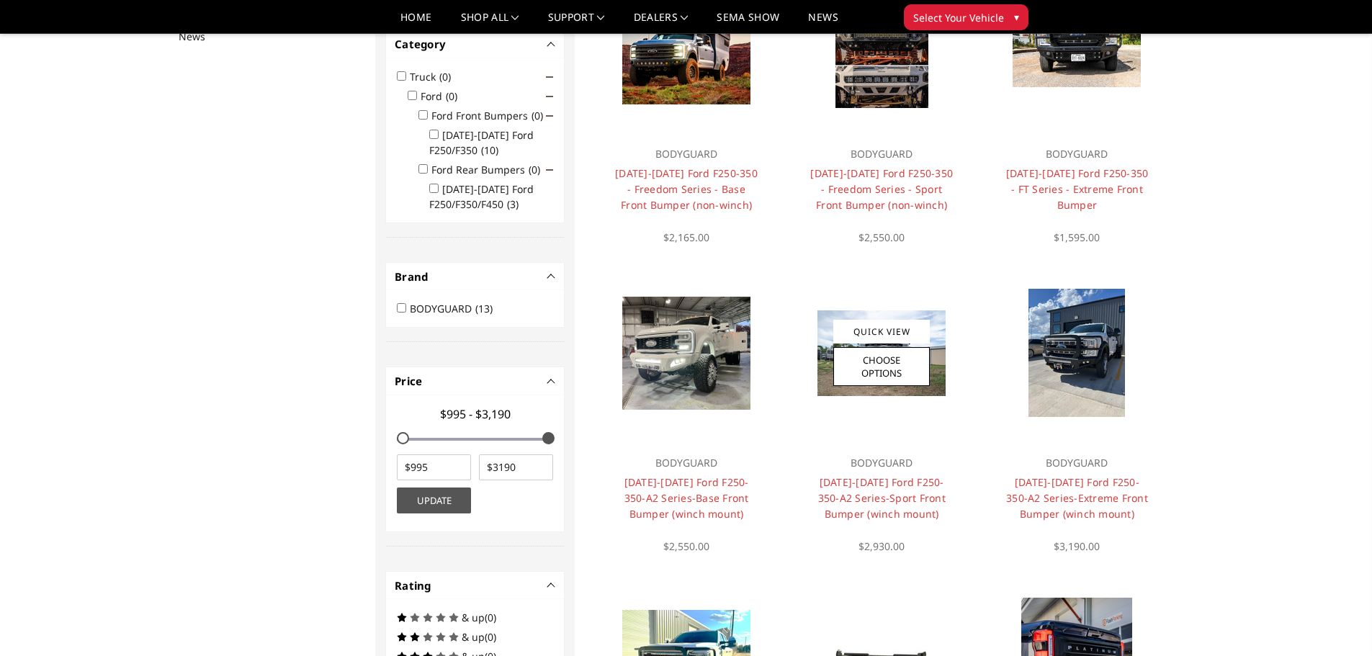
scroll to position [144, 0]
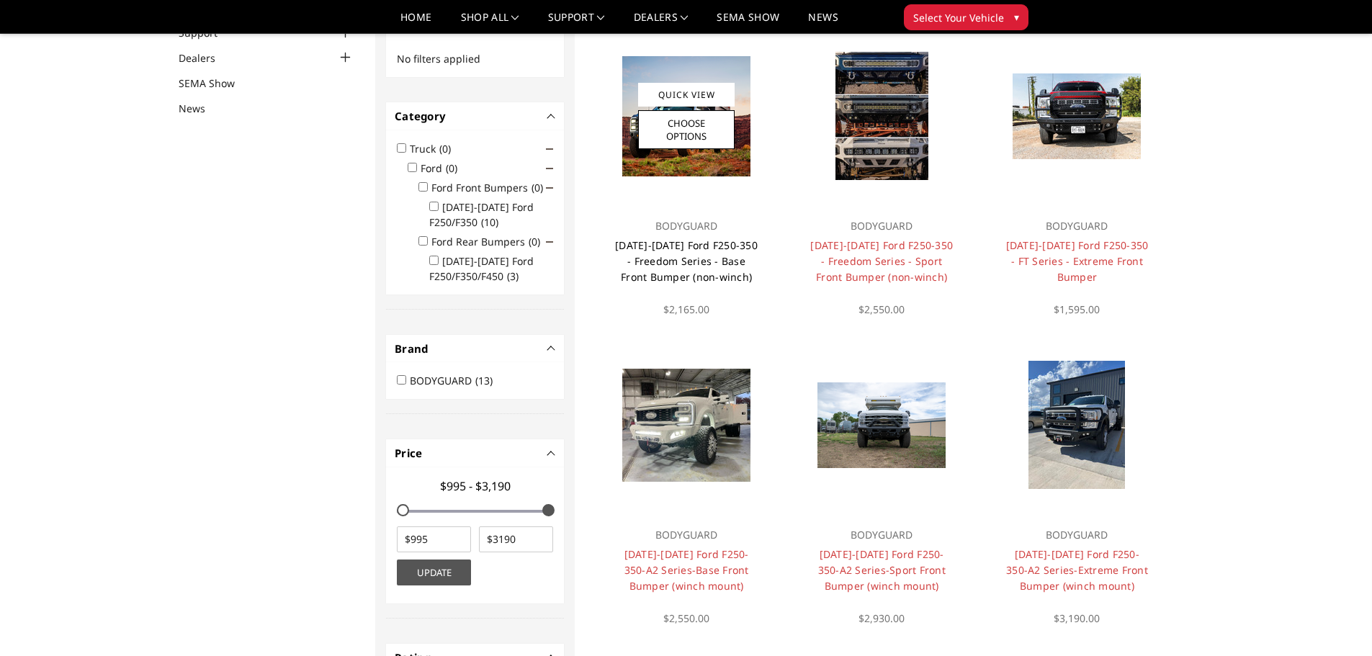
click at [695, 248] on link "[DATE]-[DATE] Ford F250-350 - Freedom Series - Base Front Bumper (non-winch)" at bounding box center [686, 260] width 143 height 45
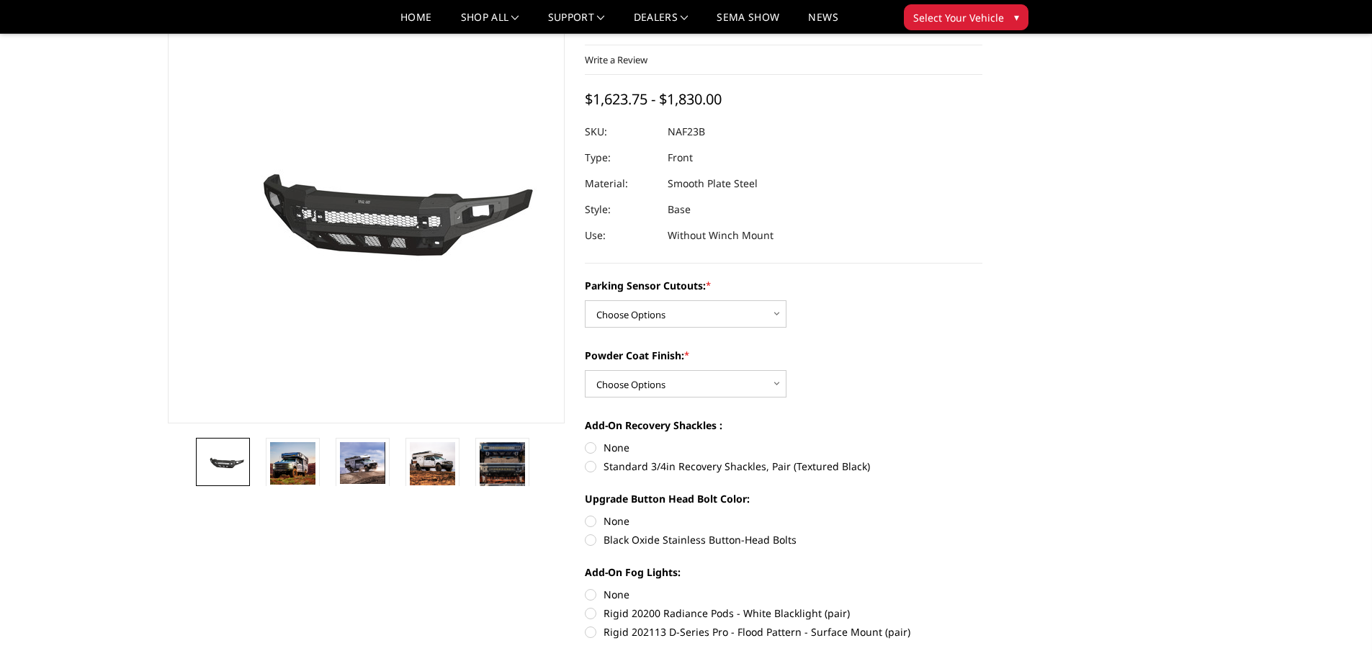
scroll to position [144, 0]
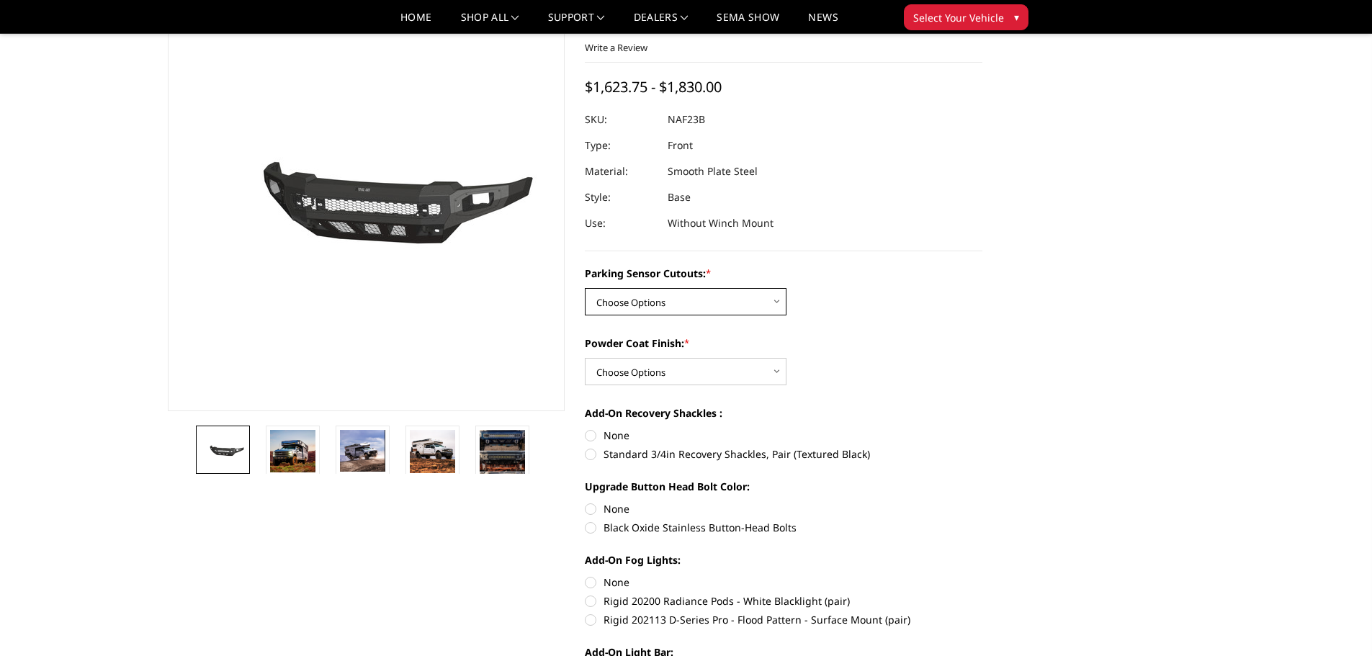
click at [668, 304] on select "Choose Options No - Without Parking Sensor Cutouts Yes - With Parking Sensor Cu…" at bounding box center [686, 301] width 202 height 27
select select "2563"
click at [585, 288] on select "Choose Options No - Without Parking Sensor Cutouts Yes - With Parking Sensor Cu…" at bounding box center [686, 301] width 202 height 27
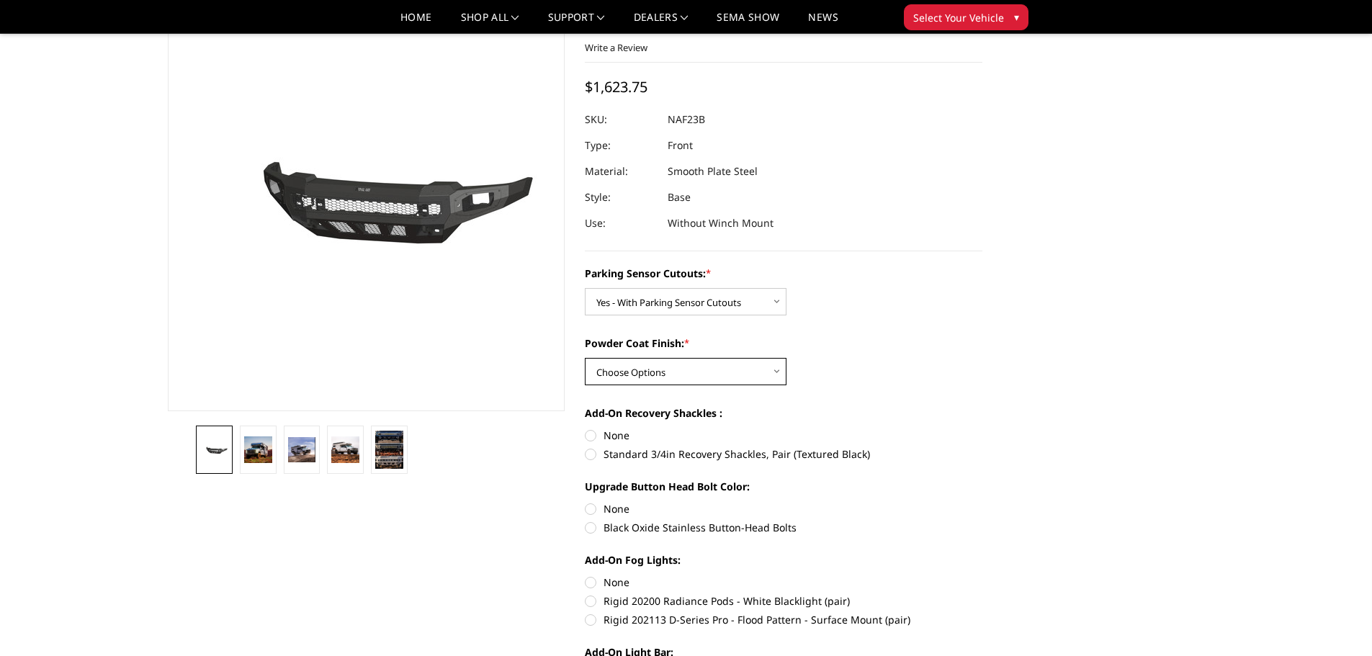
click at [680, 364] on select "Choose Options Bare Metal Textured Black Powder Coat" at bounding box center [686, 371] width 202 height 27
select select "2565"
click at [585, 358] on select "Choose Options Bare Metal Textured Black Powder Coat" at bounding box center [686, 371] width 202 height 27
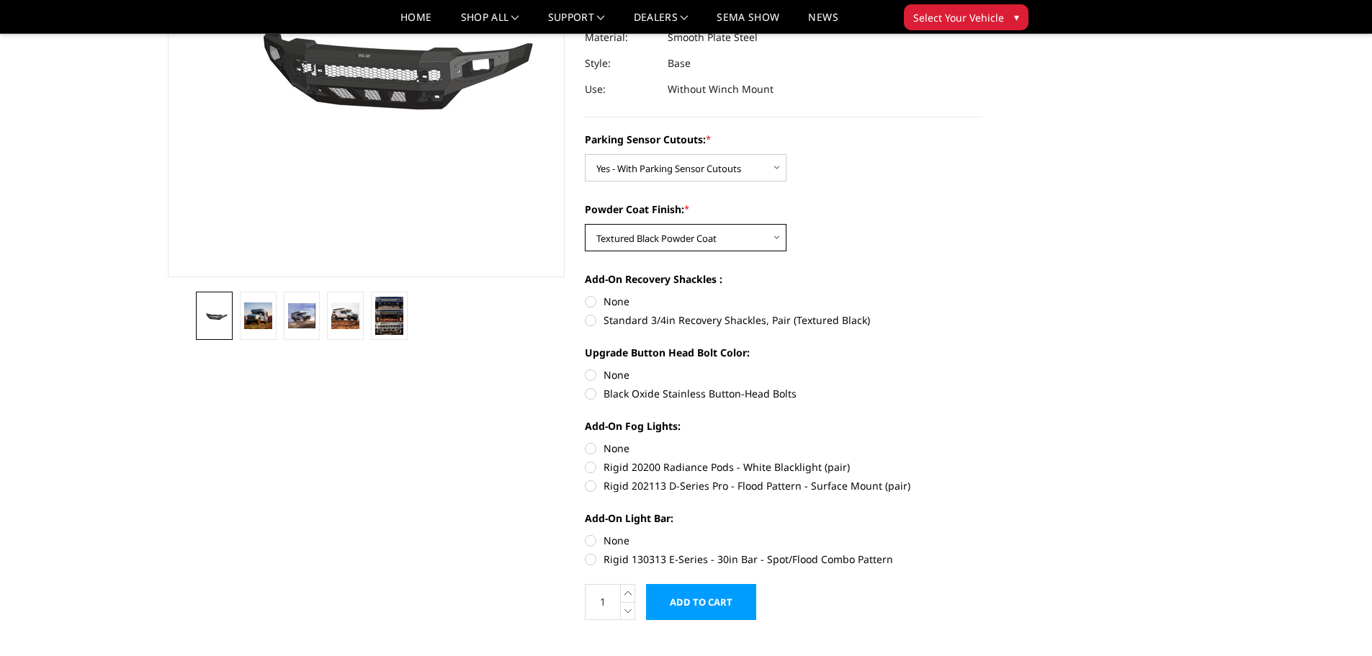
scroll to position [288, 0]
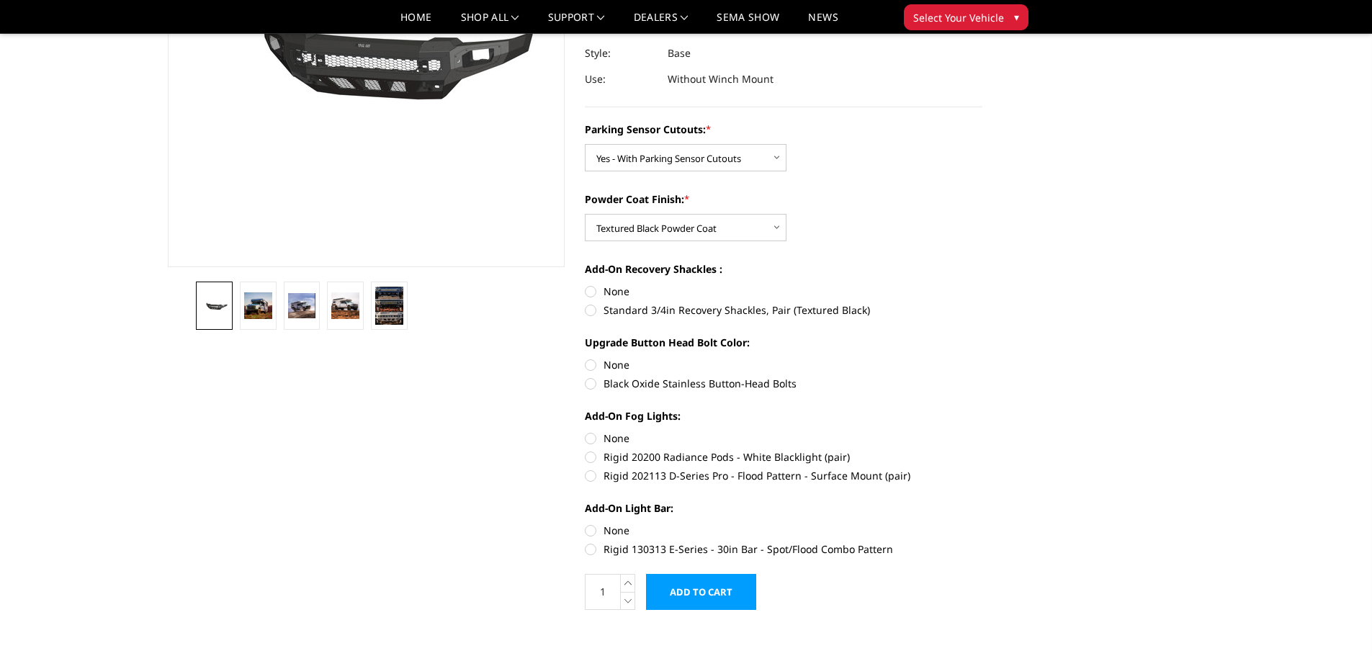
drag, startPoint x: 727, startPoint y: 308, endPoint x: 697, endPoint y: 313, distance: 30.0
click at [726, 308] on label "Standard 3/4in Recovery Shackles, Pair (Textured Black)" at bounding box center [784, 310] width 398 height 15
click at [983, 285] on input "Standard 3/4in Recovery Shackles, Pair (Textured Black)" at bounding box center [983, 284] width 1 height 1
radio input "true"
click at [607, 366] on label "None" at bounding box center [784, 364] width 398 height 15
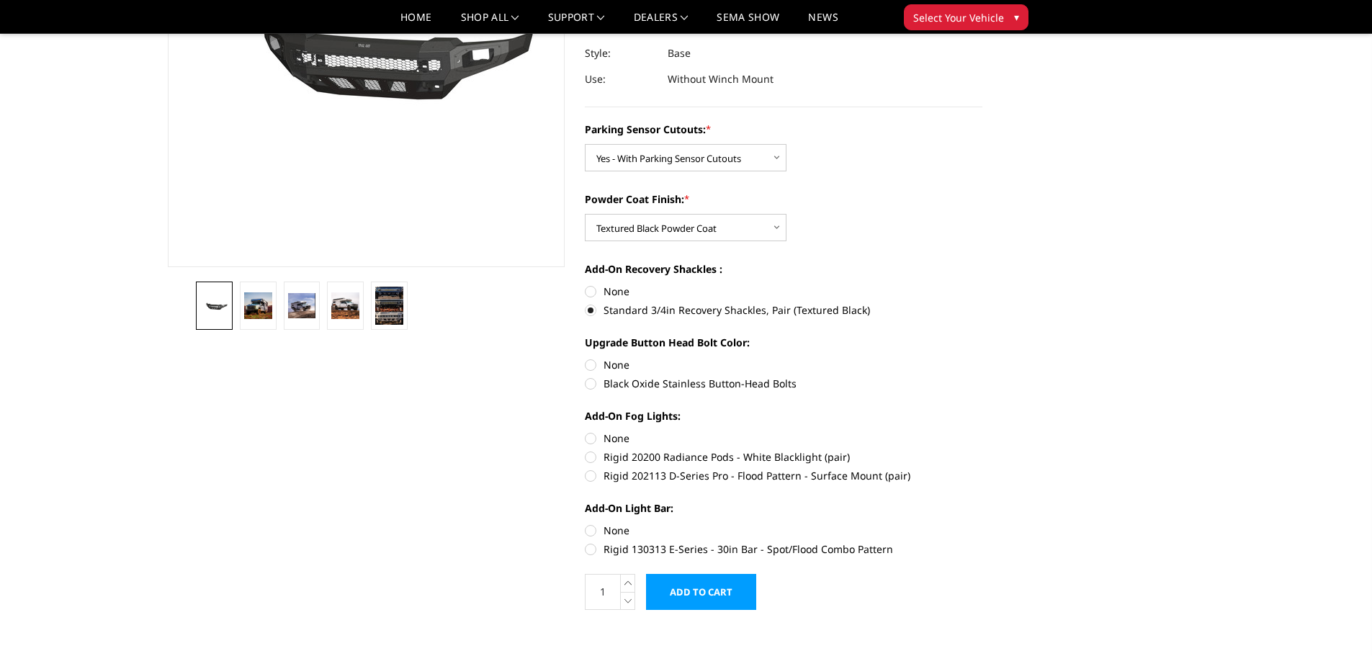
click at [586, 358] on input "None" at bounding box center [585, 357] width 1 height 1
radio input "true"
click at [680, 478] on label "Rigid 202113 D-Series Pro - Flood Pattern - Surface Mount (pair)" at bounding box center [784, 475] width 398 height 15
click at [983, 450] on input "Rigid 202113 D-Series Pro - Flood Pattern - Surface Mount (pair)" at bounding box center [983, 450] width 1 height 1
radio input "true"
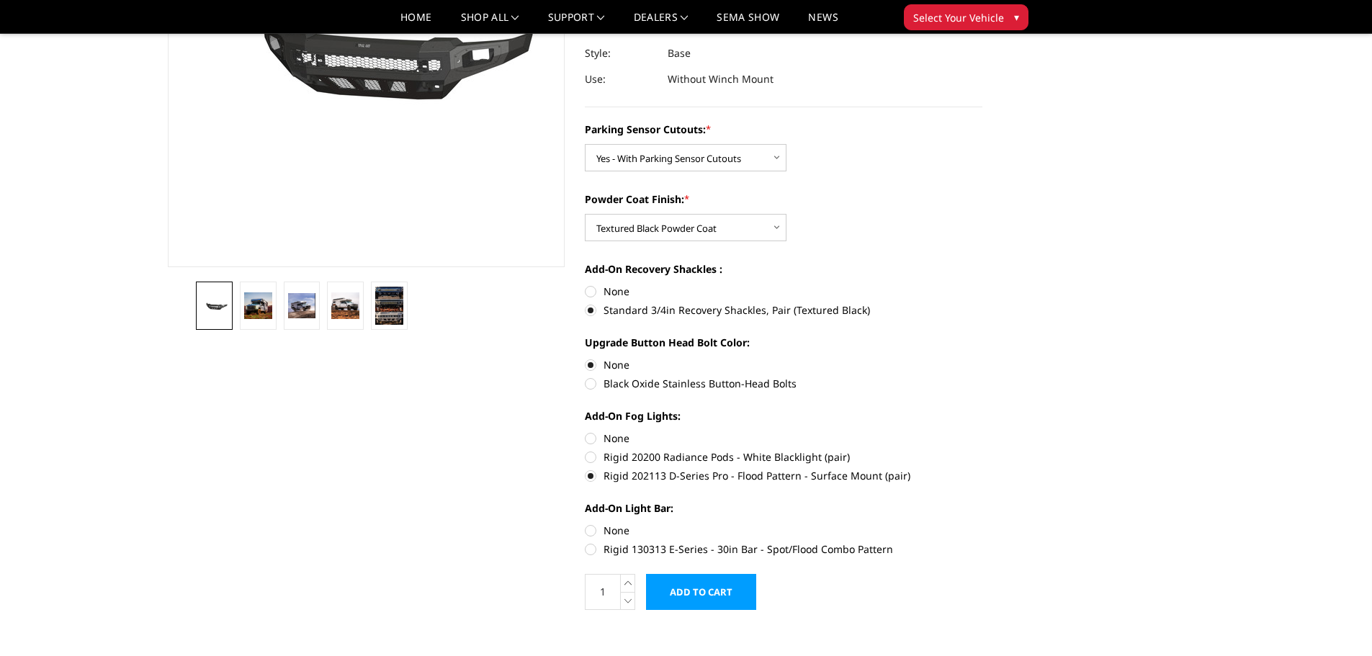
click at [701, 550] on label "Rigid 130313 E-Series - 30in Bar - Spot/Flood Combo Pattern" at bounding box center [784, 549] width 398 height 15
click at [983, 524] on input "Rigid 130313 E-Series - 30in Bar - Spot/Flood Combo Pattern" at bounding box center [983, 523] width 1 height 1
radio input "true"
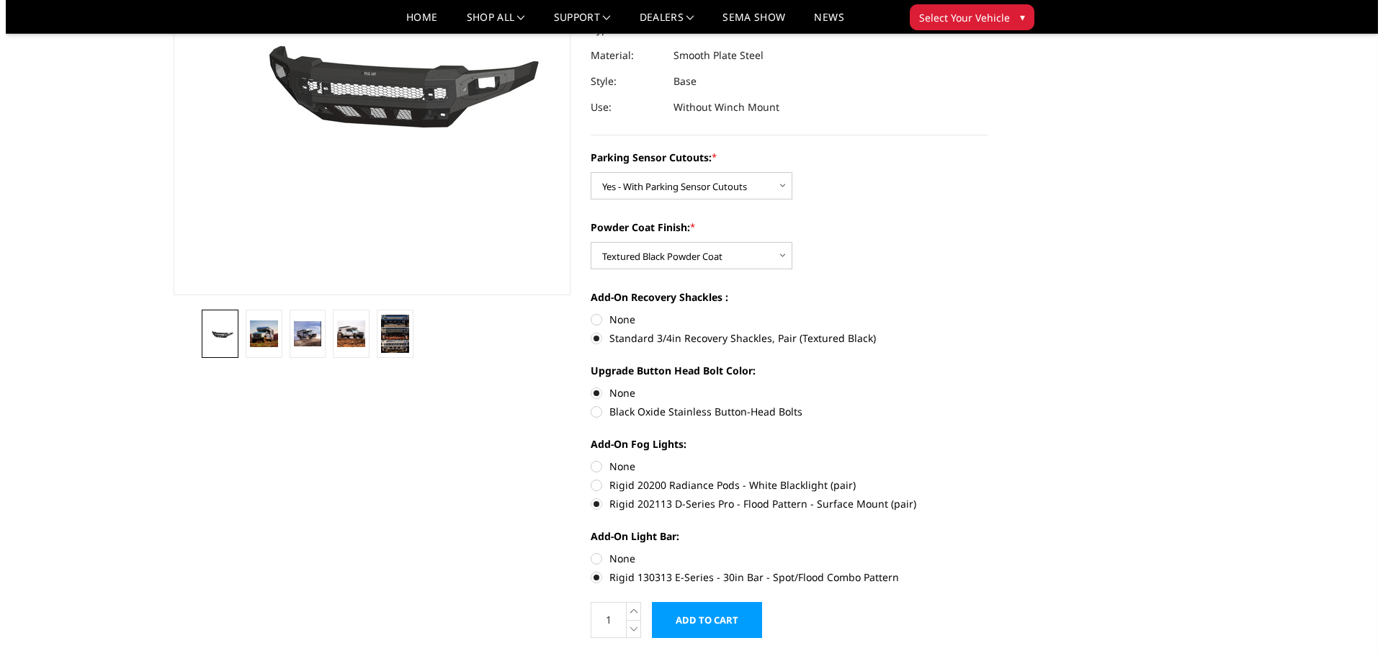
scroll to position [360, 0]
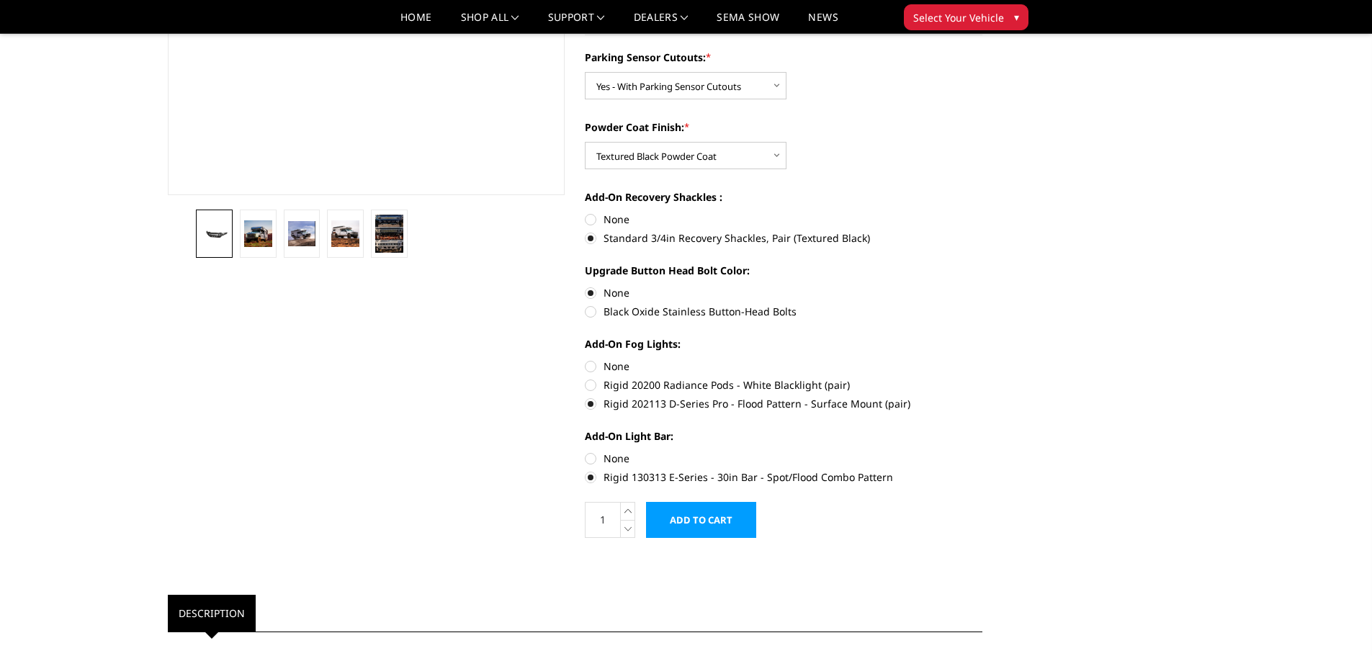
click at [690, 521] on input "Add to Cart" at bounding box center [701, 520] width 110 height 36
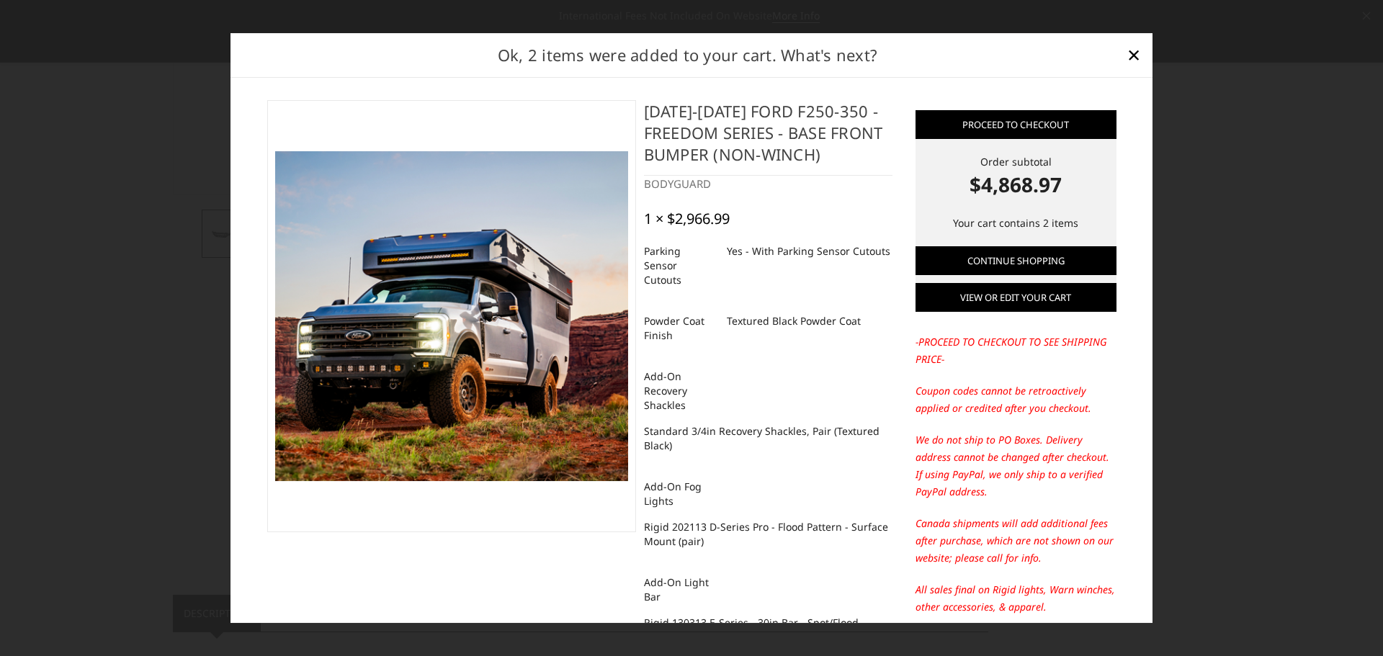
click at [994, 303] on link "View or edit your cart" at bounding box center [1016, 297] width 201 height 29
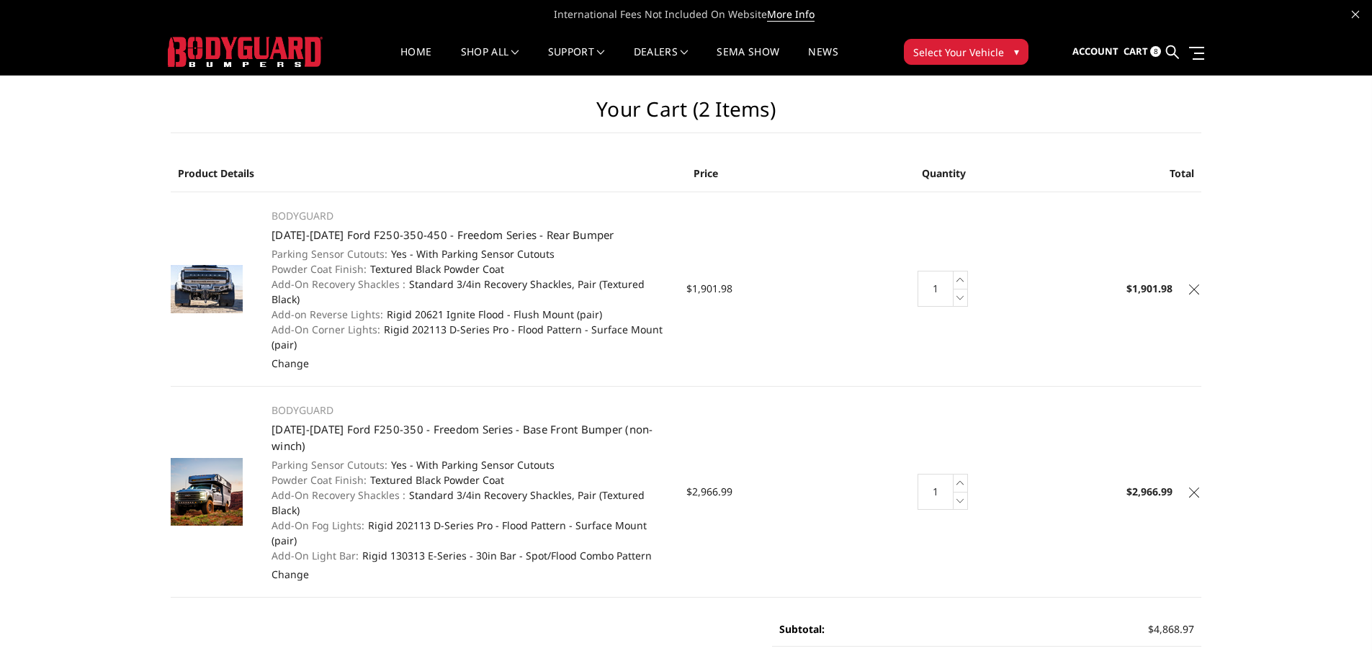
click at [979, 61] on button "Select Your Vehicle ▾" at bounding box center [966, 52] width 125 height 26
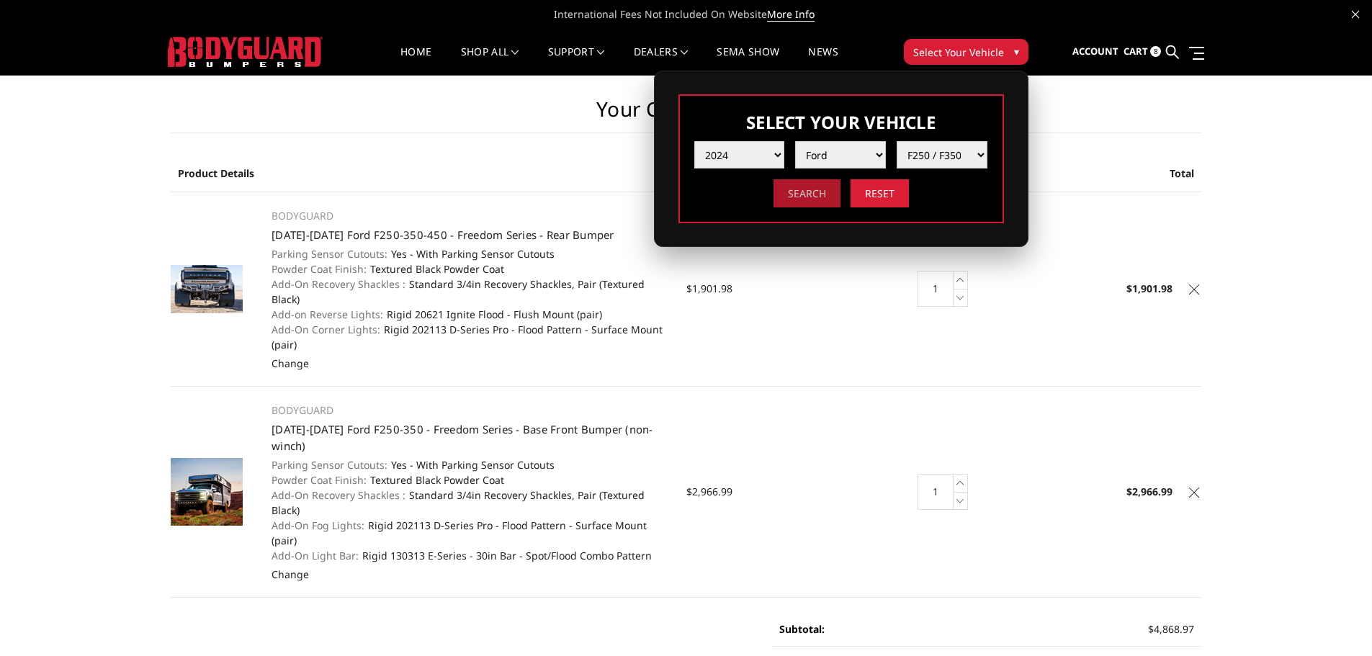
click at [798, 197] on input "Search" at bounding box center [807, 193] width 67 height 28
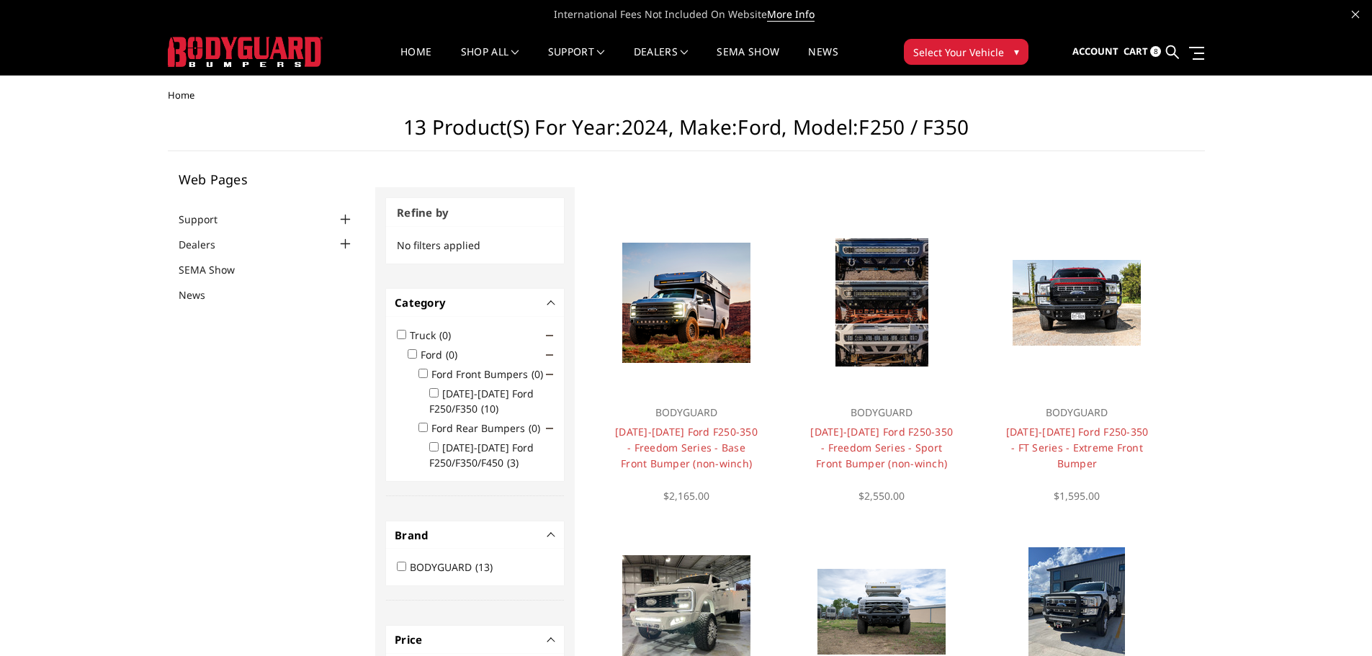
click at [1128, 48] on span "Cart" at bounding box center [1136, 51] width 24 height 13
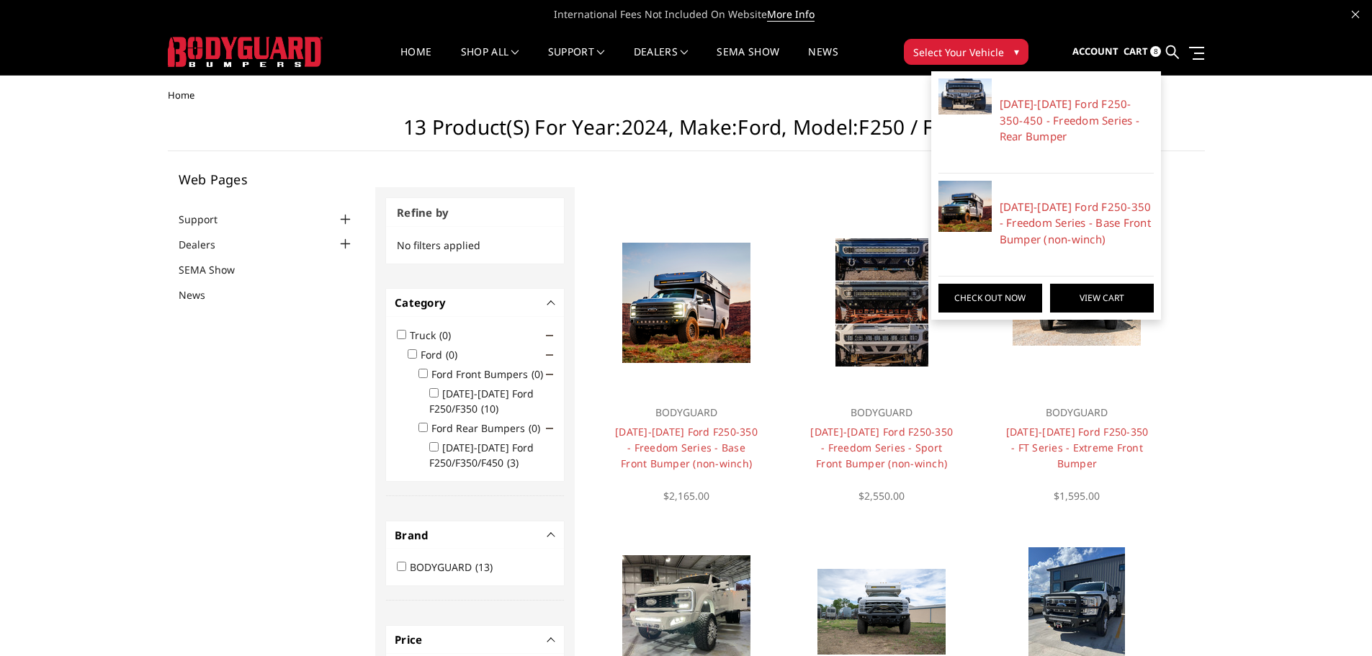
click at [1115, 294] on link "View Cart" at bounding box center [1102, 298] width 104 height 29
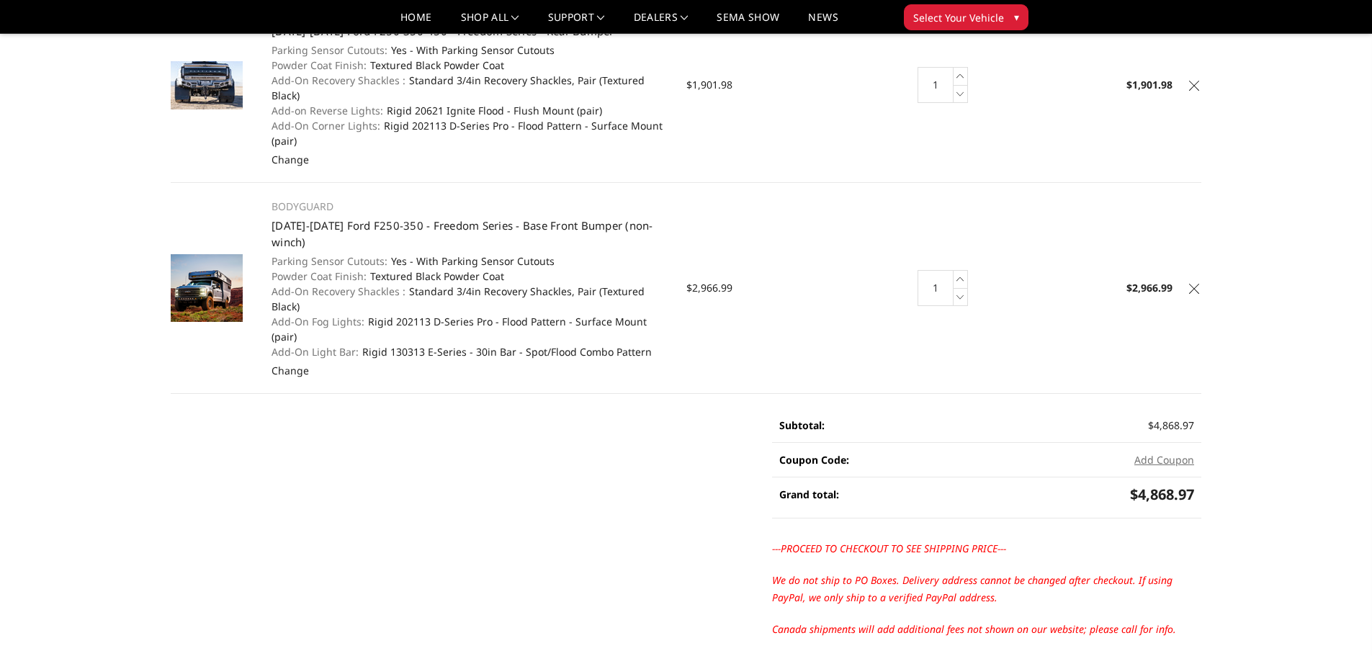
scroll to position [216, 0]
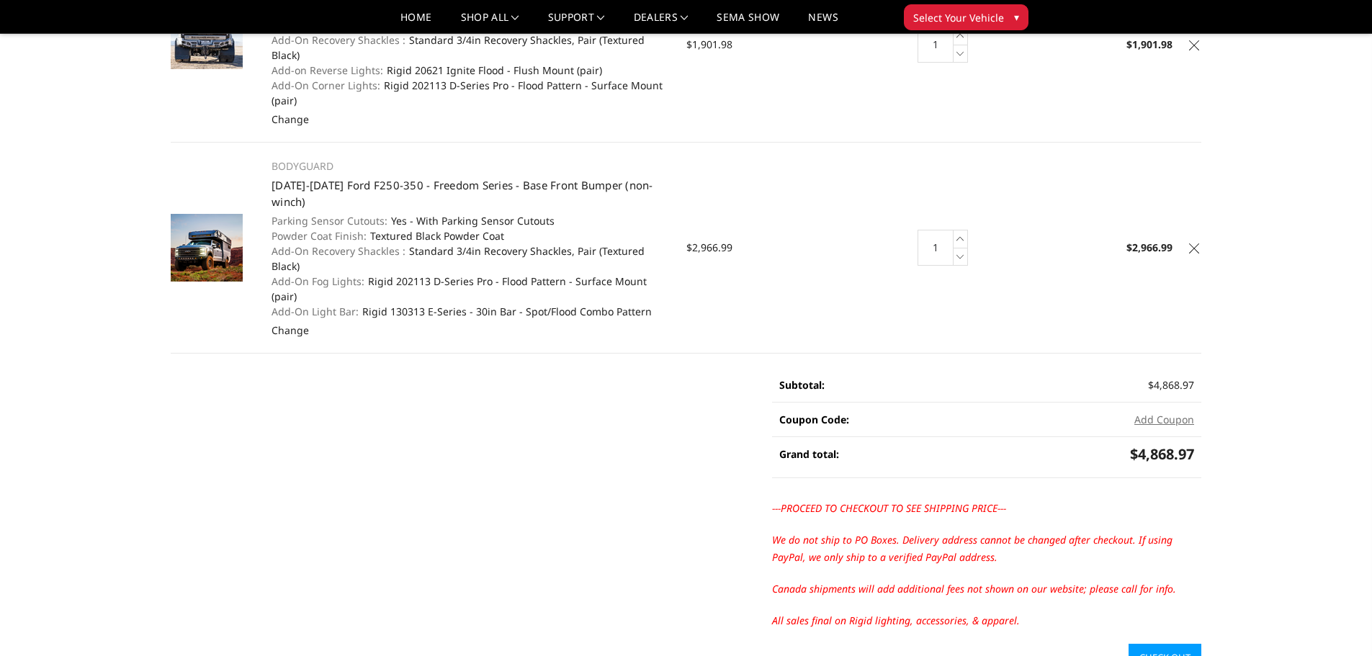
drag, startPoint x: 1171, startPoint y: 592, endPoint x: 1133, endPoint y: 587, distance: 37.7
click at [1171, 644] on link "Check out" at bounding box center [1165, 657] width 73 height 27
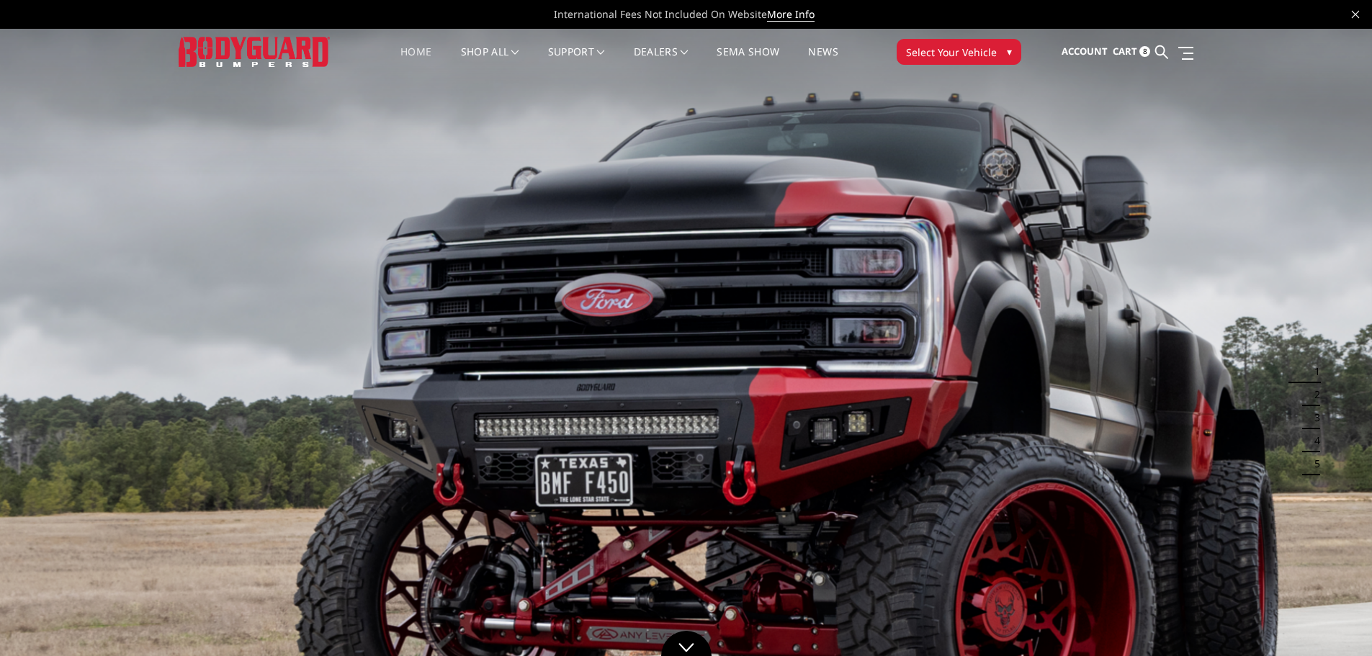
click at [988, 48] on span "Select Your Vehicle" at bounding box center [951, 52] width 91 height 15
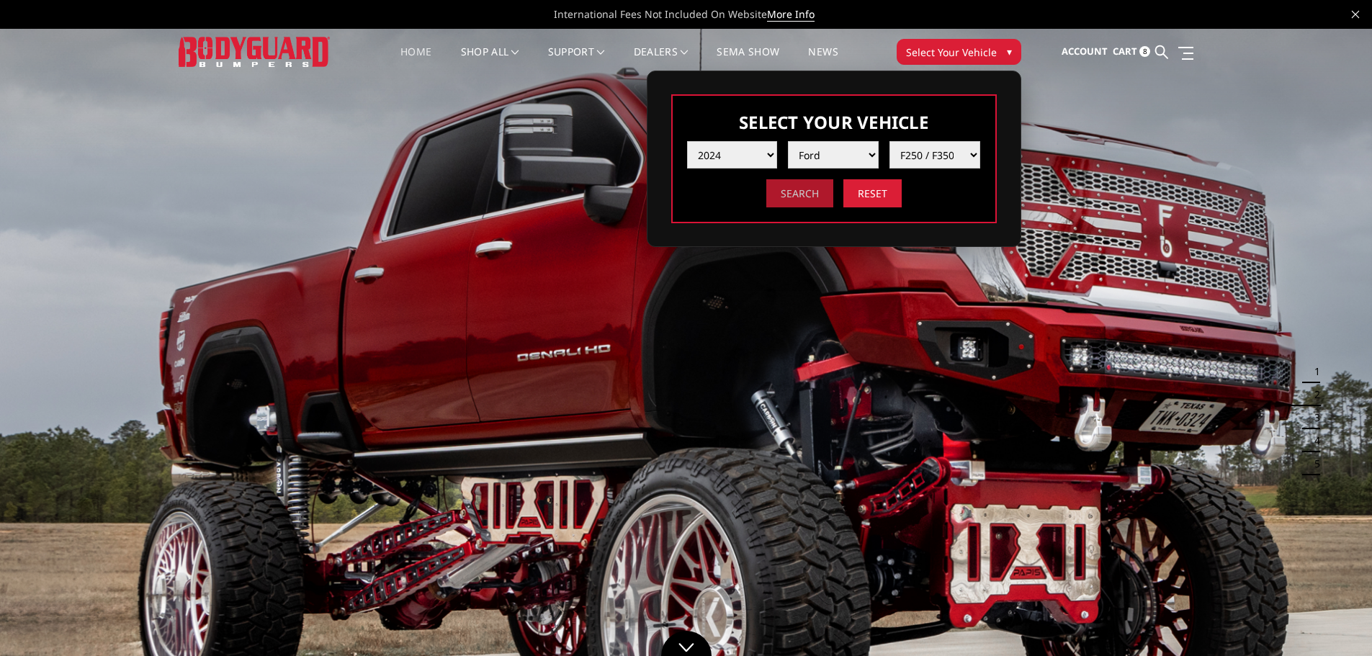
click at [783, 201] on input "Search" at bounding box center [800, 193] width 67 height 28
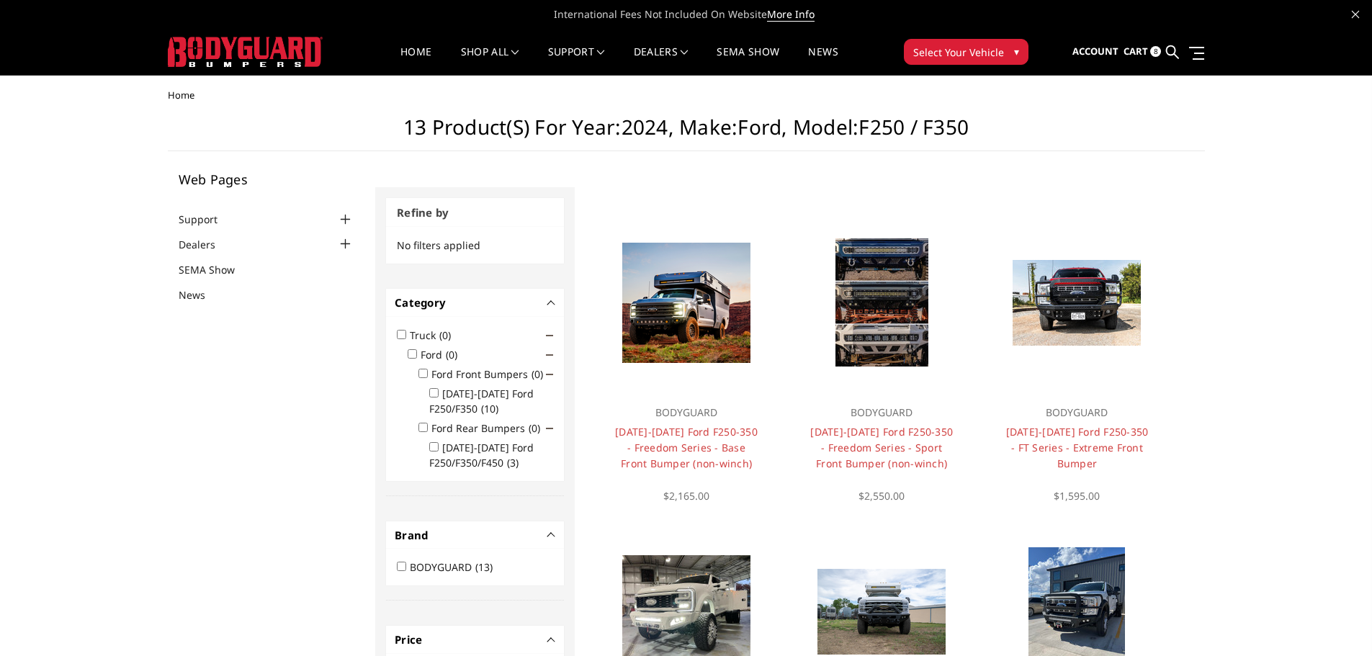
click at [1139, 53] on span "Cart" at bounding box center [1136, 51] width 24 height 13
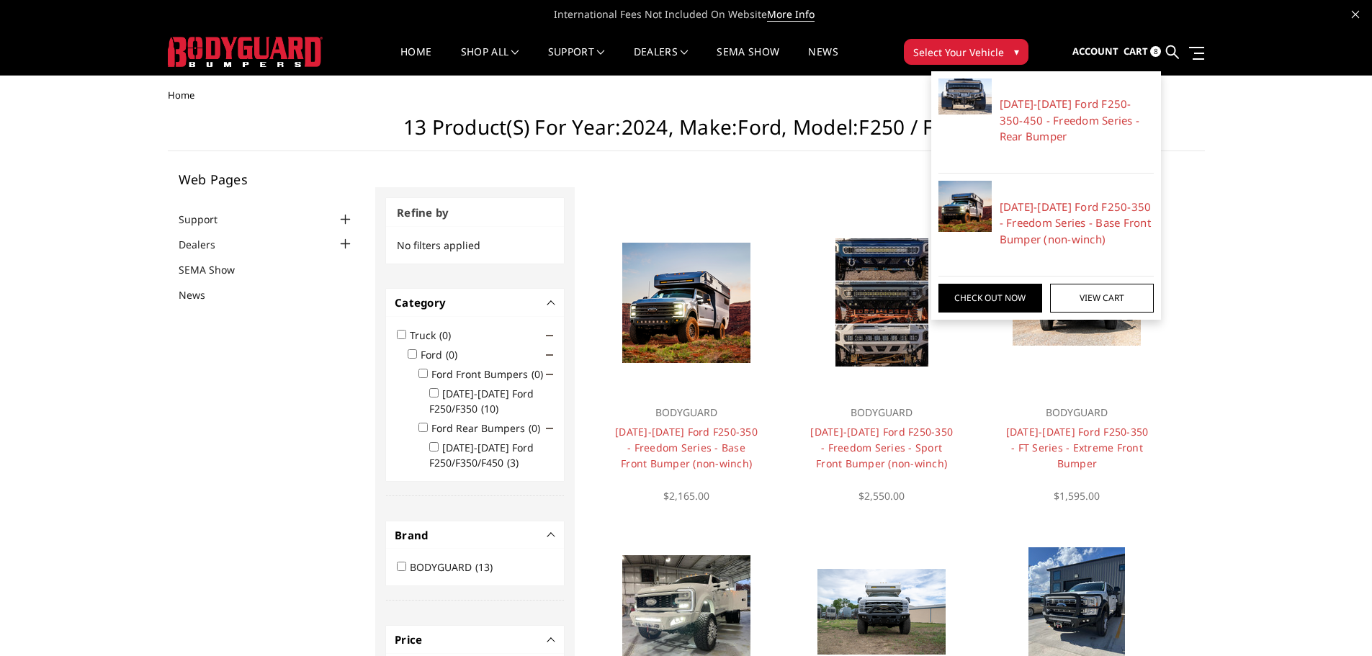
click at [1145, 9] on span "International Fees Not Included On Website More Info" at bounding box center [686, 14] width 1037 height 29
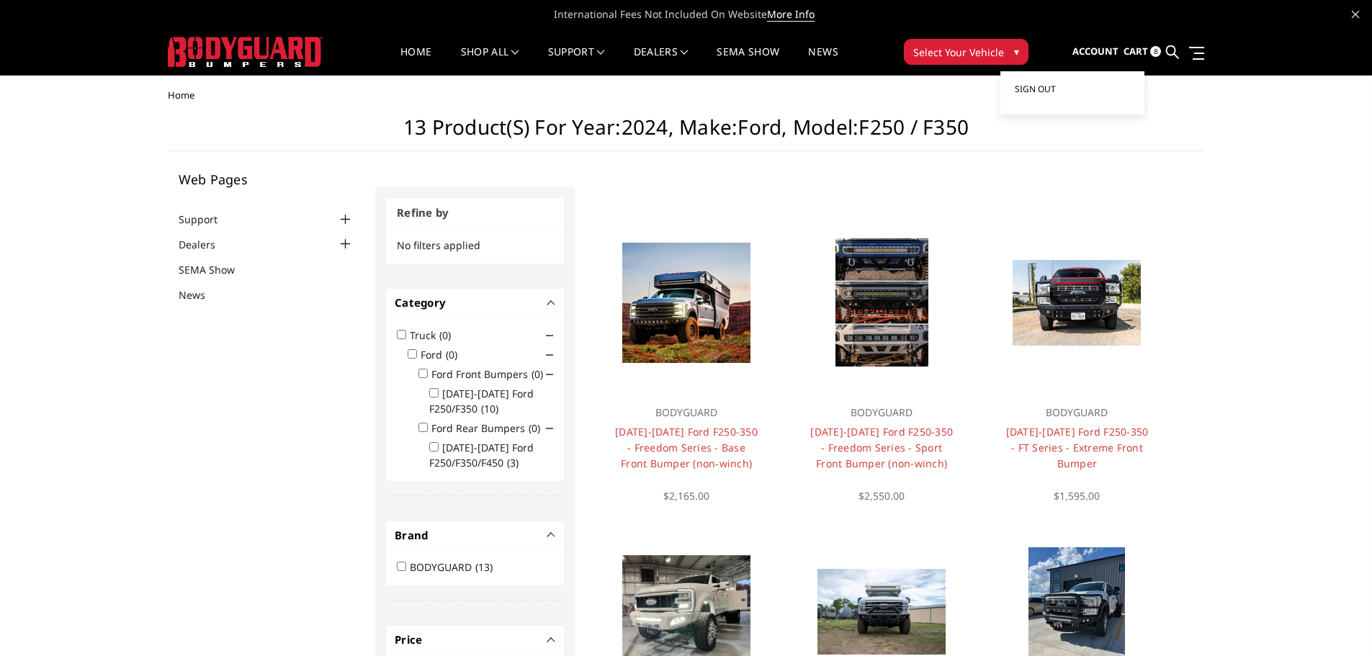
click at [1071, 82] on link "Sign out" at bounding box center [1072, 90] width 115 height 22
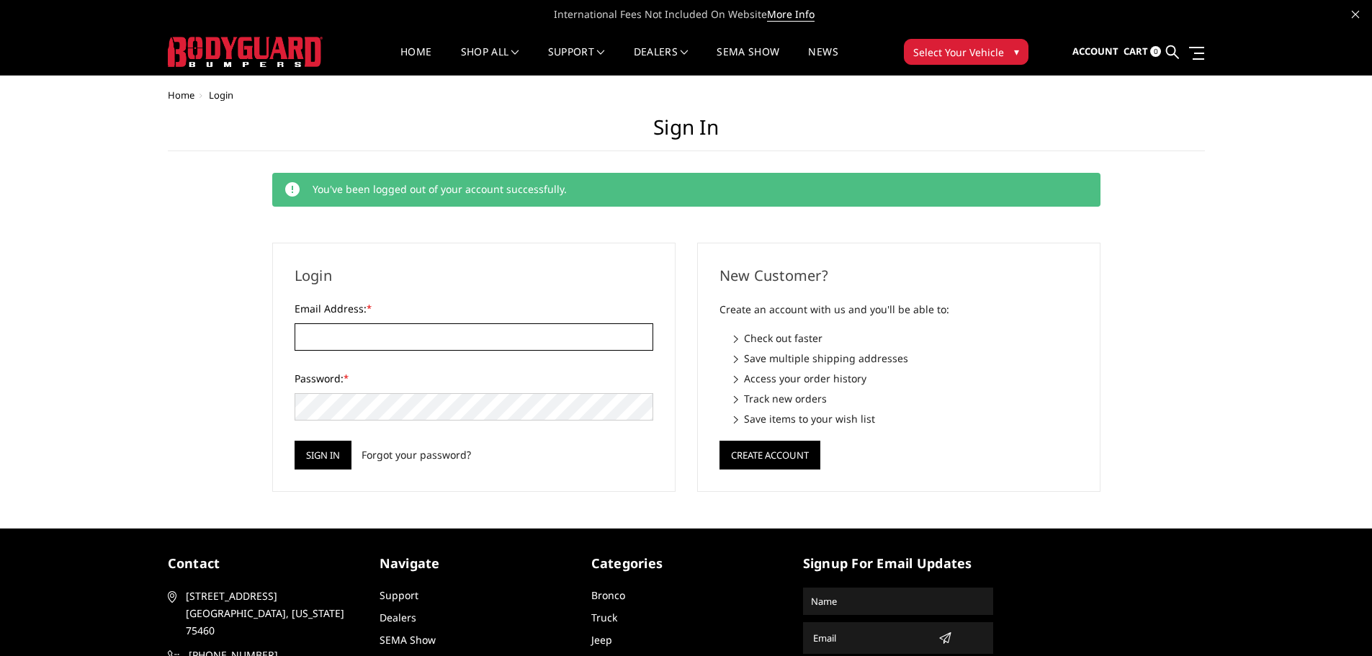
type input "[EMAIL_ADDRESS][DOMAIN_NAME]"
click at [977, 56] on span "Select Your Vehicle" at bounding box center [959, 52] width 91 height 15
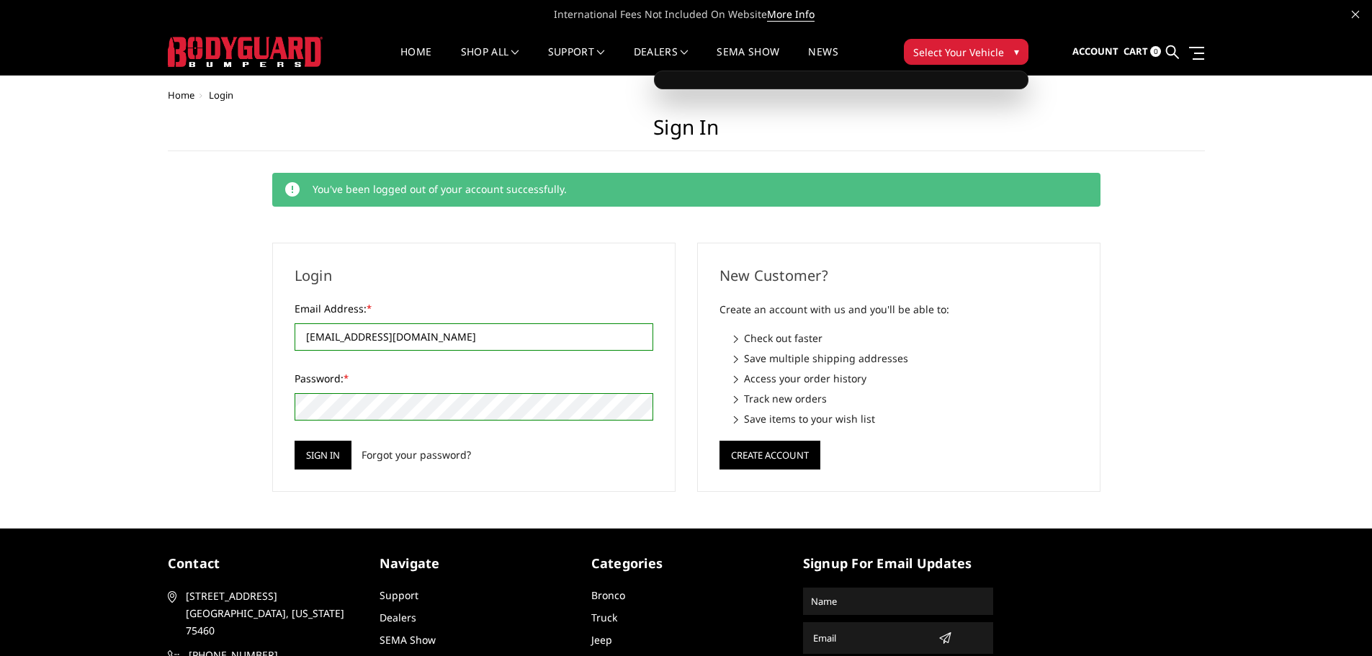
click at [232, 69] on div at bounding box center [245, 52] width 155 height 45
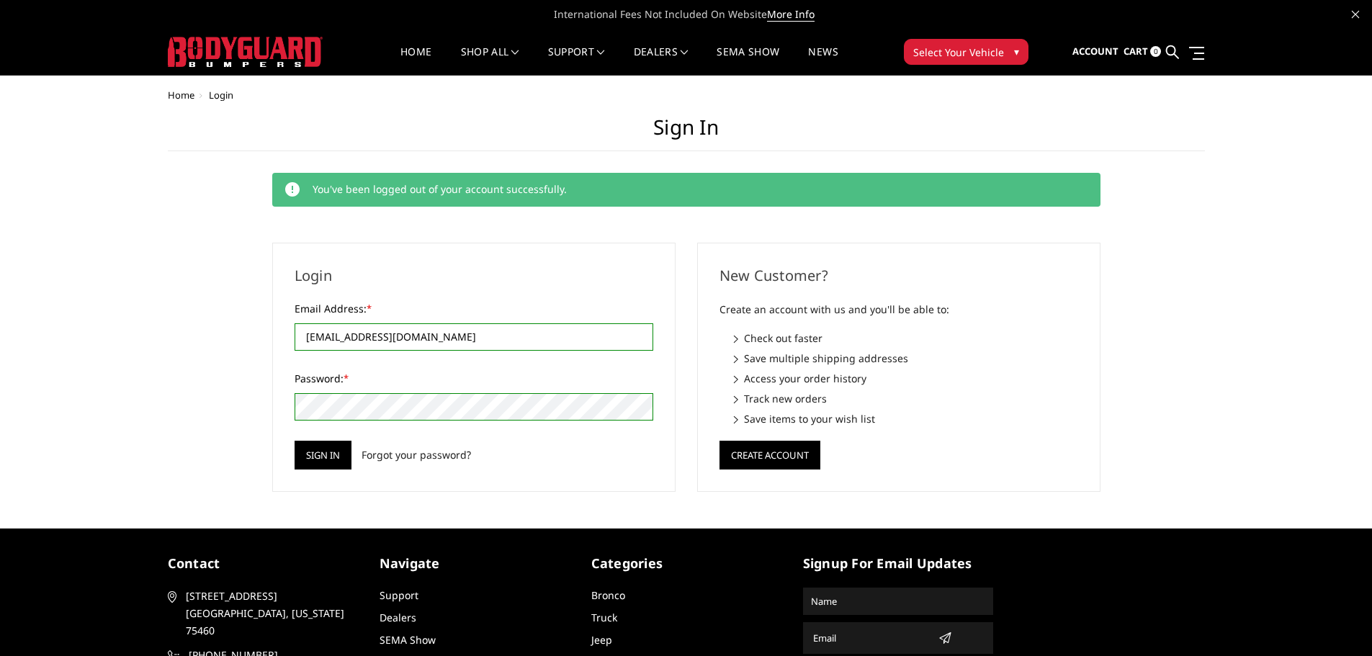
click at [246, 54] on img at bounding box center [245, 52] width 155 height 30
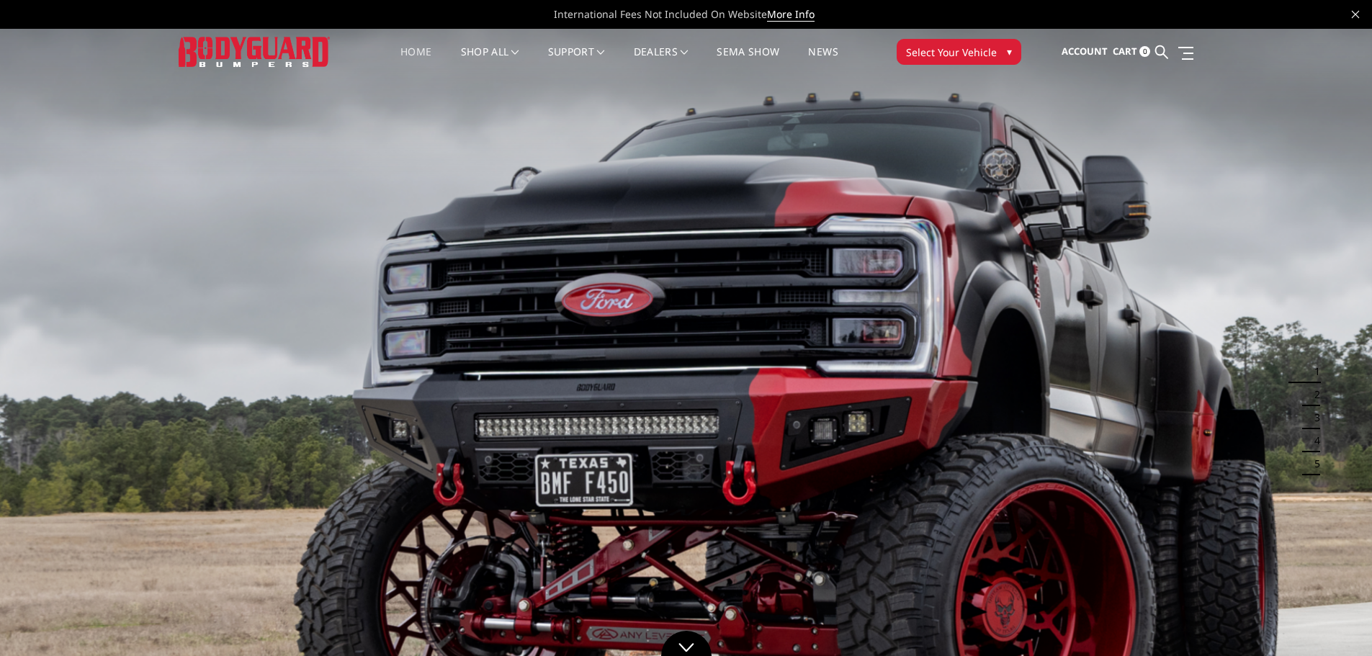
click at [978, 52] on span "Select Your Vehicle" at bounding box center [951, 52] width 91 height 15
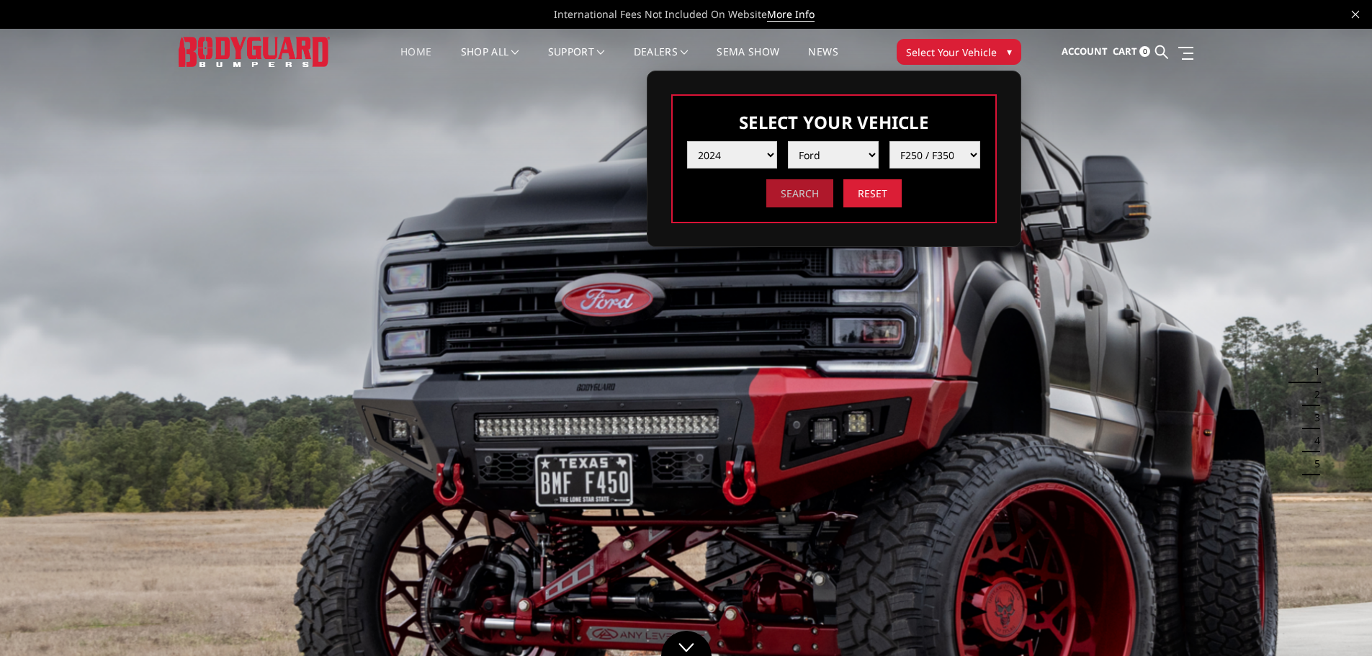
click at [821, 196] on input "Search" at bounding box center [800, 193] width 67 height 28
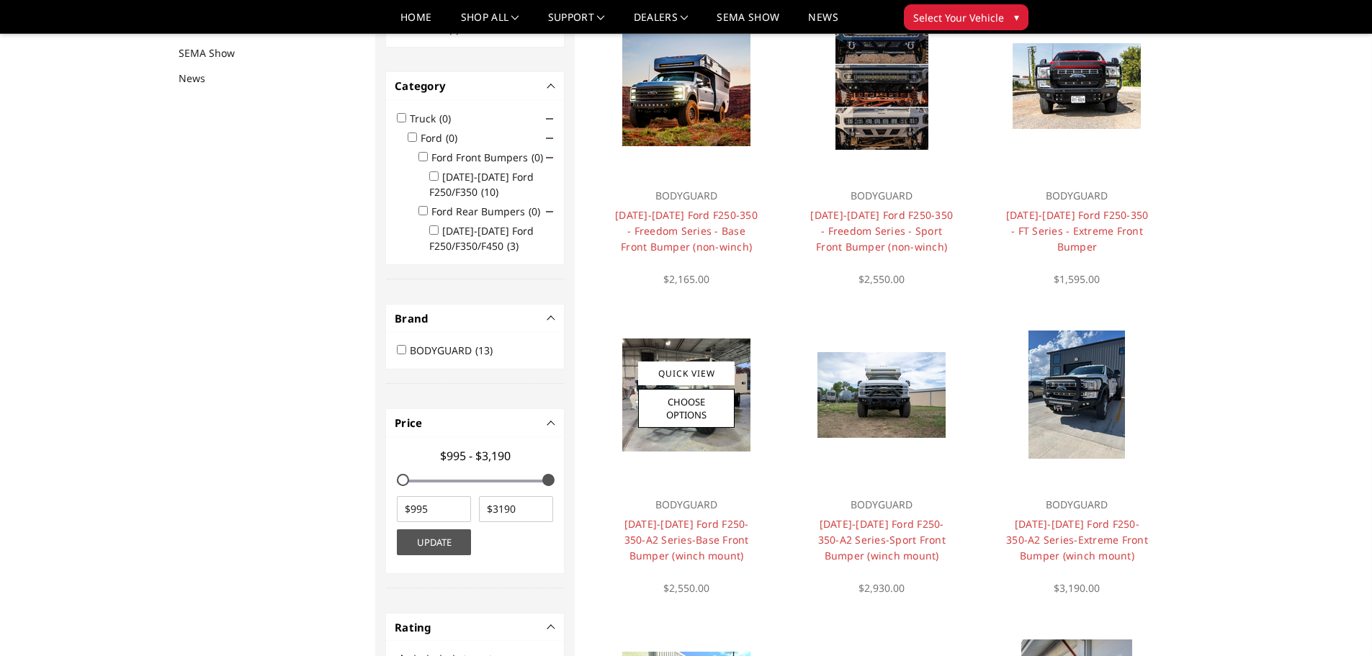
scroll to position [187, 0]
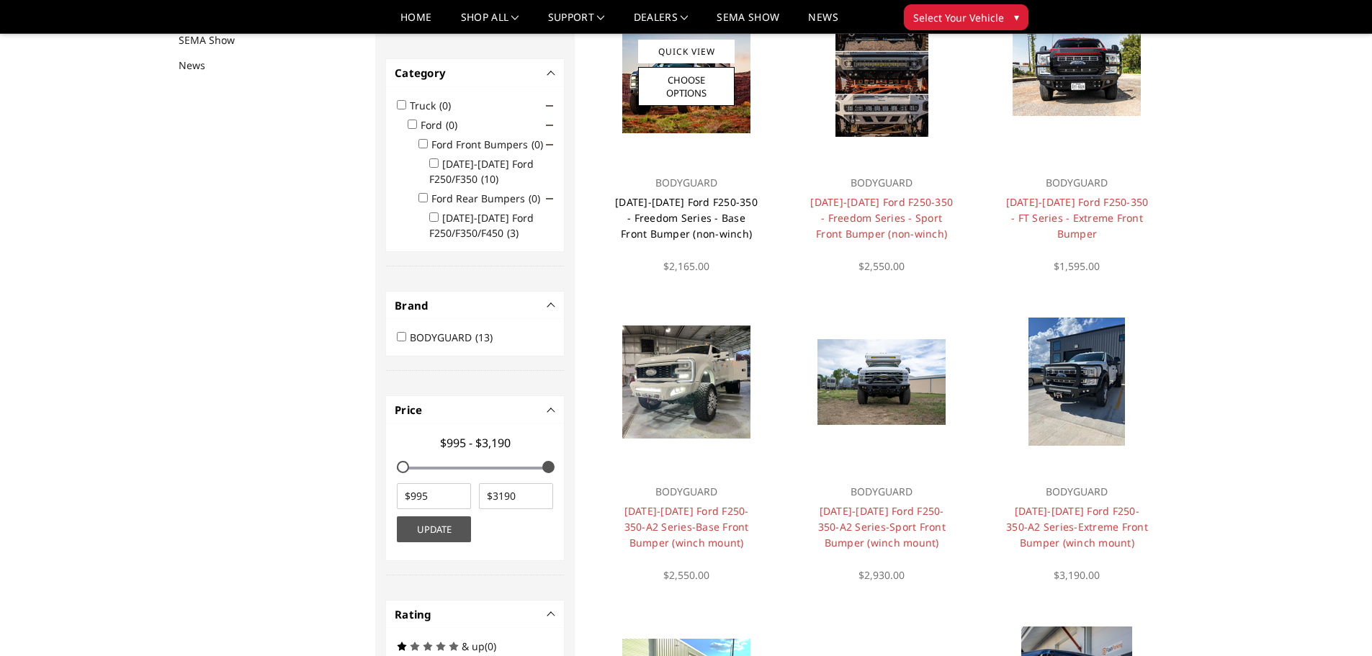
click at [667, 197] on link "[DATE]-[DATE] Ford F250-350 - Freedom Series - Base Front Bumper (non-winch)" at bounding box center [686, 217] width 143 height 45
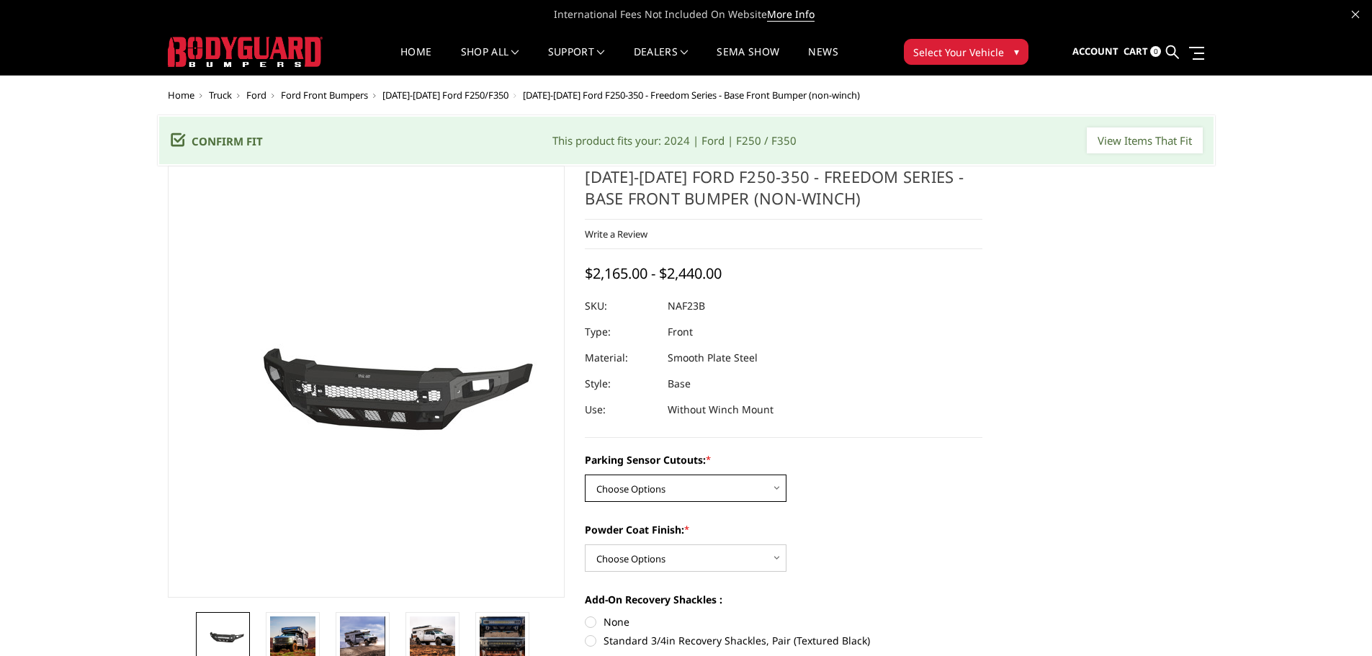
click at [708, 478] on select "Choose Options No - Without Parking Sensor Cutouts Yes - With Parking Sensor Cu…" at bounding box center [686, 488] width 202 height 27
select select "2563"
click at [585, 475] on select "Choose Options No - Without Parking Sensor Cutouts Yes - With Parking Sensor Cu…" at bounding box center [686, 488] width 202 height 27
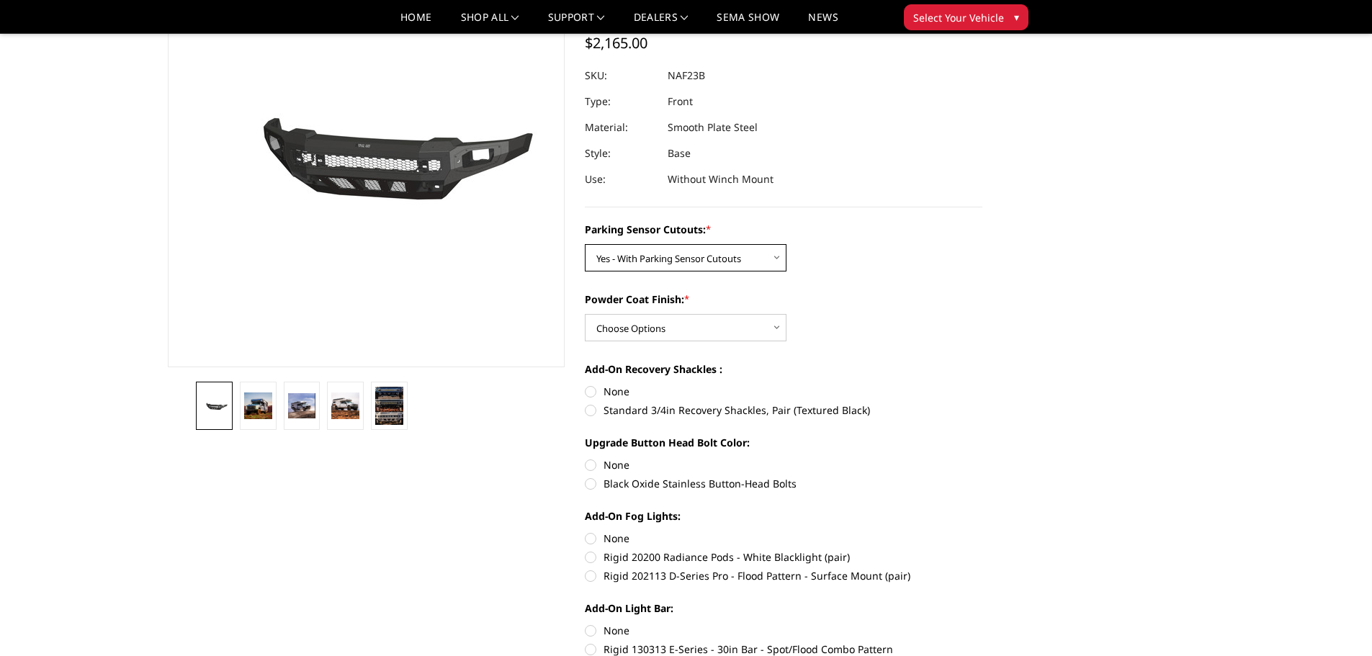
scroll to position [216, 0]
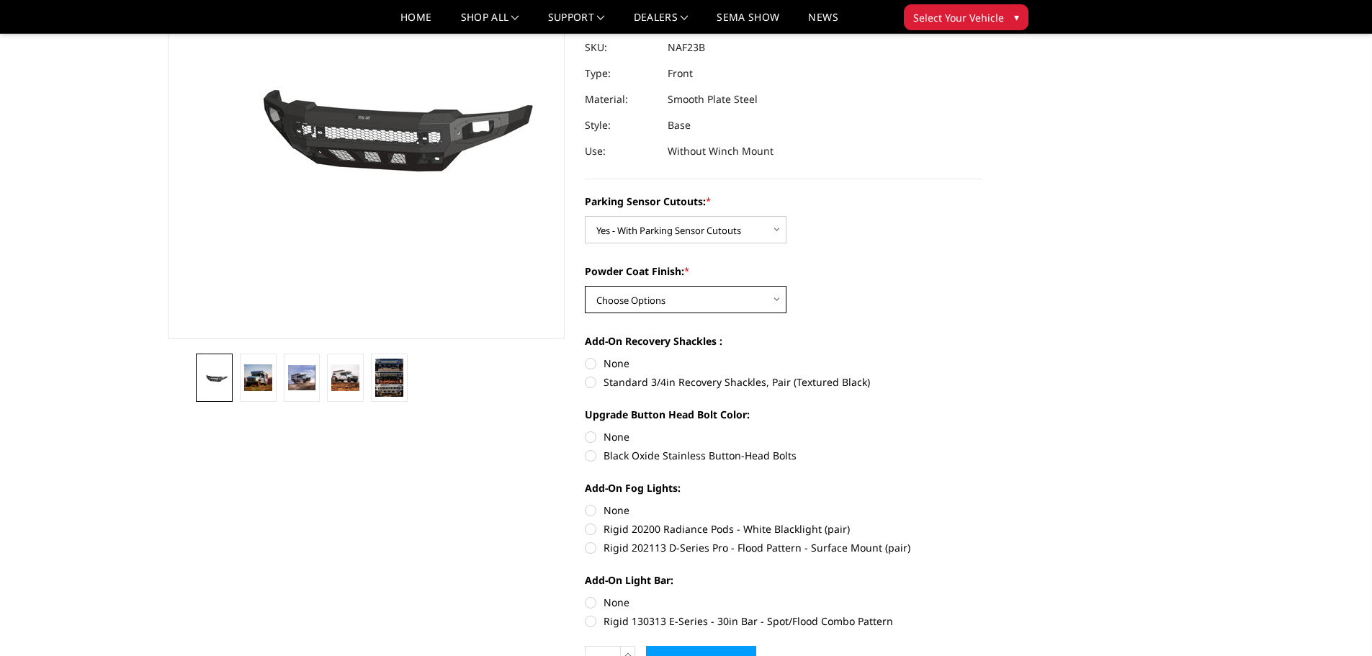
click at [689, 303] on select "Choose Options Bare Metal Textured Black Powder Coat" at bounding box center [686, 299] width 202 height 27
select select "2565"
click at [585, 286] on select "Choose Options Bare Metal Textured Black Powder Coat" at bounding box center [686, 299] width 202 height 27
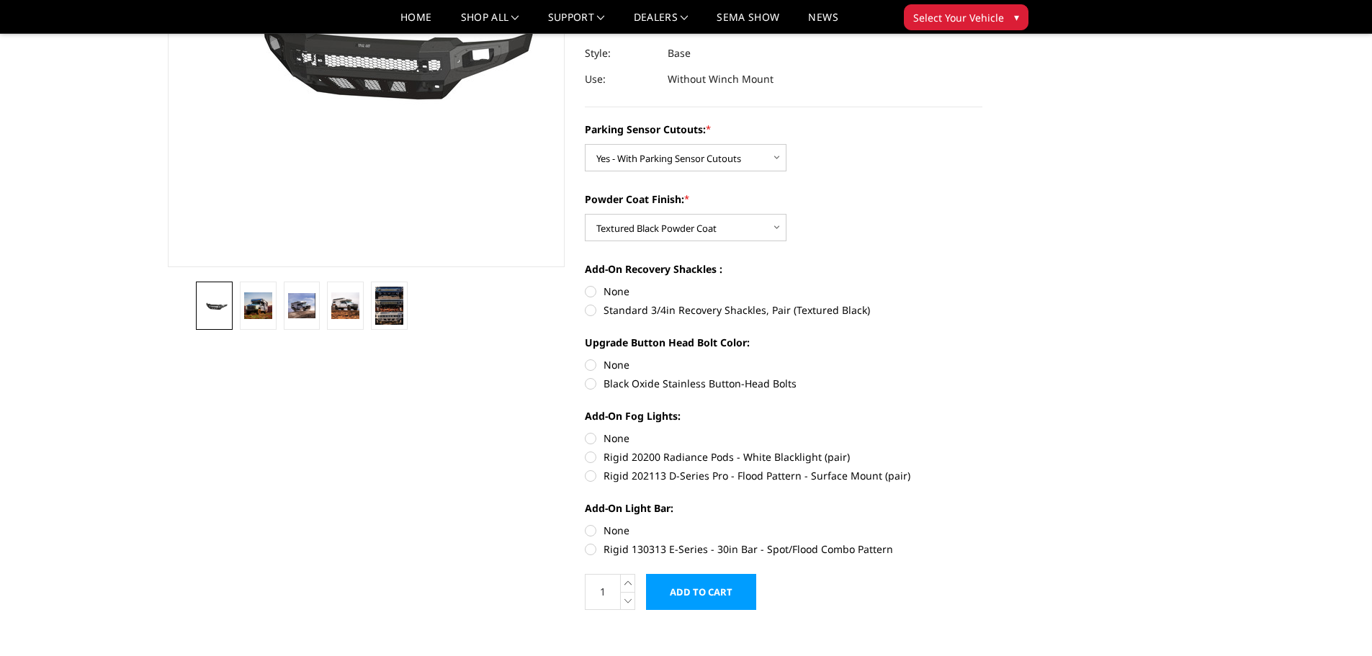
click at [643, 313] on label "Standard 3/4in Recovery Shackles, Pair (Textured Black)" at bounding box center [784, 310] width 398 height 15
click at [983, 285] on input "Standard 3/4in Recovery Shackles, Pair (Textured Black)" at bounding box center [983, 284] width 1 height 1
radio input "true"
click at [620, 360] on label "None" at bounding box center [784, 364] width 398 height 15
click at [586, 358] on input "None" at bounding box center [585, 357] width 1 height 1
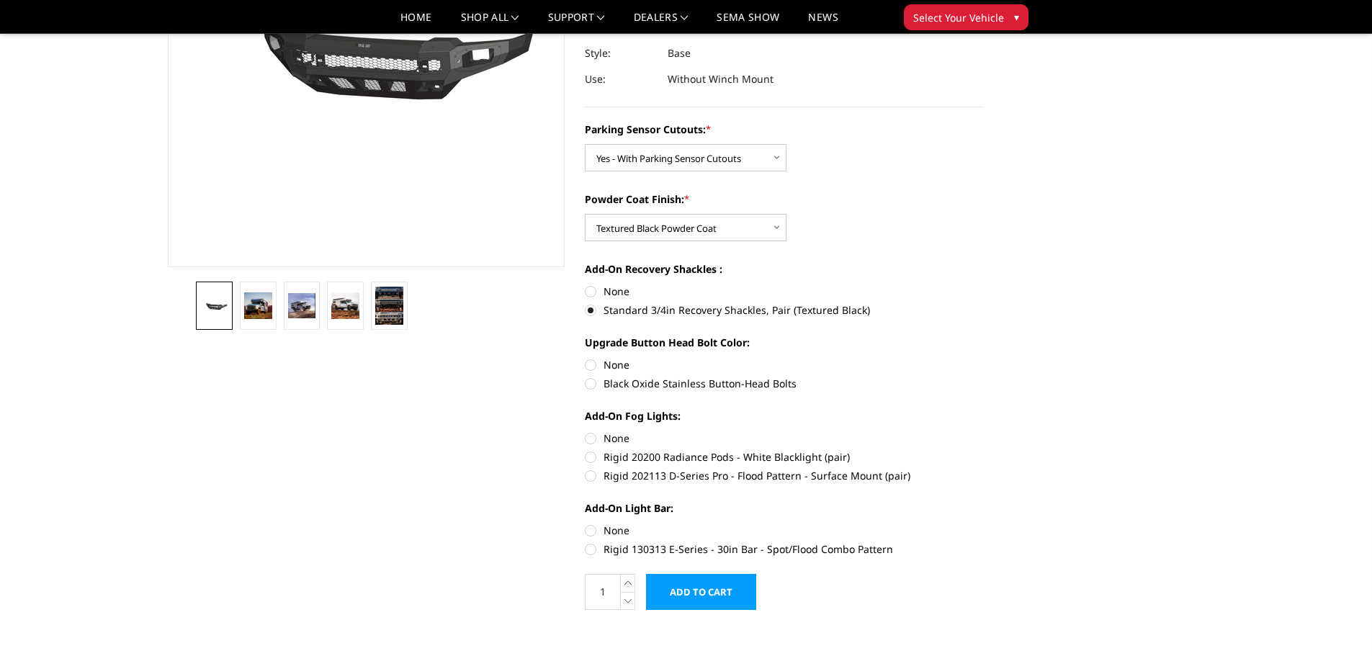
radio input "true"
click at [676, 475] on label "Rigid 202113 D-Series Pro - Flood Pattern - Surface Mount (pair)" at bounding box center [784, 475] width 398 height 15
click at [983, 450] on input "Rigid 202113 D-Series Pro - Flood Pattern - Surface Mount (pair)" at bounding box center [983, 450] width 1 height 1
radio input "true"
click at [685, 548] on label "Rigid 130313 E-Series - 30in Bar - Spot/Flood Combo Pattern" at bounding box center [784, 549] width 398 height 15
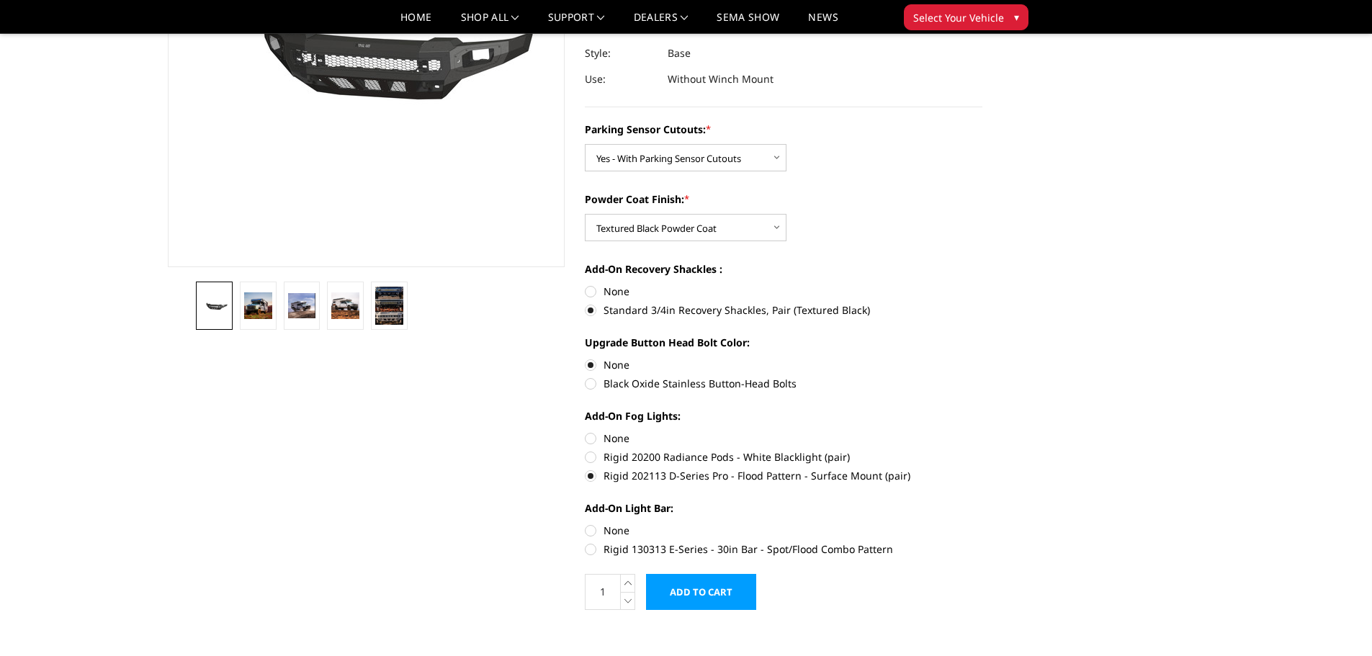
click at [983, 524] on input "Rigid 130313 E-Series - 30in Bar - Spot/Flood Combo Pattern" at bounding box center [983, 523] width 1 height 1
radio input "true"
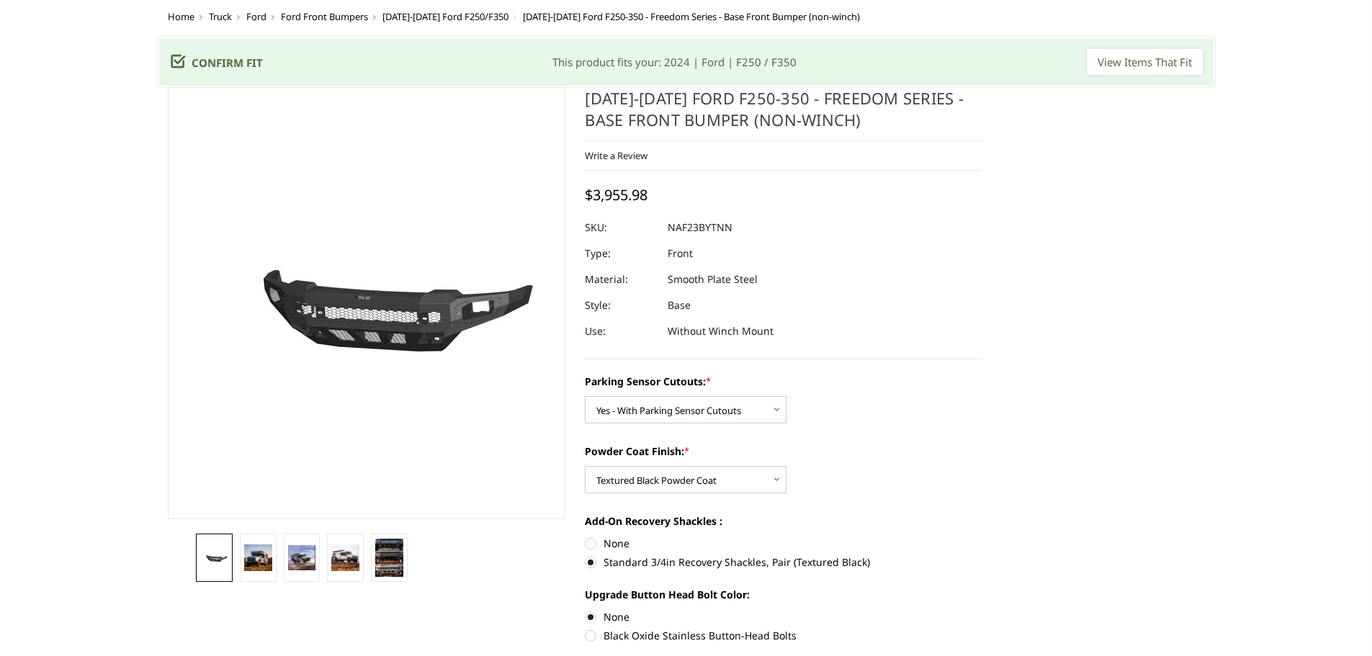
scroll to position [0, 0]
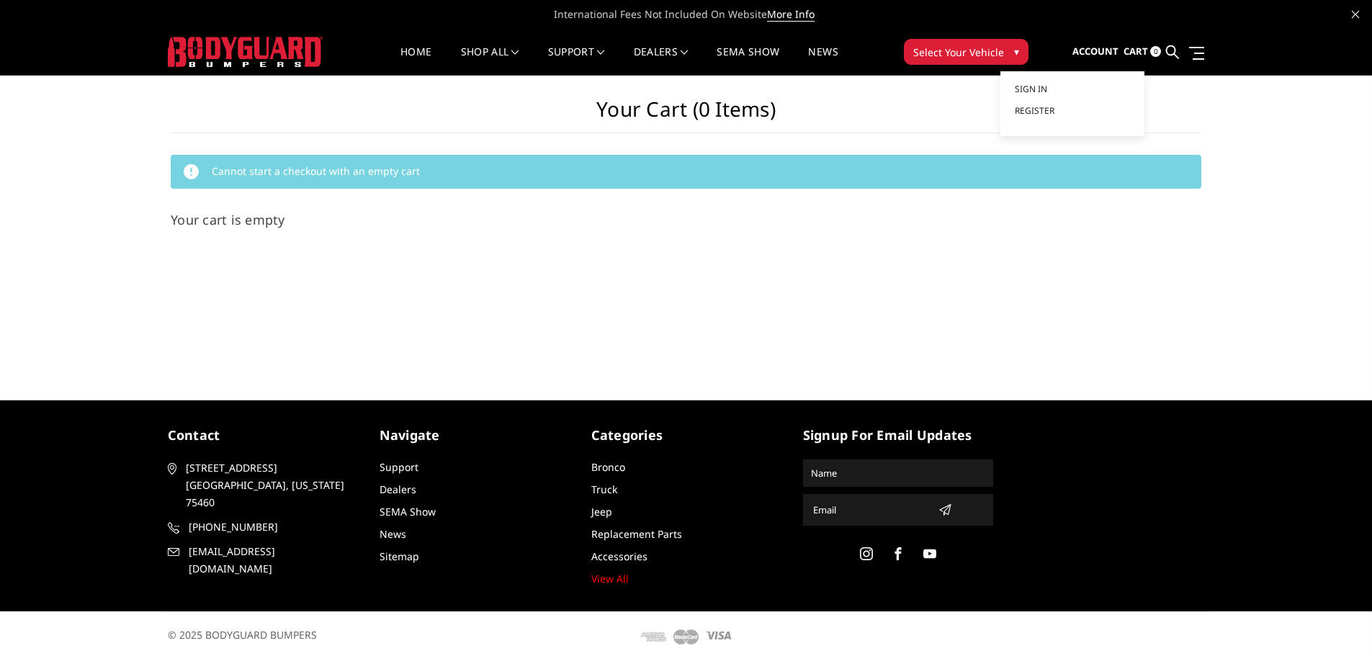
click at [1097, 48] on span "Account" at bounding box center [1096, 51] width 46 height 13
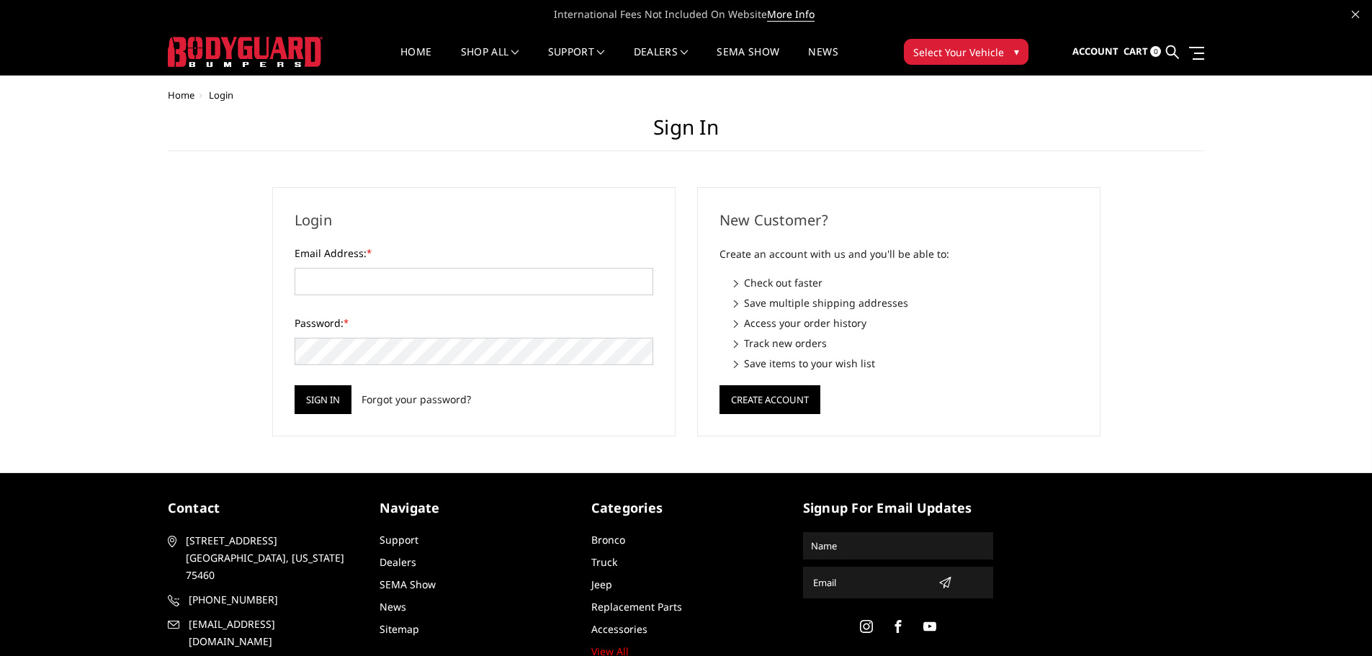
click at [1048, 89] on body "International Fees Not Included On Website More Info Home shop all Bronco [DATE…" at bounding box center [686, 367] width 1372 height 734
type input "[EMAIL_ADDRESS][DOMAIN_NAME]"
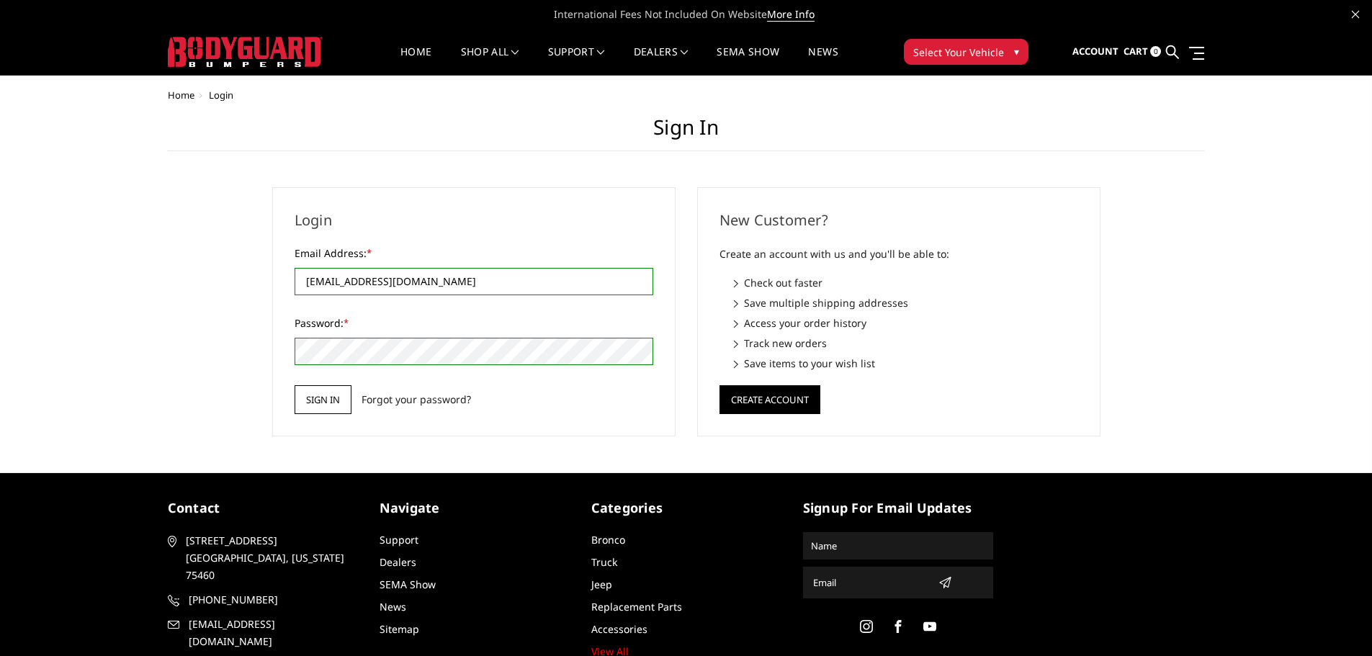
drag, startPoint x: 307, startPoint y: 398, endPoint x: 756, endPoint y: 182, distance: 498.2
click at [309, 398] on input "Sign in" at bounding box center [323, 399] width 57 height 29
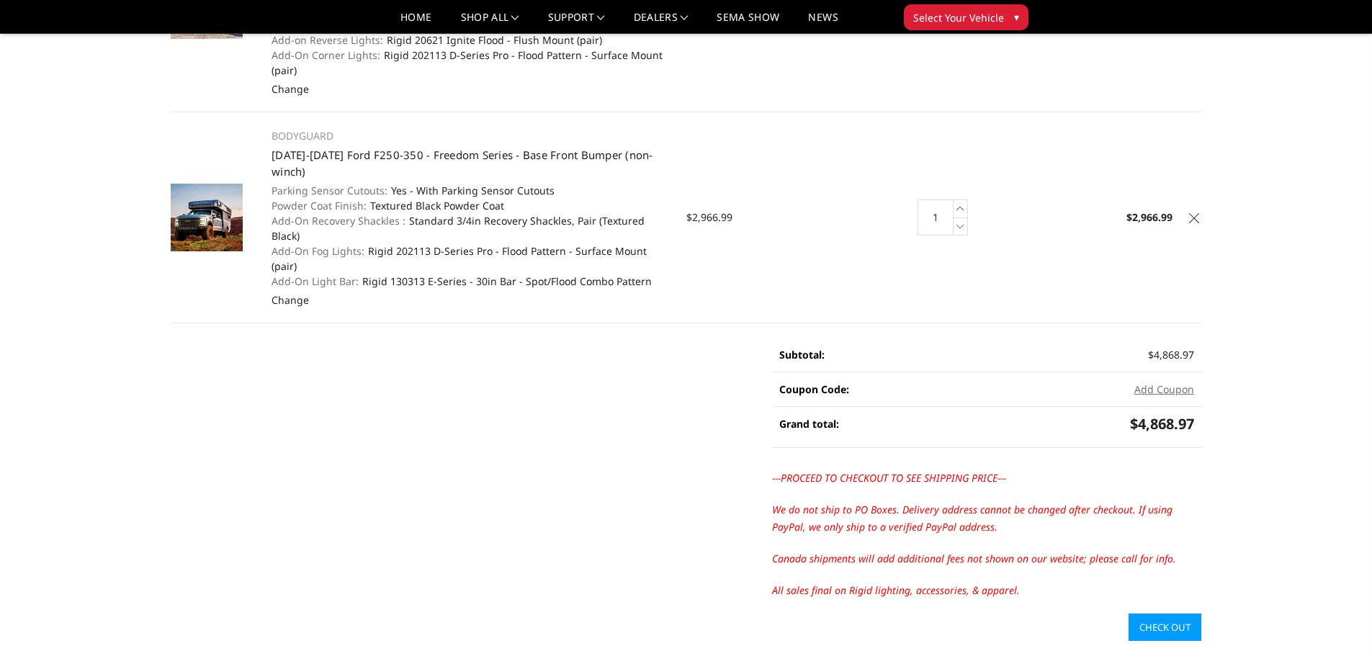
scroll to position [432, 0]
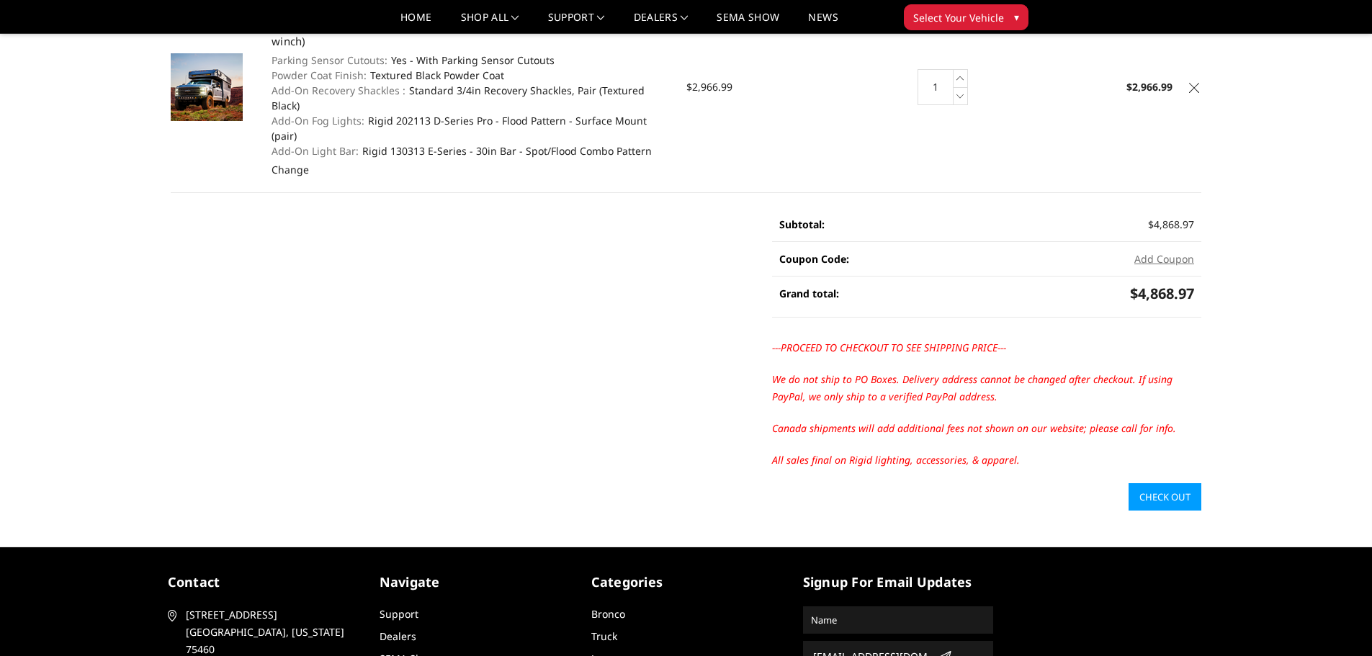
click at [1171, 483] on link "Check out" at bounding box center [1165, 496] width 73 height 27
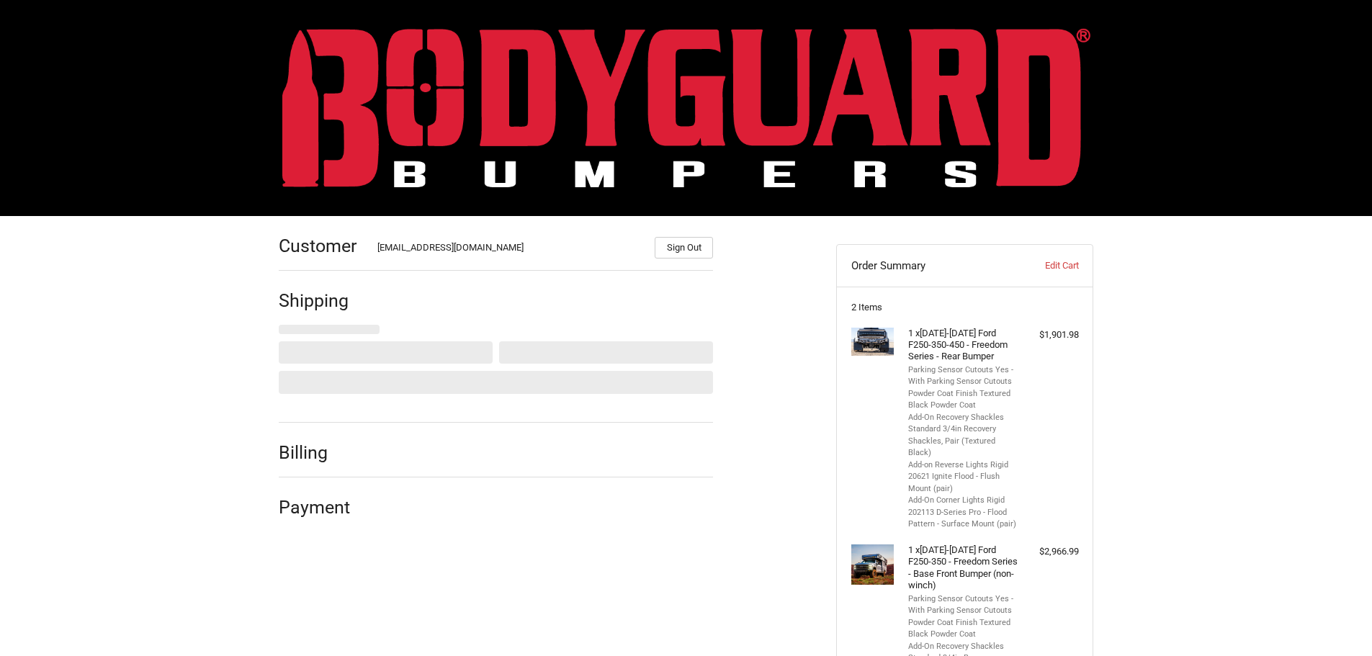
scroll to position [140, 0]
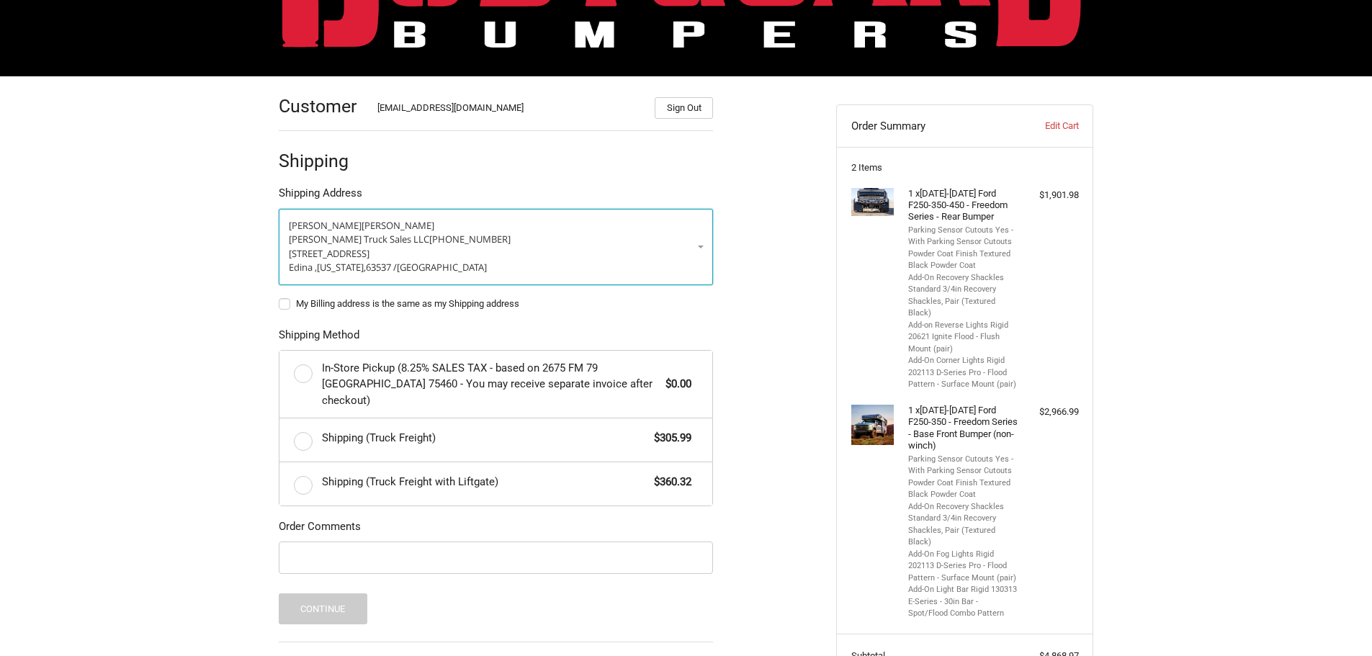
click at [695, 238] on p "Burkholder Truck Sales LLC 660-397-2551" at bounding box center [496, 240] width 414 height 14
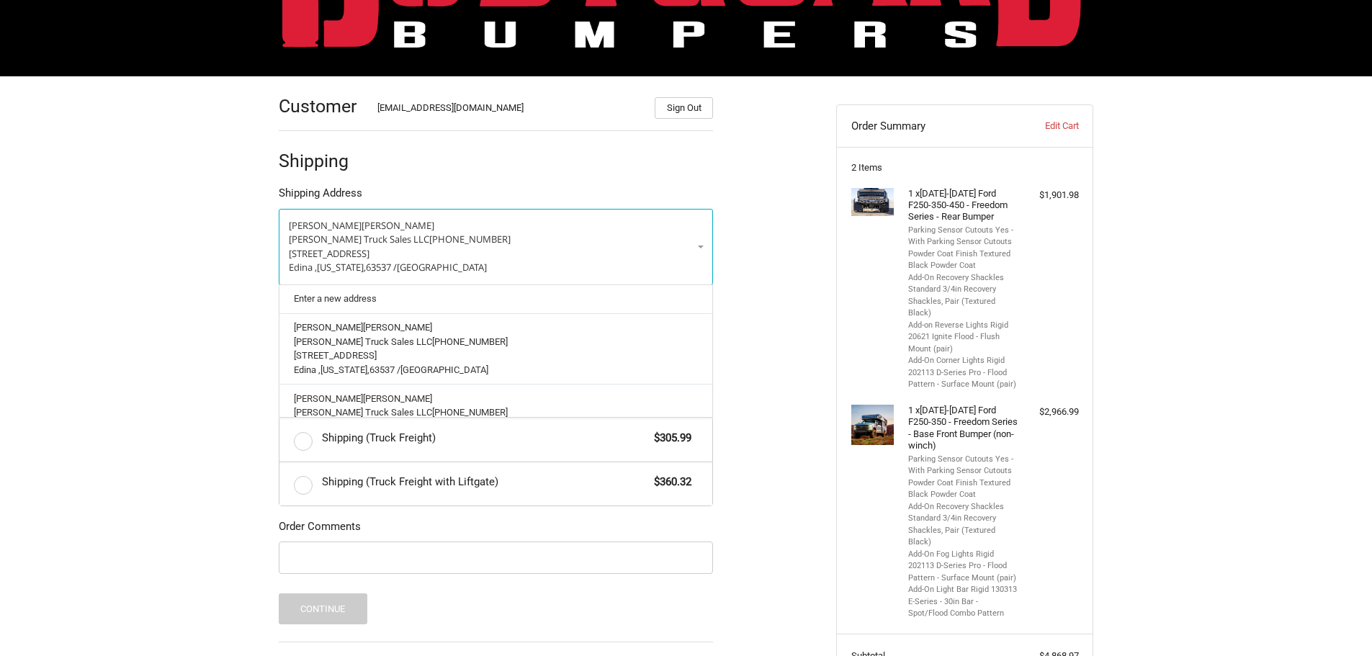
click at [213, 329] on div "Customer glenjr@burkholdertrucksales.com Sign Out Shipping Shipping Address Gle…" at bounding box center [686, 450] width 1372 height 748
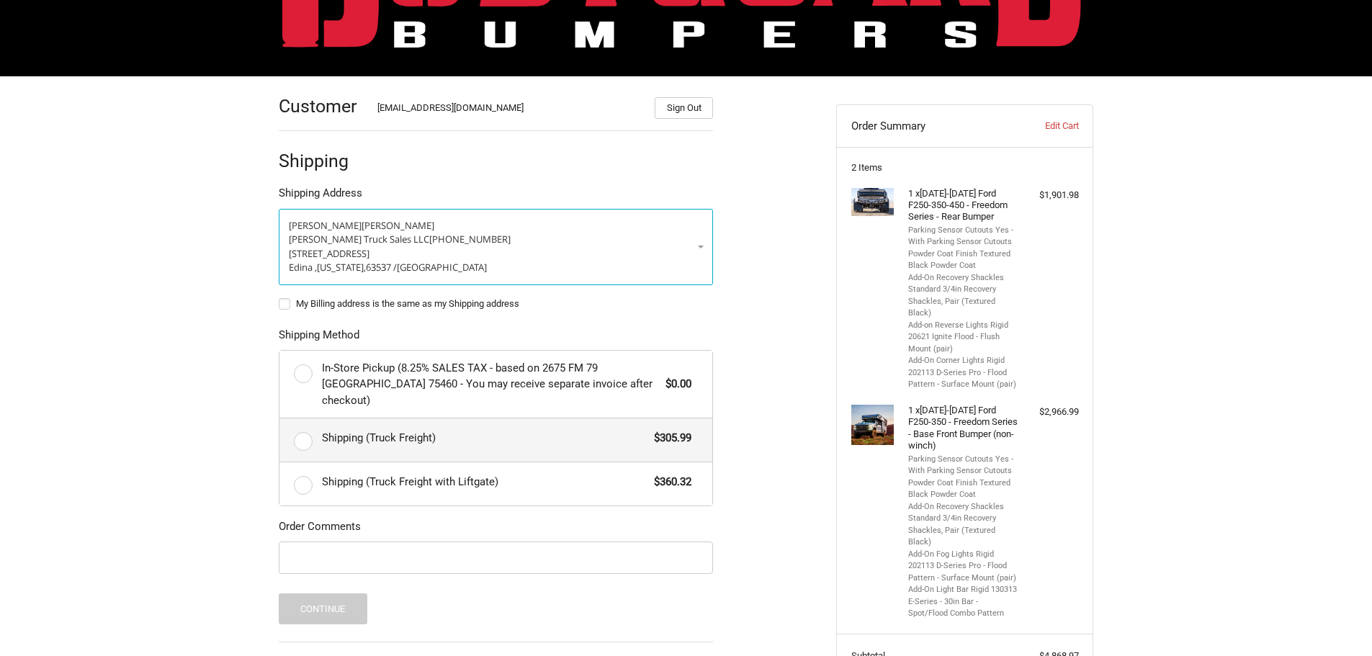
click at [384, 419] on label "Shipping (Truck Freight) $305.99" at bounding box center [496, 440] width 433 height 43
click at [280, 419] on input "Shipping (Truck Freight) $305.99" at bounding box center [280, 419] width 1 height 1
radio input "true"
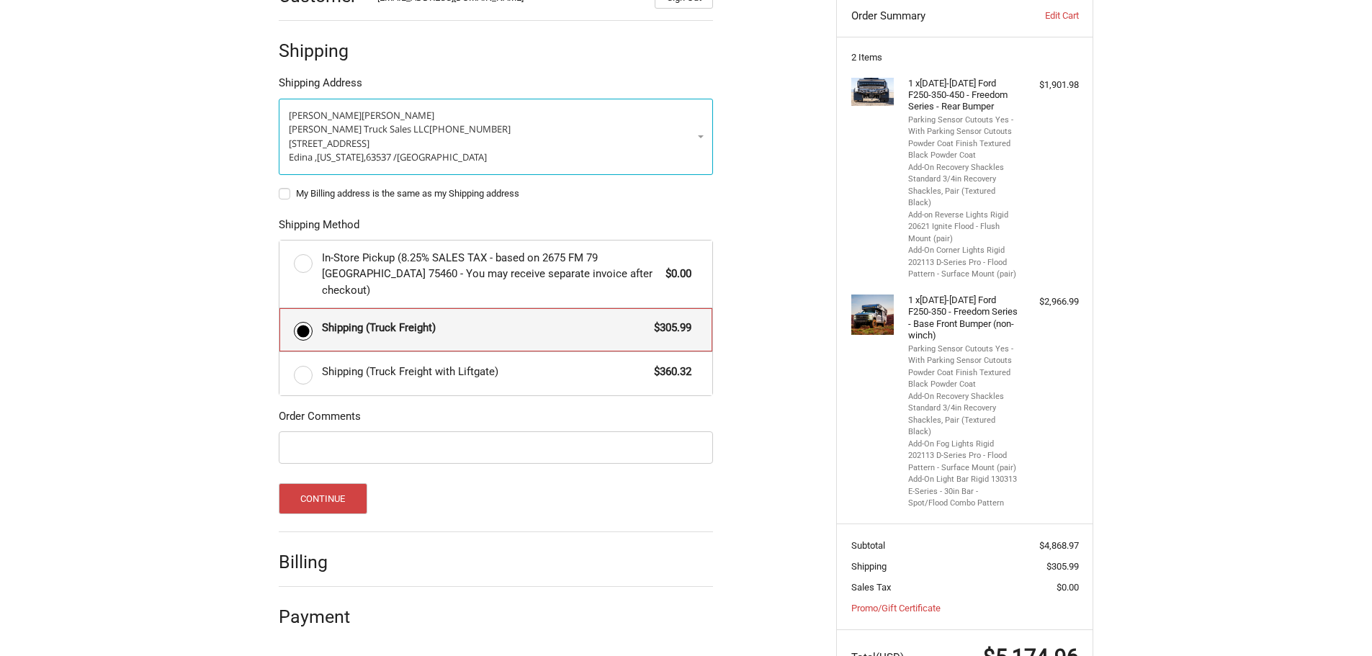
scroll to position [283, 0]
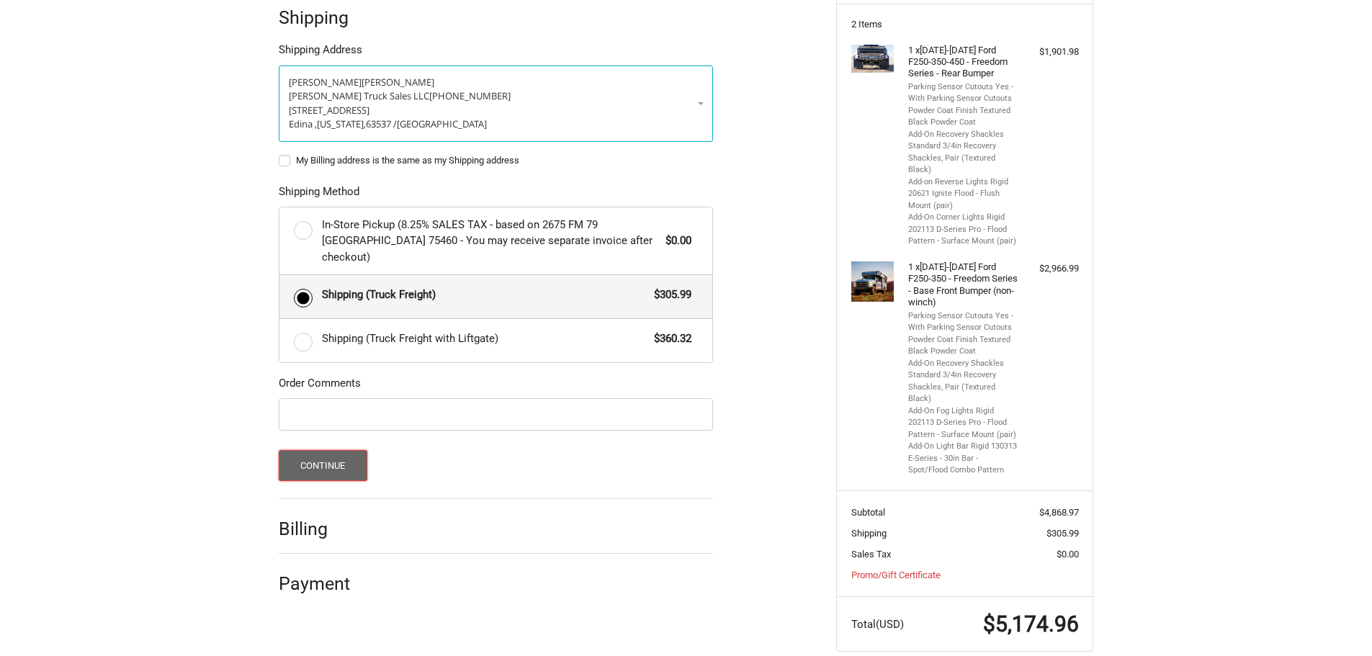
click at [324, 450] on button "Continue" at bounding box center [323, 465] width 89 height 31
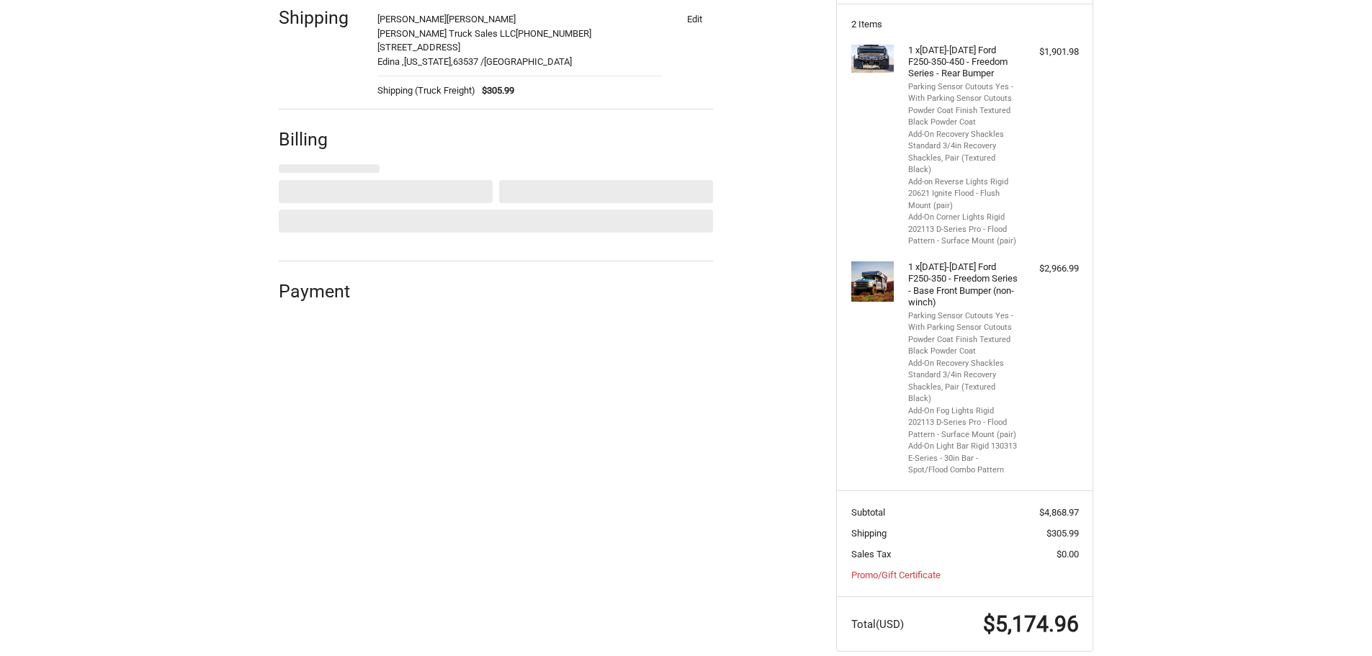
select select "US"
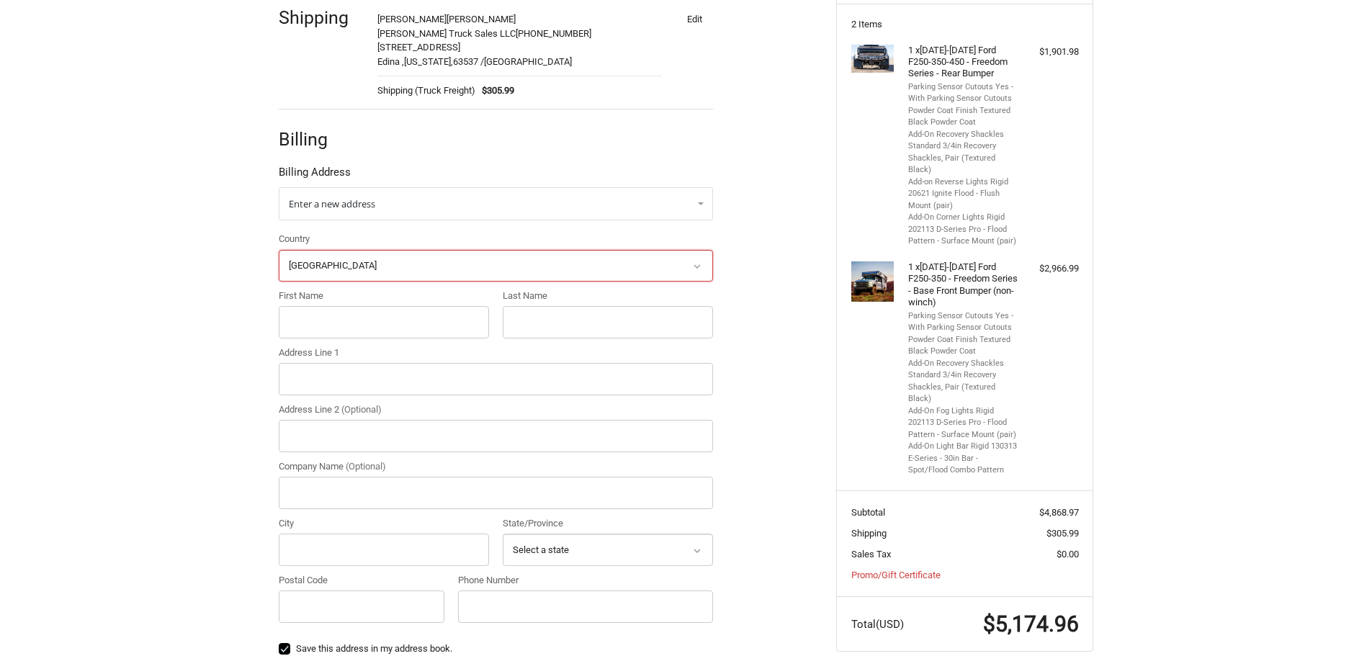
scroll to position [262, 0]
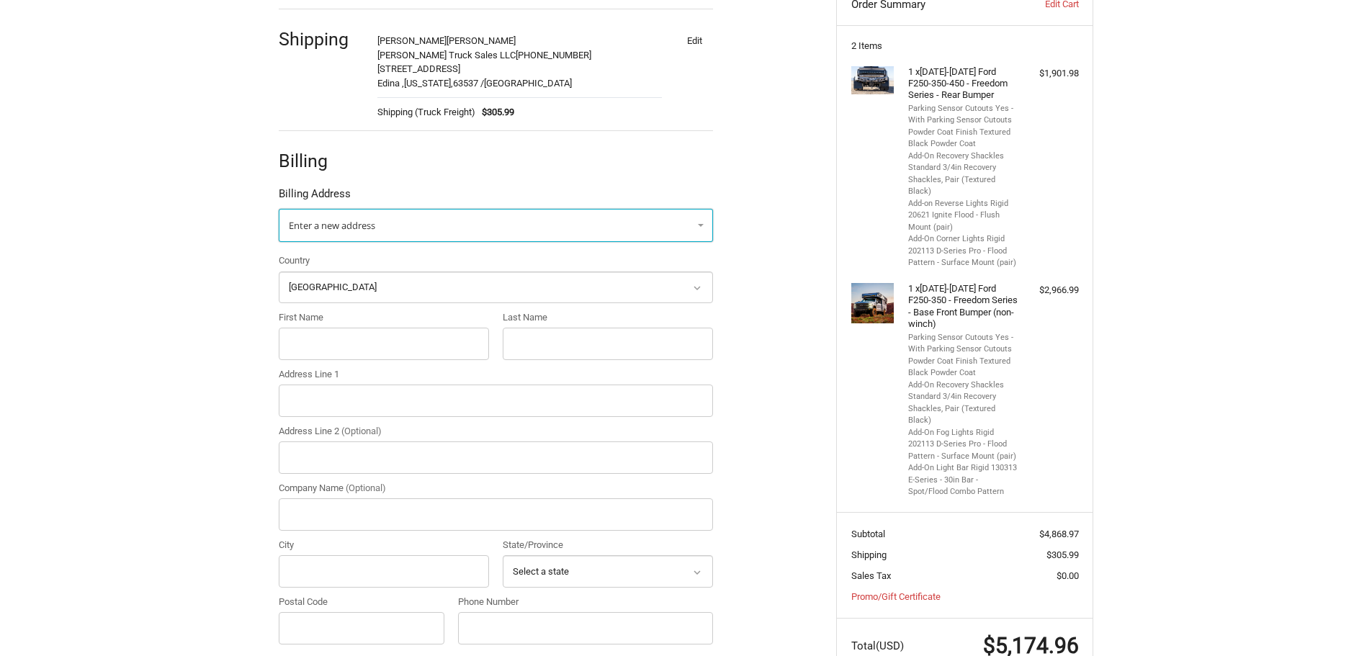
click at [414, 226] on link "Enter a new address" at bounding box center [496, 225] width 434 height 33
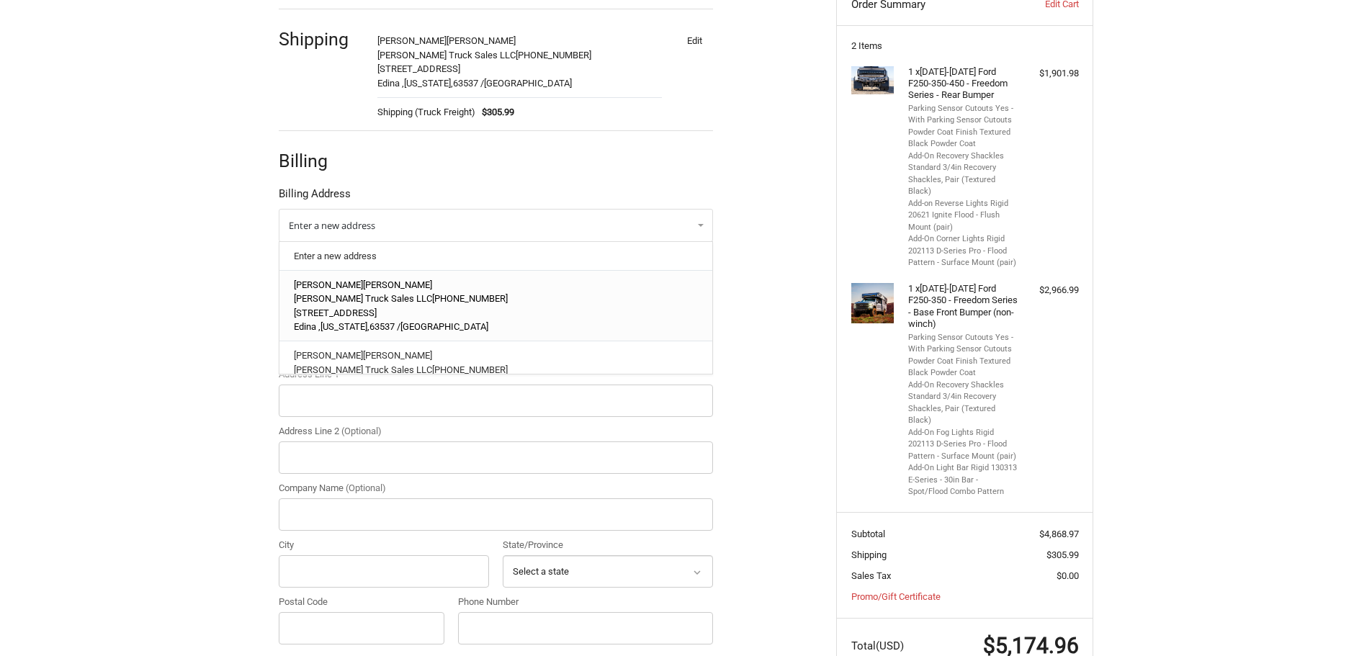
click at [375, 308] on span "51001 State Hwy 15" at bounding box center [335, 313] width 83 height 11
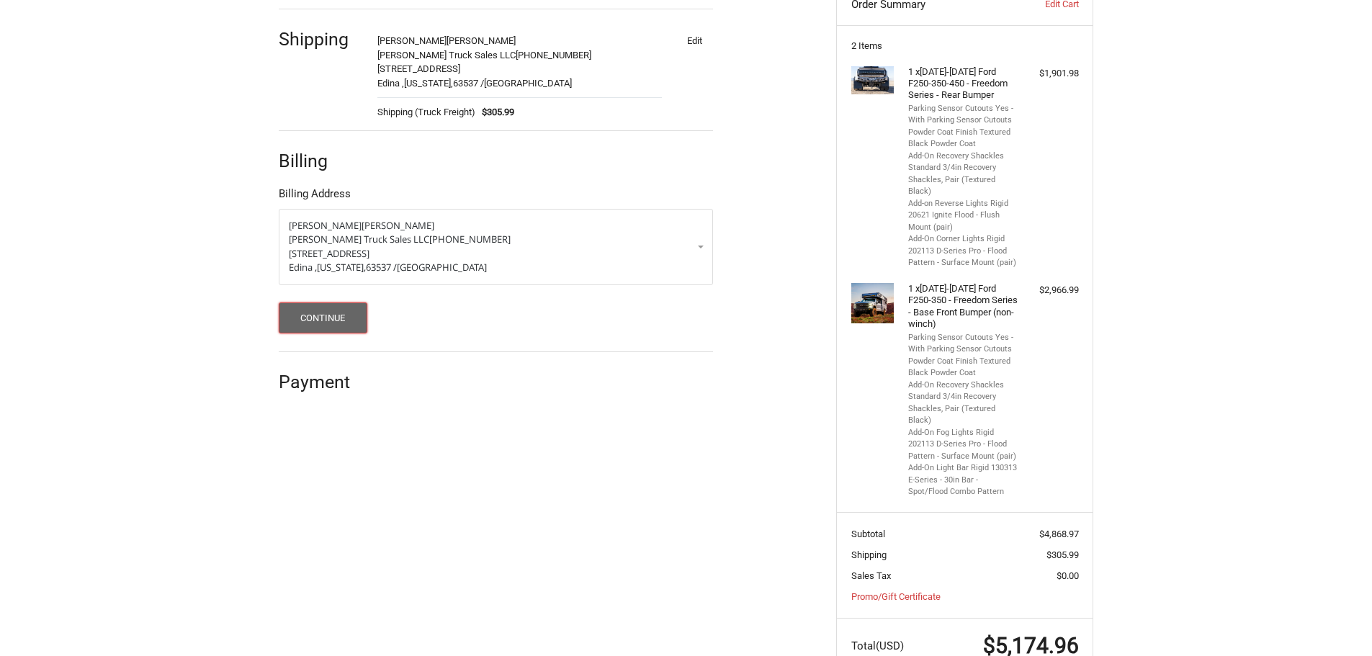
click at [356, 314] on button "Continue" at bounding box center [323, 318] width 89 height 31
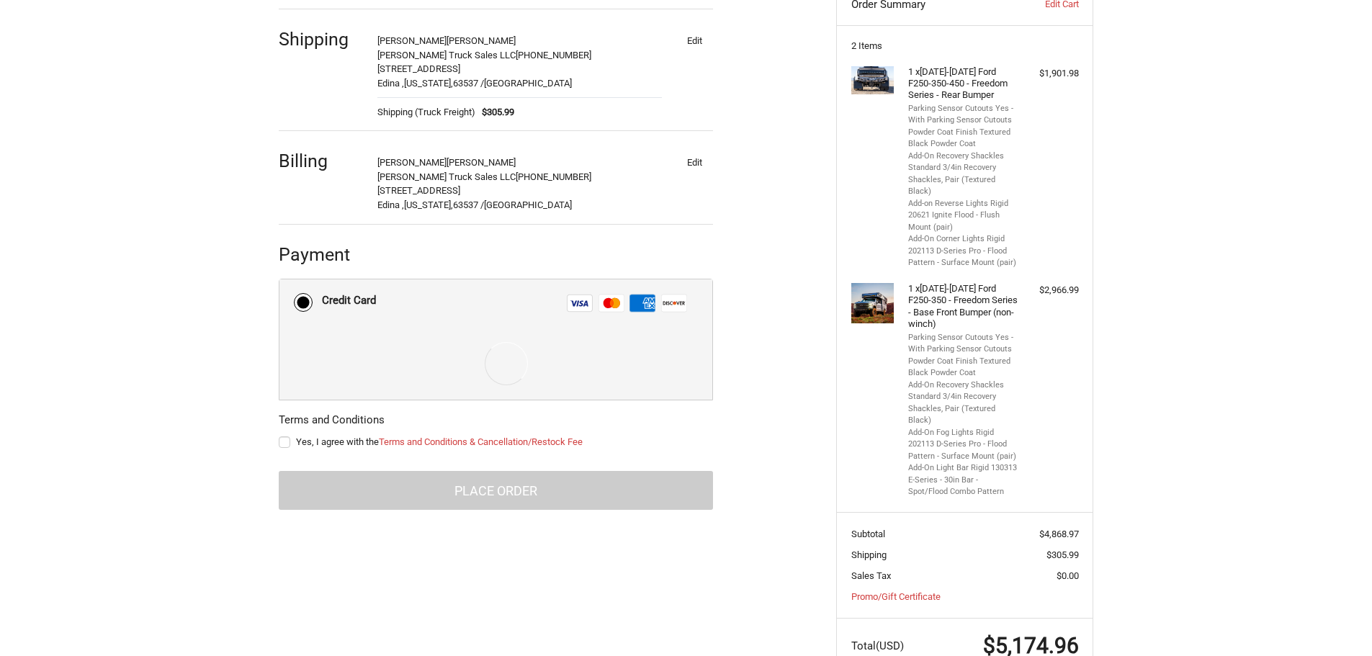
scroll to position [283, 0]
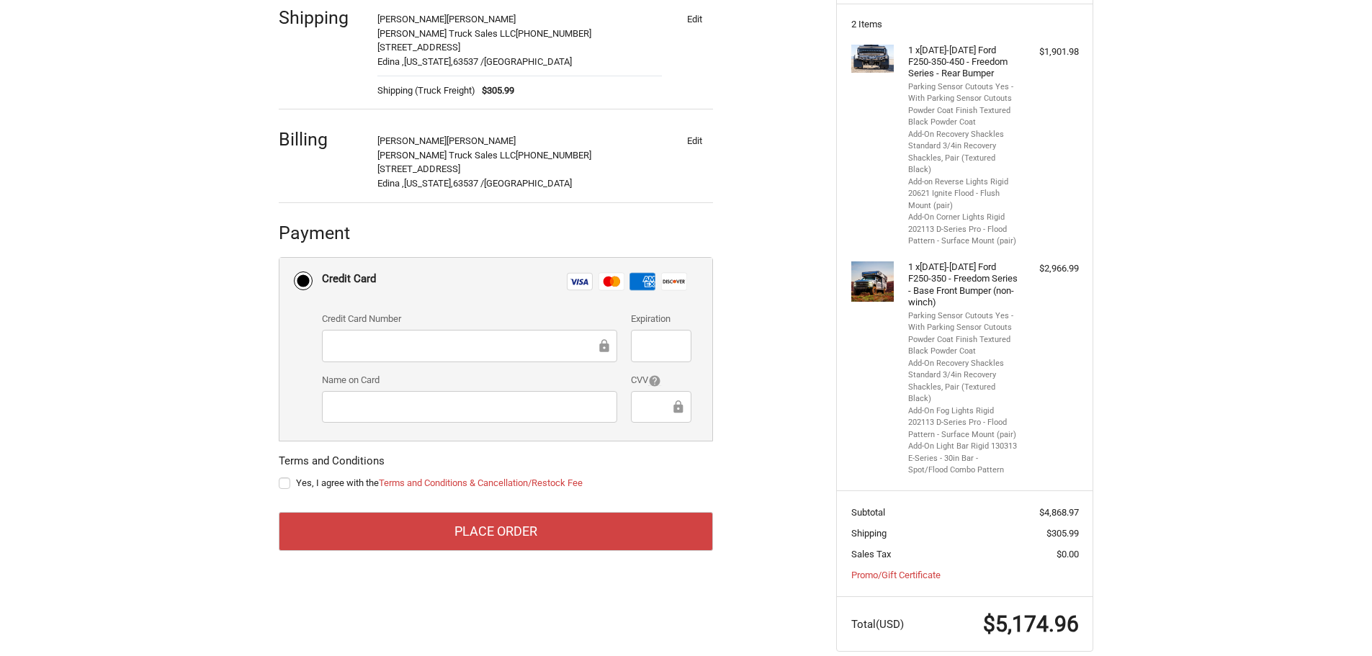
click at [285, 477] on div "Yes, I agree with the Terms and Conditions & Cancellation/Restock Fee" at bounding box center [496, 485] width 434 height 19
click at [285, 483] on label "Yes, I agree with the Terms and Conditions & Cancellation/Restock Fee" at bounding box center [496, 484] width 434 height 12
click at [280, 477] on input "Yes, I agree with the Terms and Conditions & Cancellation/Restock Fee" at bounding box center [279, 476] width 1 height 1
checkbox input "true"
click at [393, 418] on div at bounding box center [469, 407] width 295 height 32
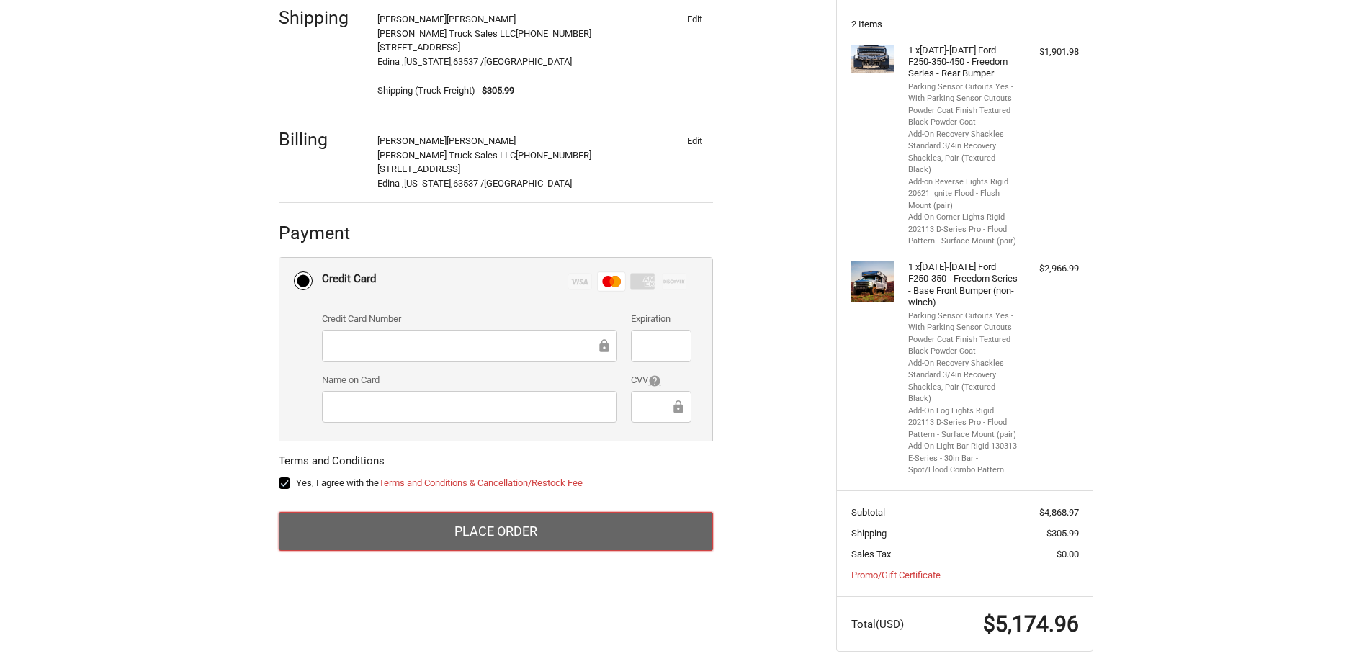
click at [553, 530] on button "Place Order" at bounding box center [496, 531] width 434 height 39
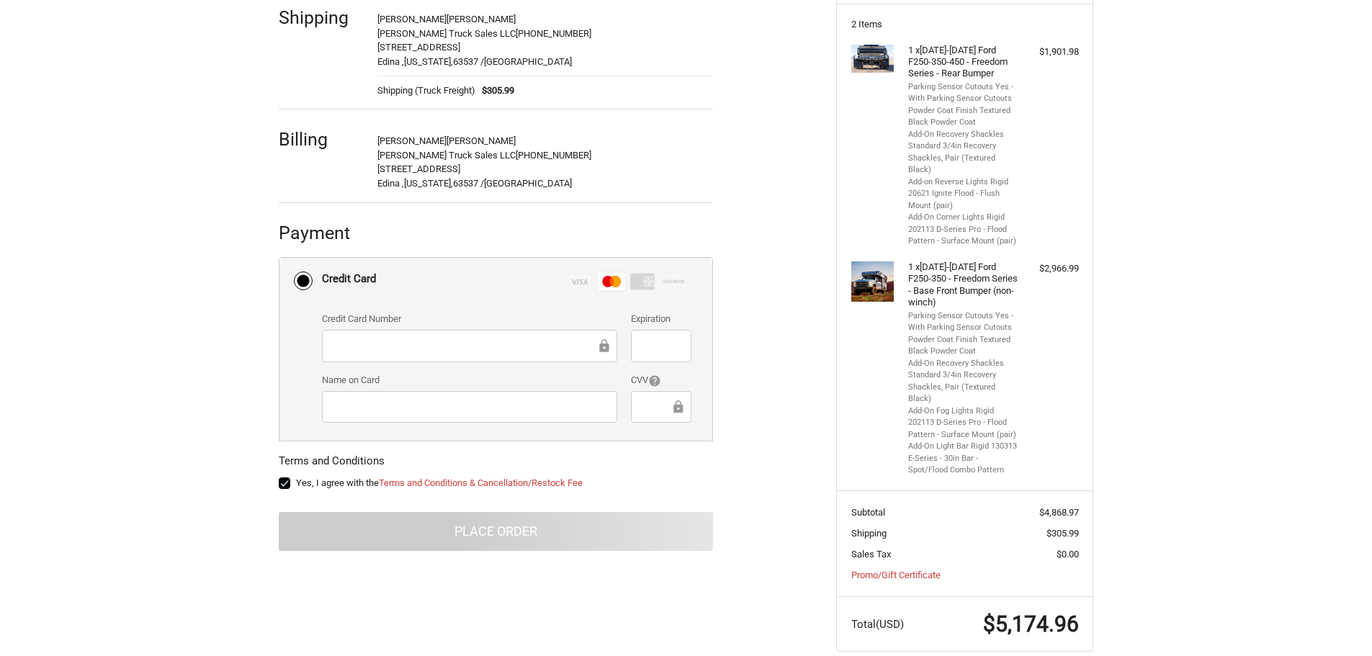
scroll to position [56, 0]
